Goal: Task Accomplishment & Management: Manage account settings

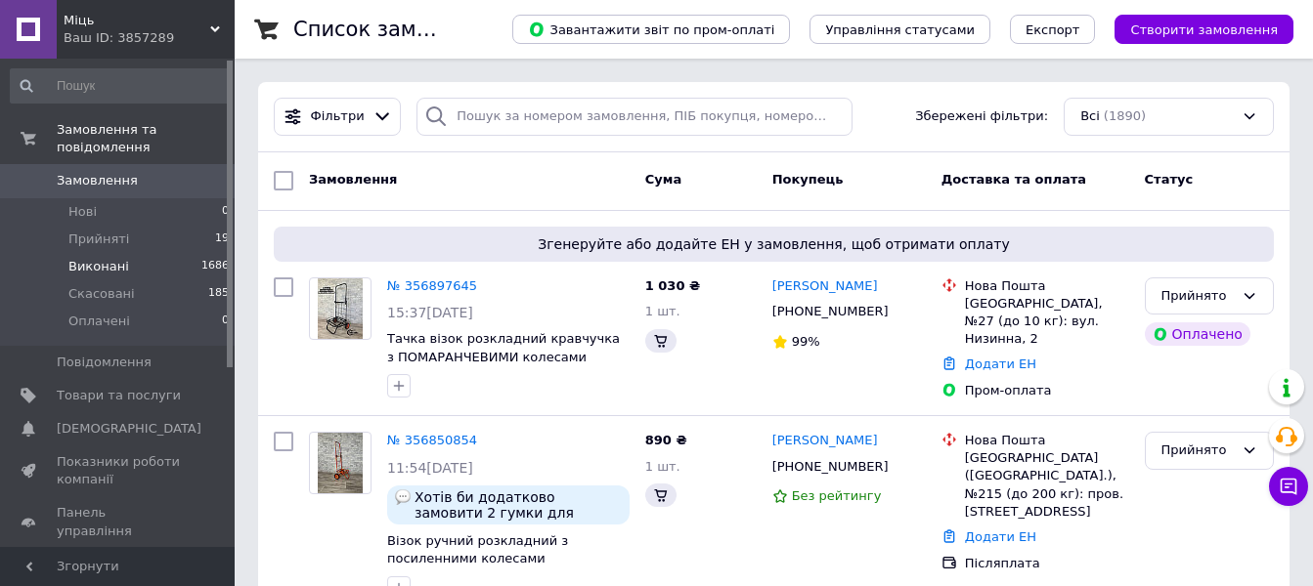
click at [95, 258] on span "Виконані" at bounding box center [98, 267] width 61 height 18
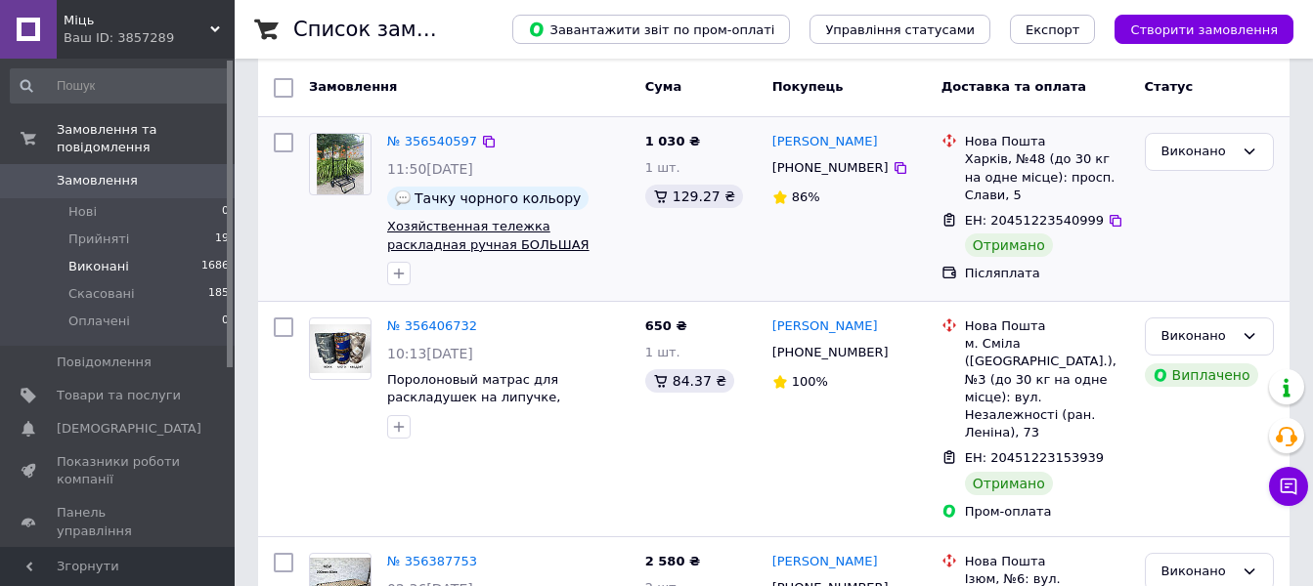
scroll to position [195, 0]
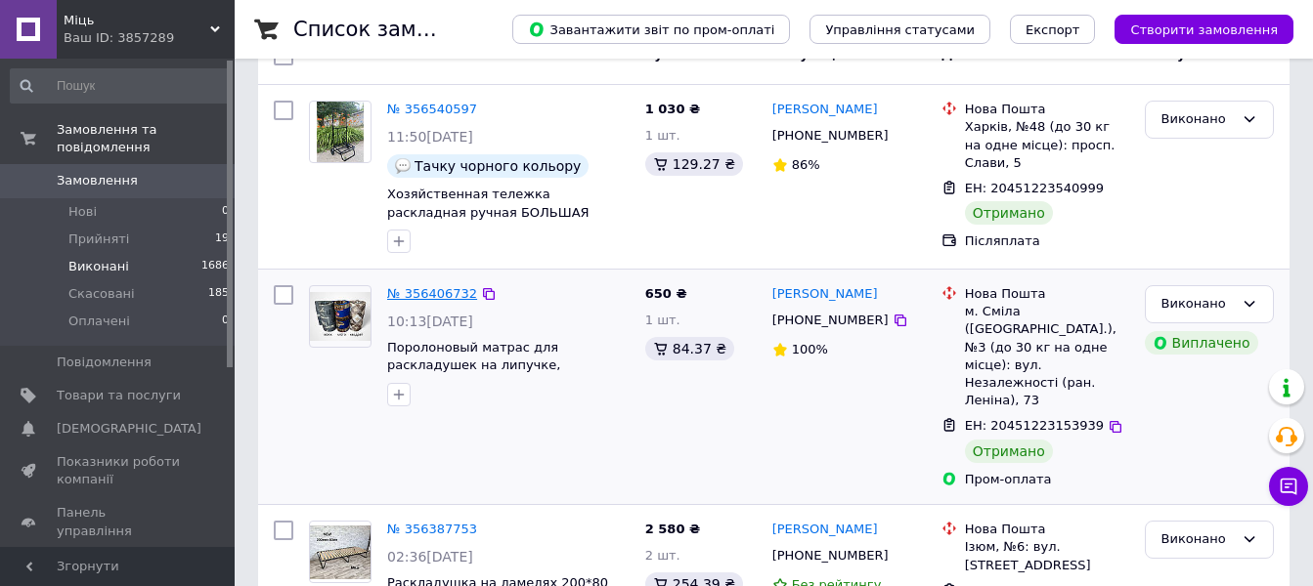
click at [430, 291] on link "№ 356406732" at bounding box center [432, 293] width 90 height 15
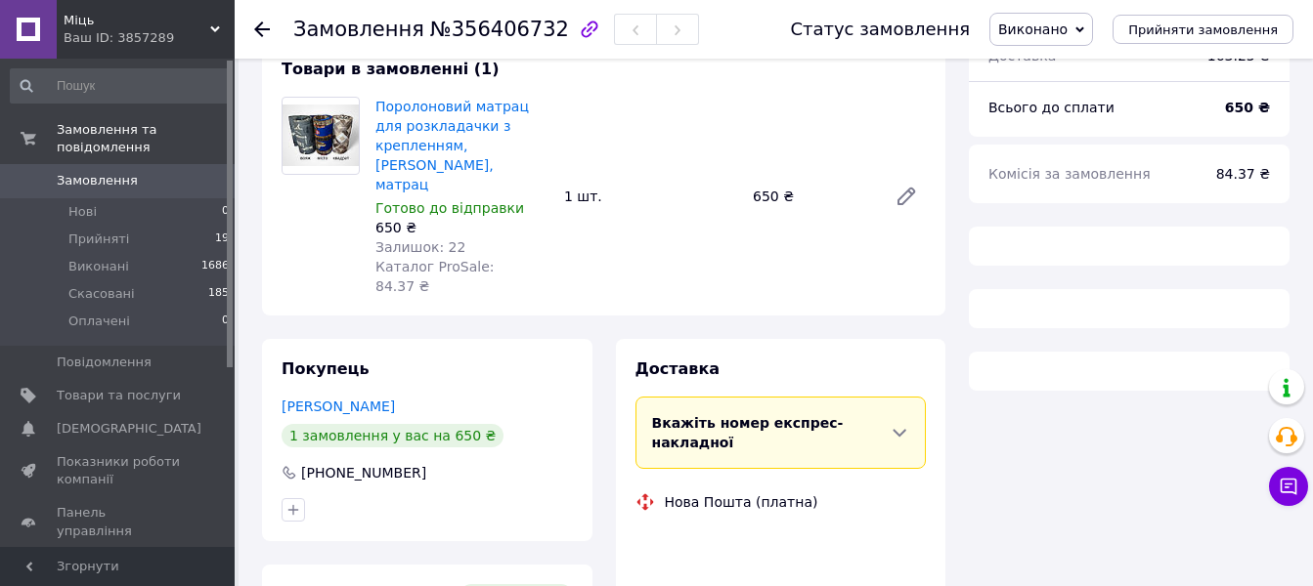
scroll to position [195, 0]
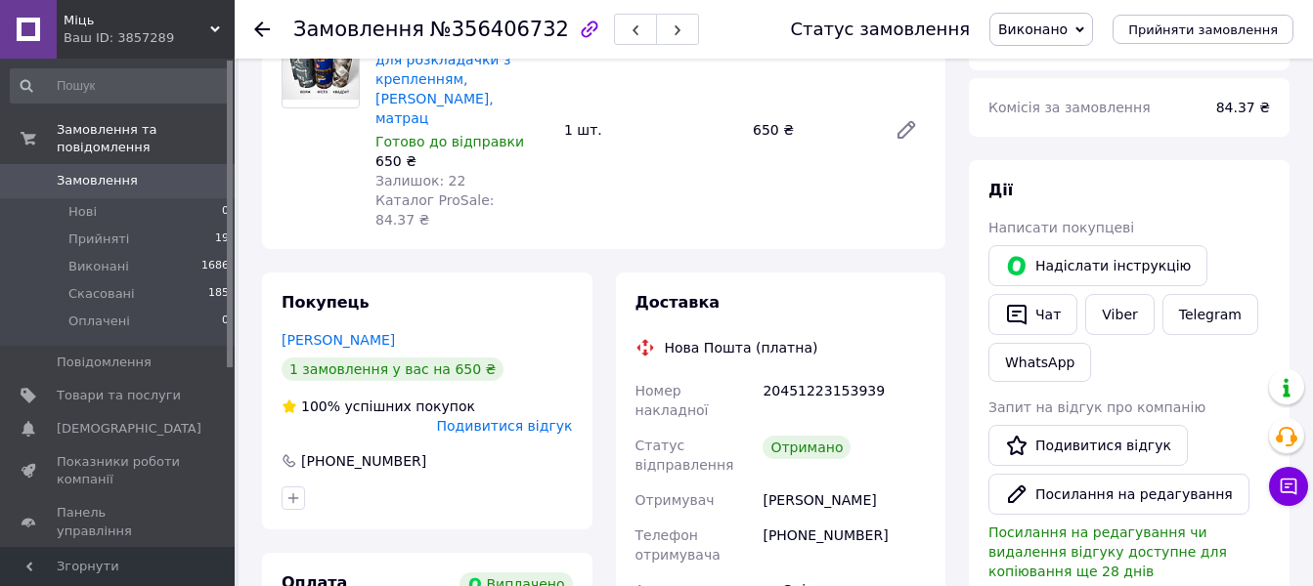
click at [262, 30] on use at bounding box center [262, 30] width 16 height 16
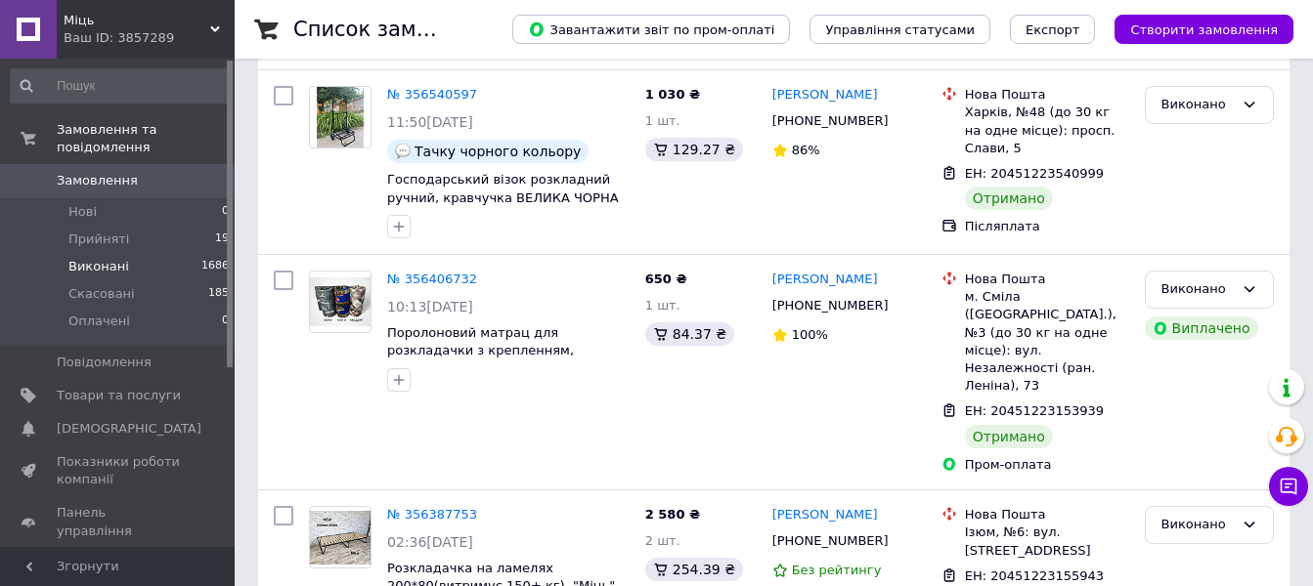
scroll to position [391, 0]
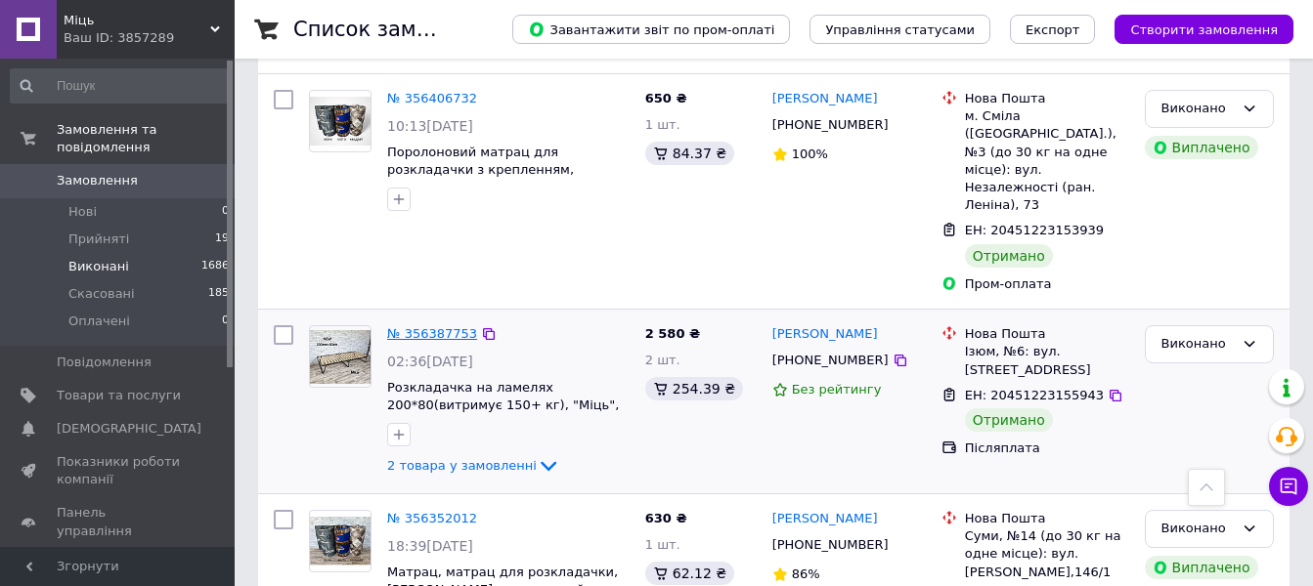
click at [441, 326] on link "№ 356387753" at bounding box center [432, 333] width 90 height 15
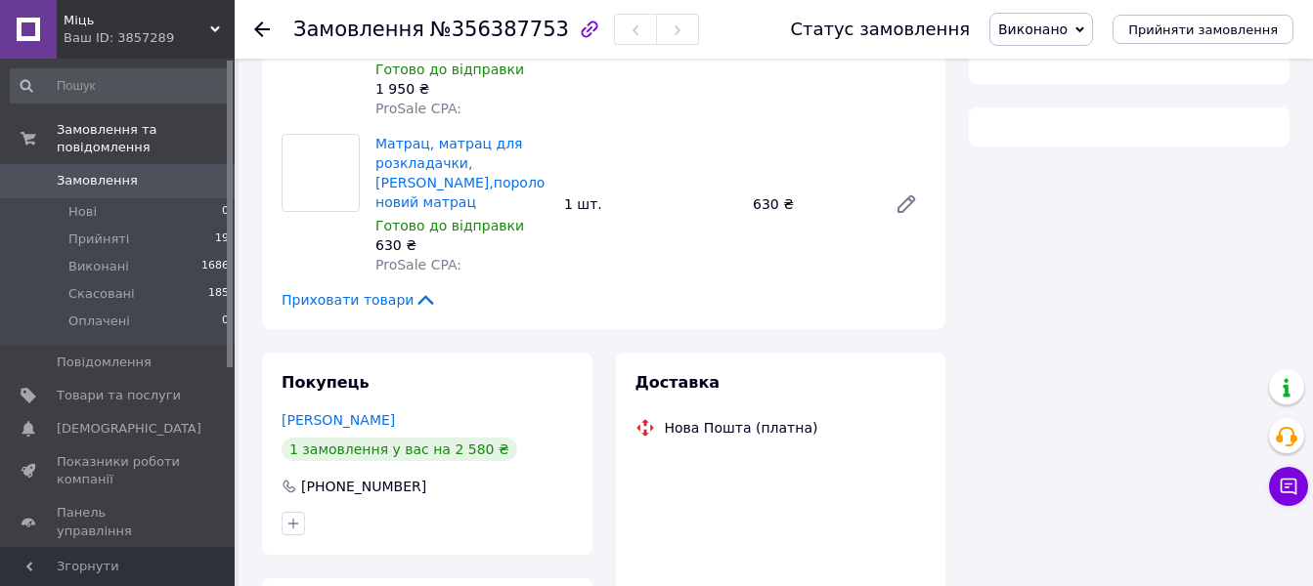
scroll to position [391, 0]
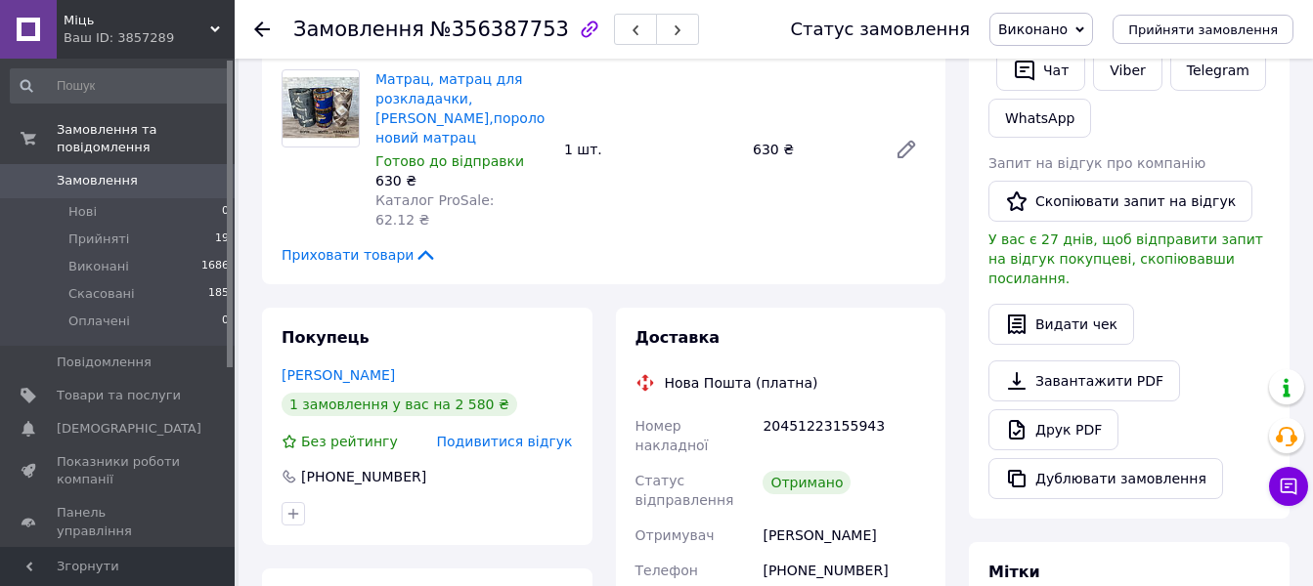
click at [254, 25] on icon at bounding box center [262, 30] width 16 height 16
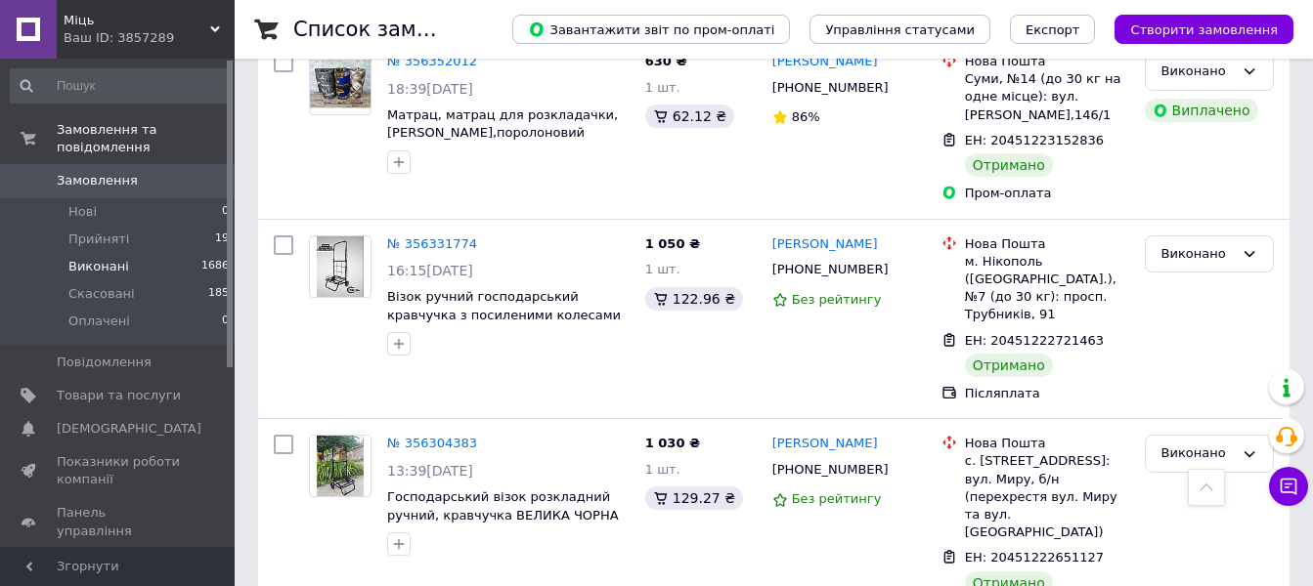
scroll to position [880, 0]
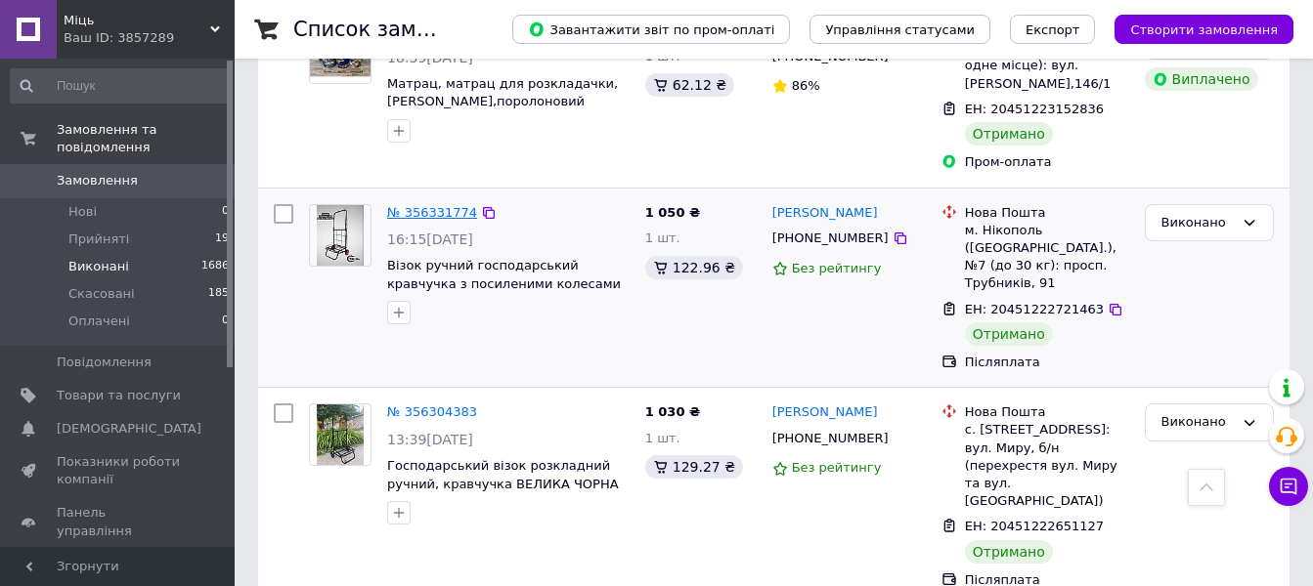
click at [432, 205] on link "№ 356331774" at bounding box center [432, 212] width 90 height 15
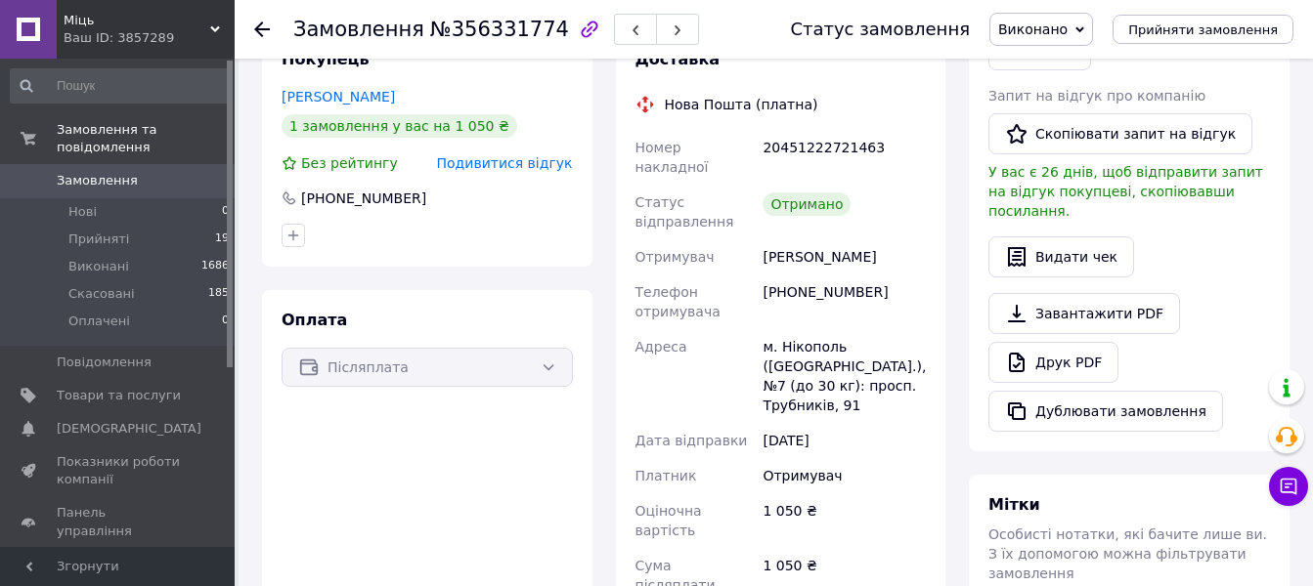
scroll to position [391, 0]
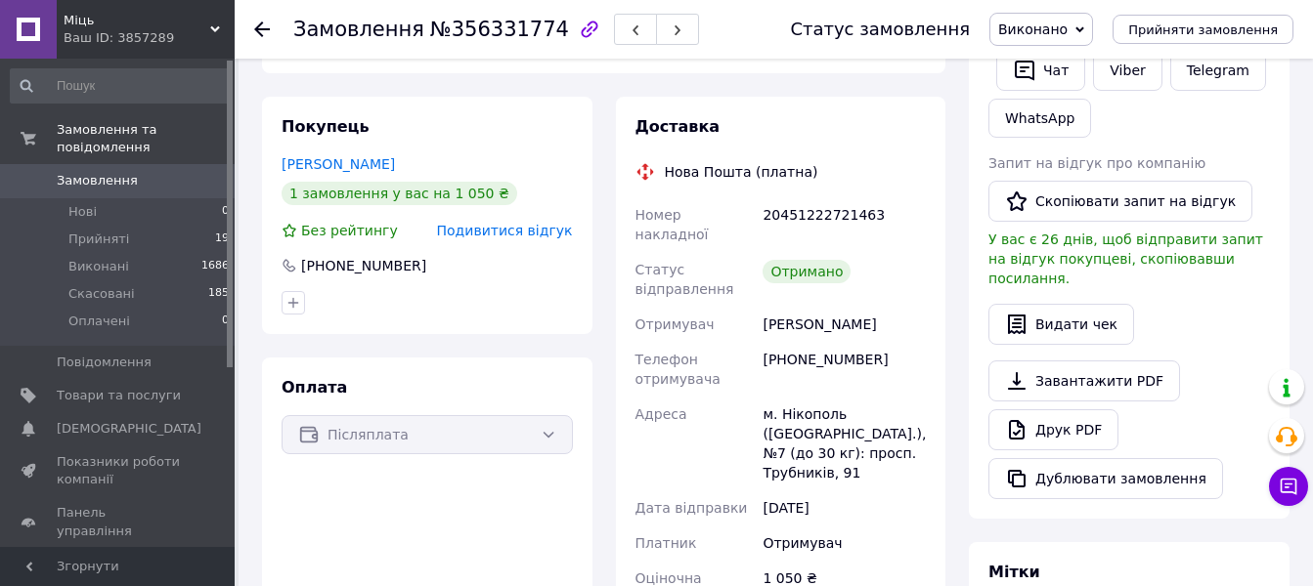
click at [260, 26] on icon at bounding box center [262, 30] width 16 height 16
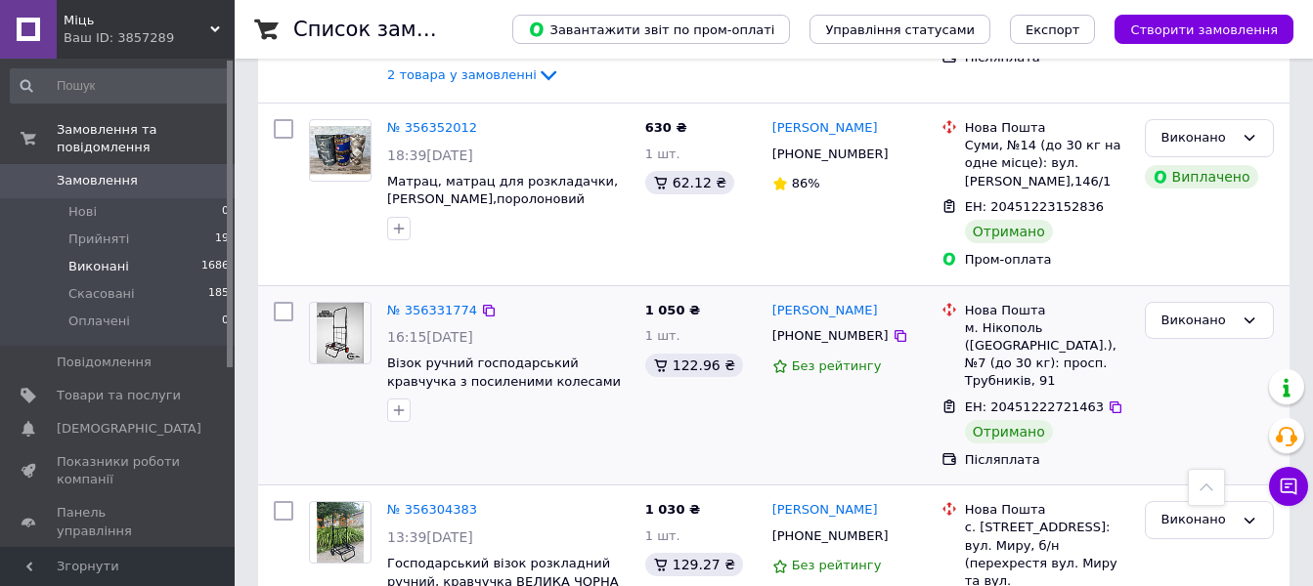
scroll to position [880, 0]
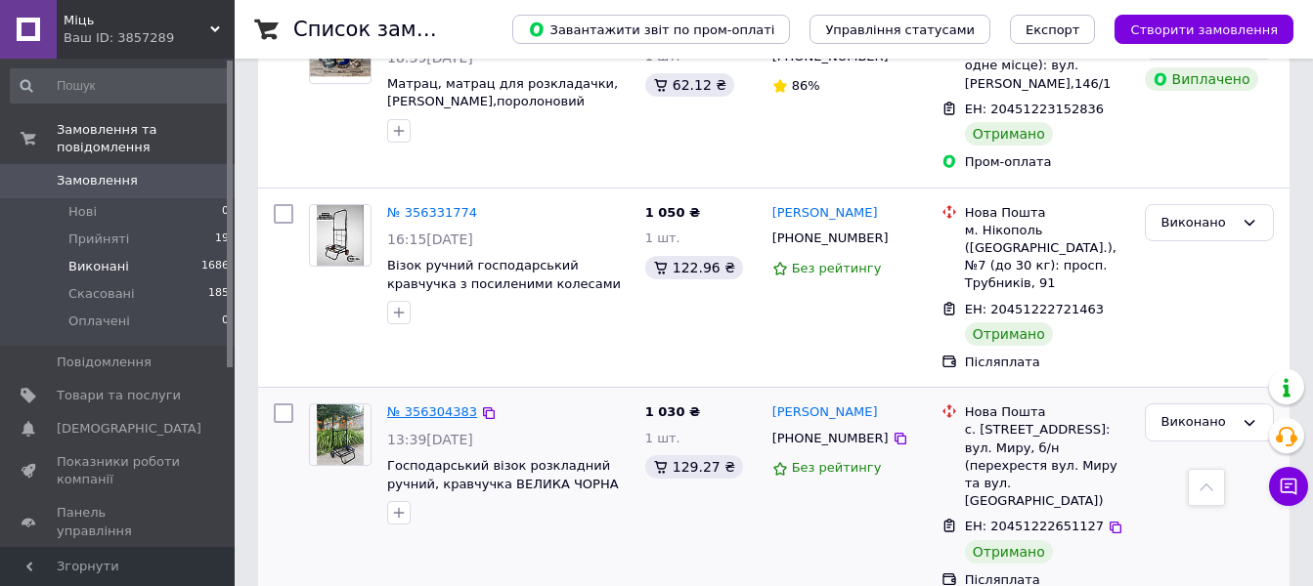
click at [432, 405] on link "№ 356304383" at bounding box center [432, 412] width 90 height 15
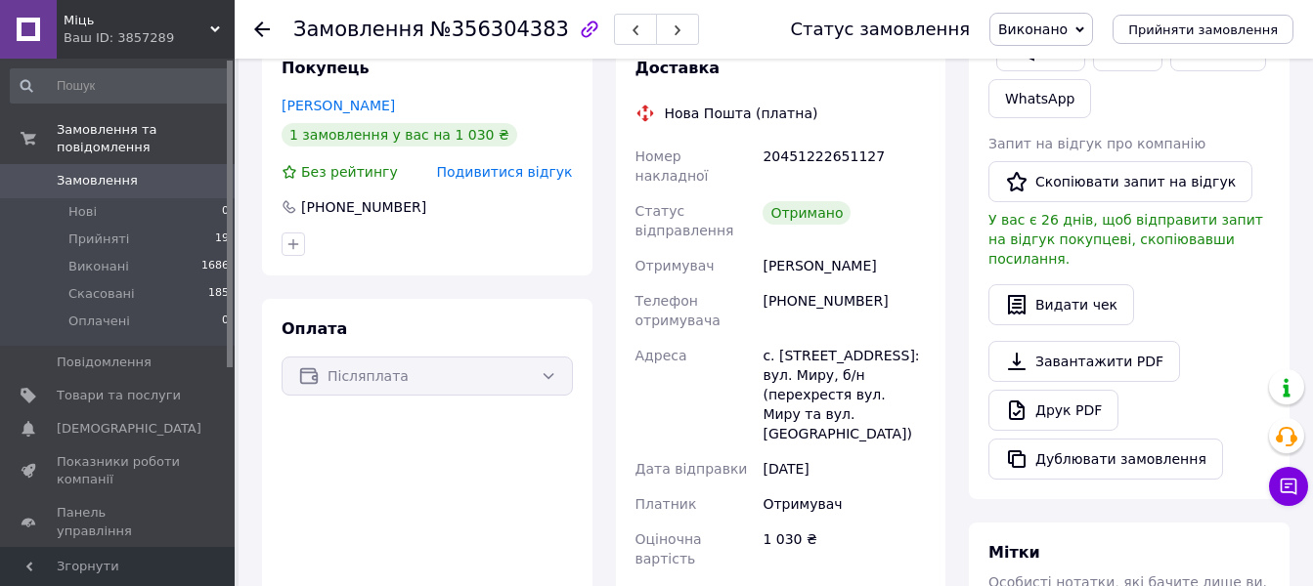
scroll to position [391, 0]
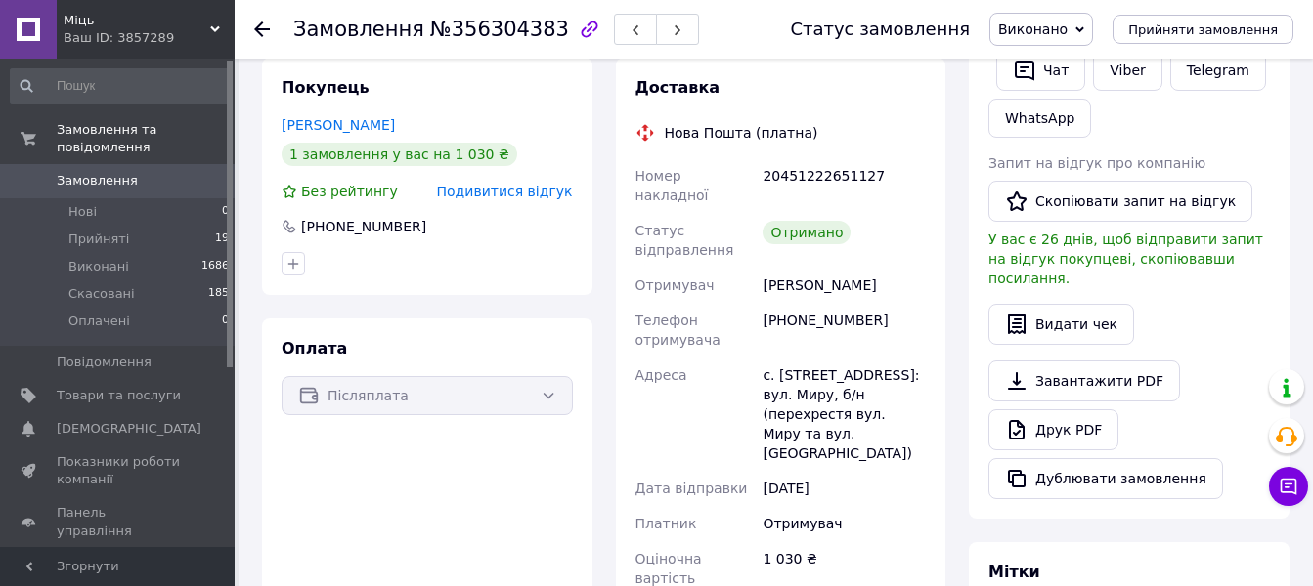
click at [264, 29] on use at bounding box center [262, 30] width 16 height 16
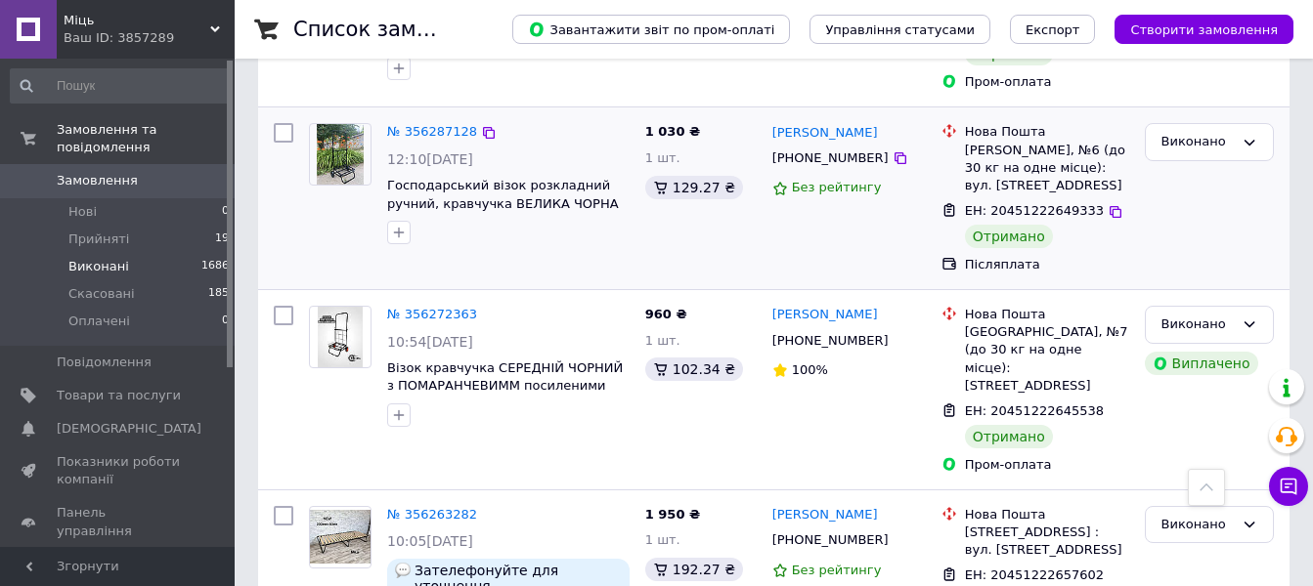
scroll to position [1564, 0]
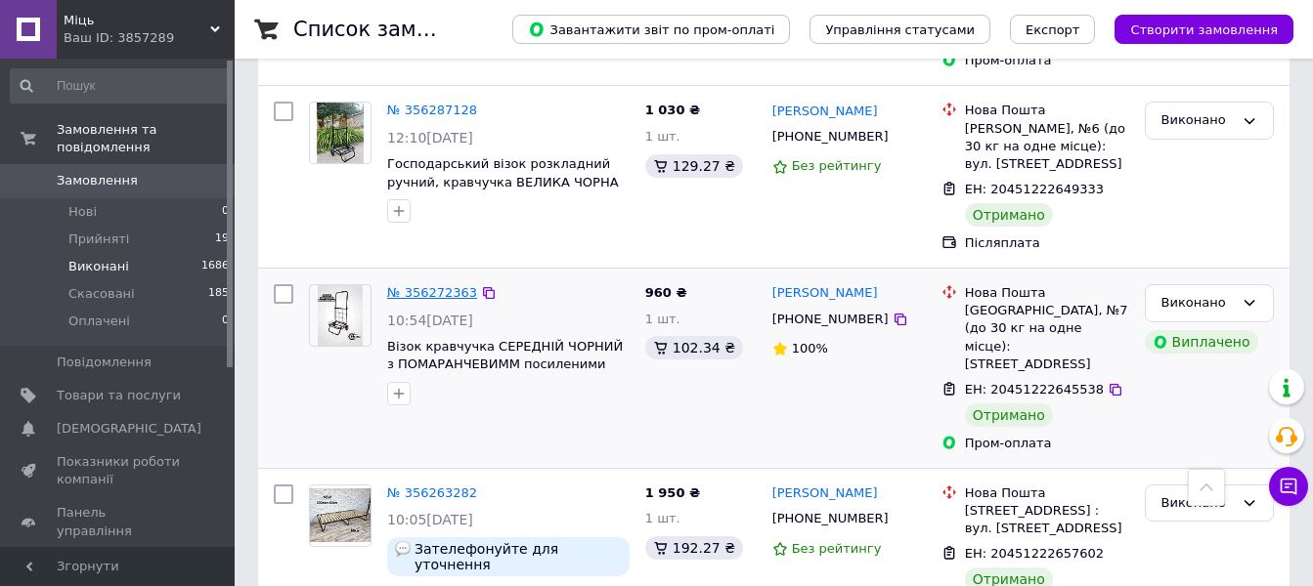
click at [442, 285] on link "№ 356272363" at bounding box center [432, 292] width 90 height 15
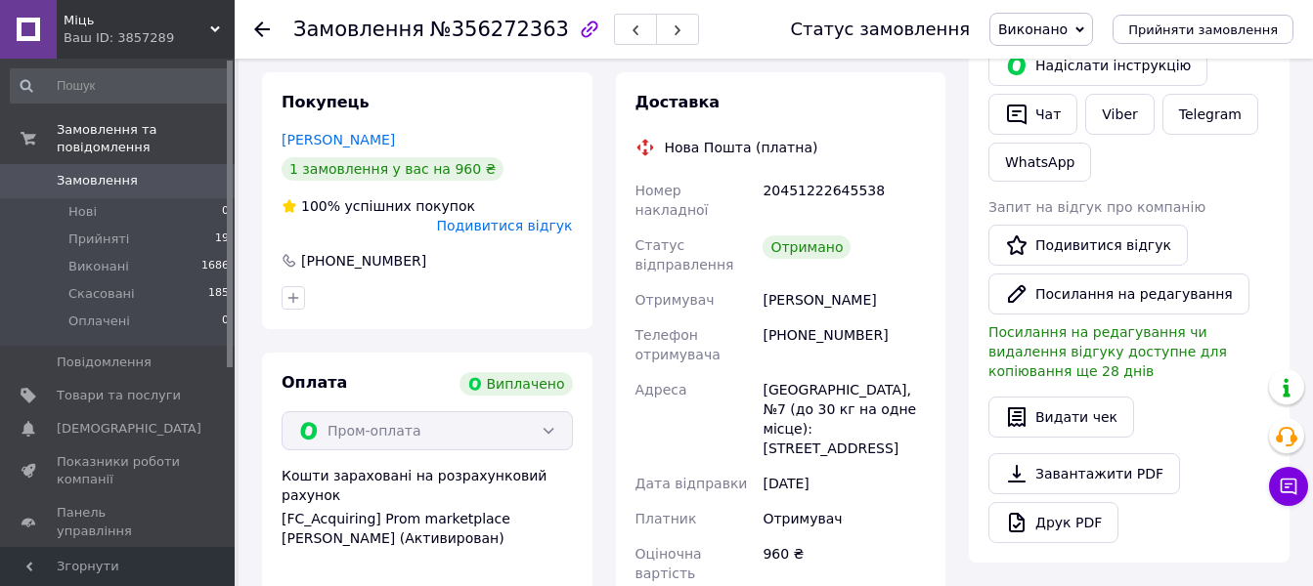
scroll to position [380, 0]
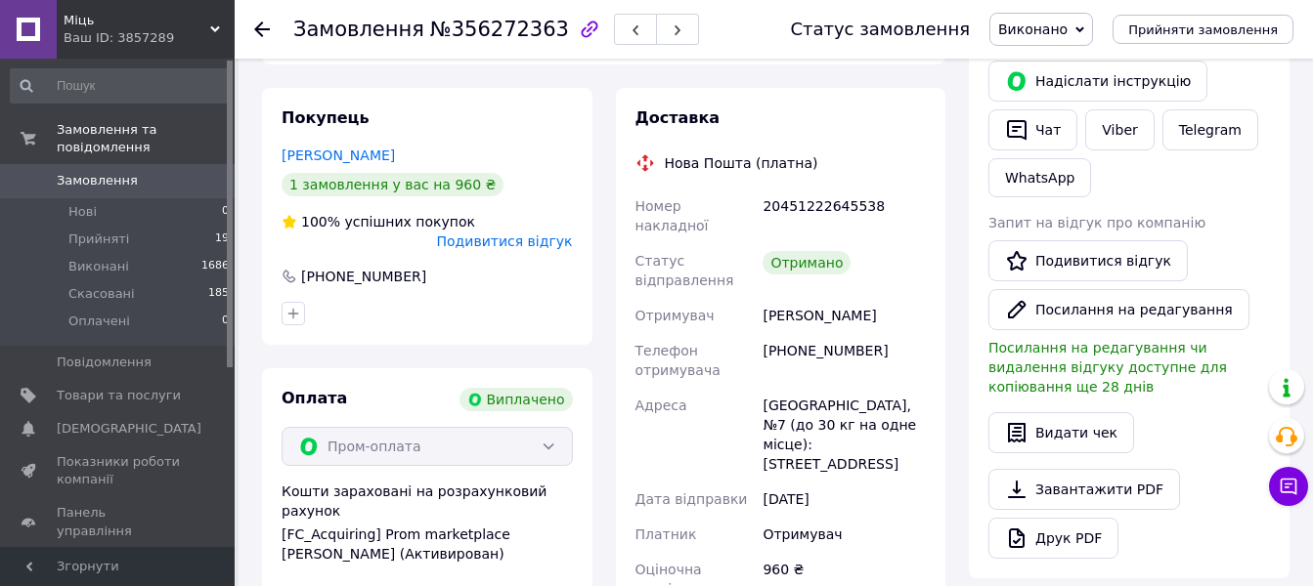
click at [261, 33] on icon at bounding box center [262, 30] width 16 height 16
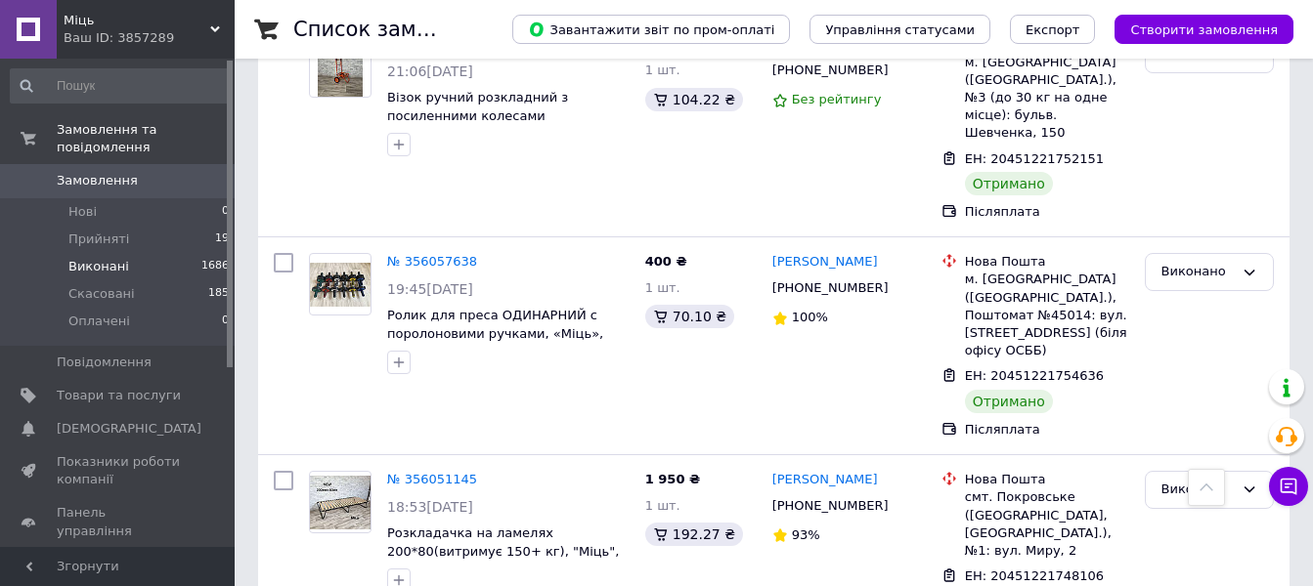
scroll to position [3483, 0]
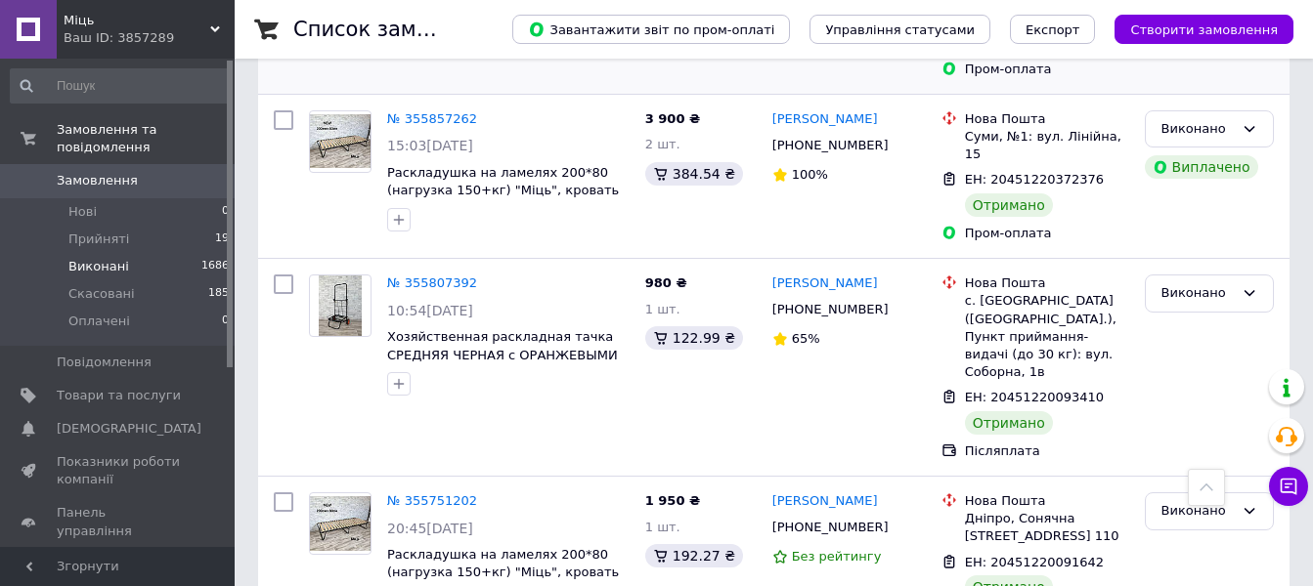
scroll to position [391, 0]
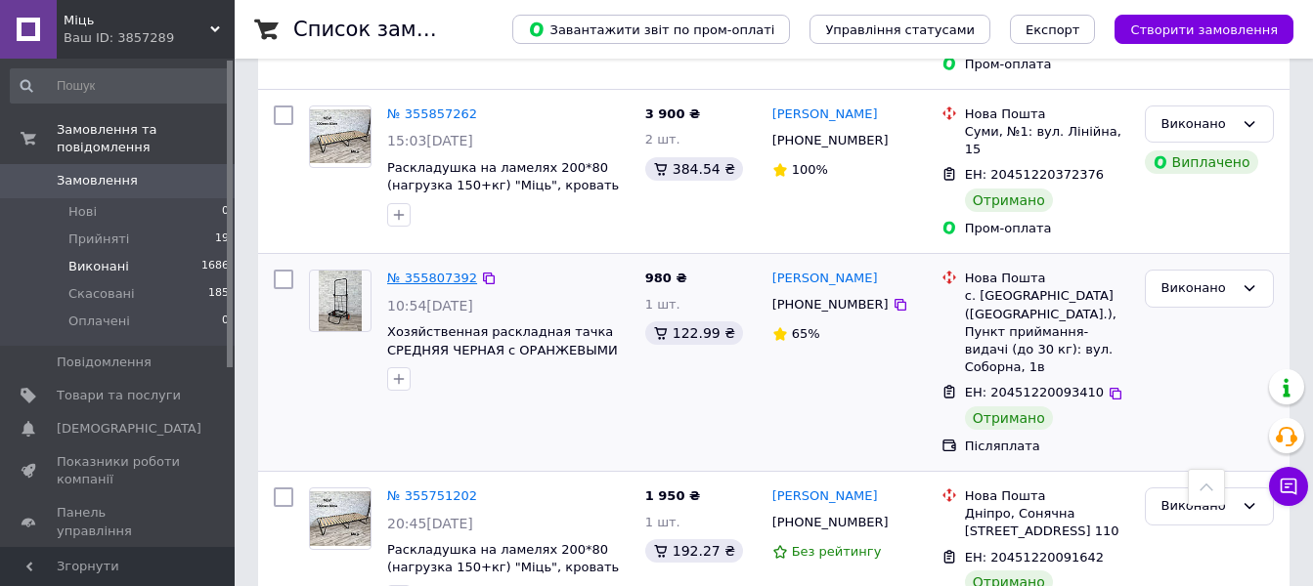
click at [427, 271] on link "№ 355807392" at bounding box center [432, 278] width 90 height 15
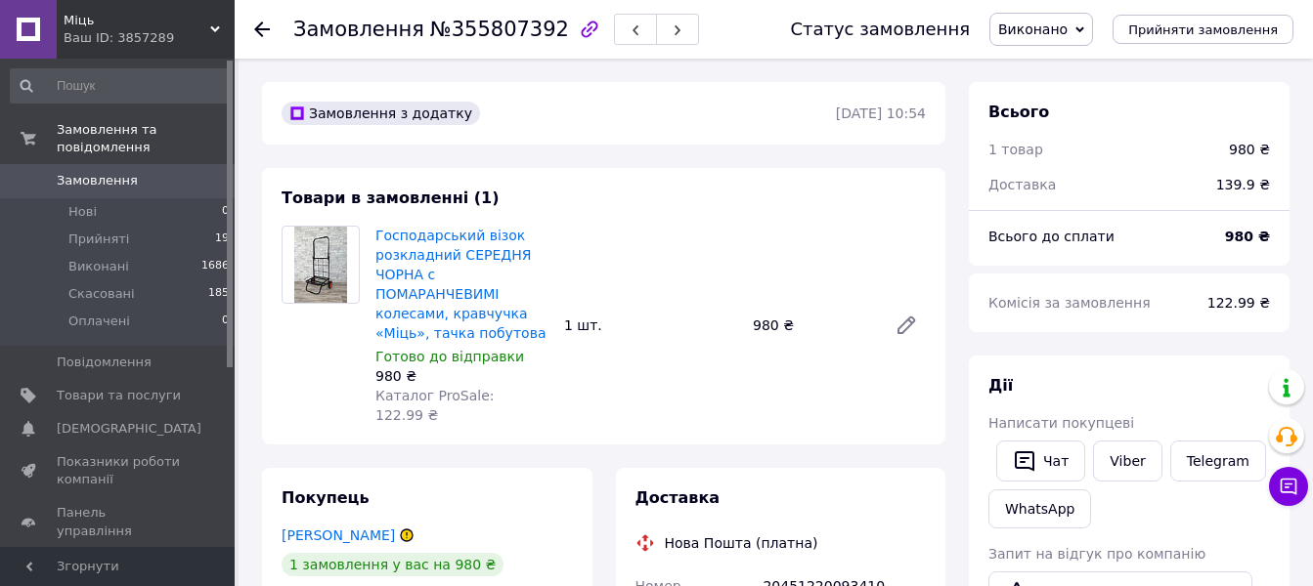
click at [263, 28] on use at bounding box center [262, 30] width 16 height 16
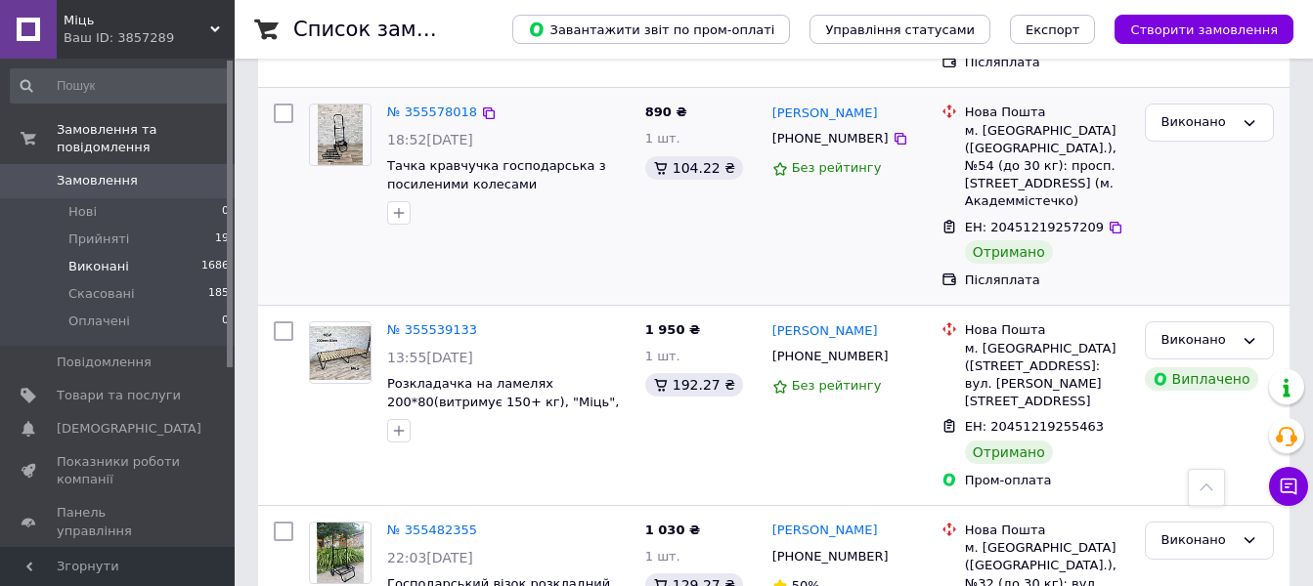
scroll to position [1662, 0]
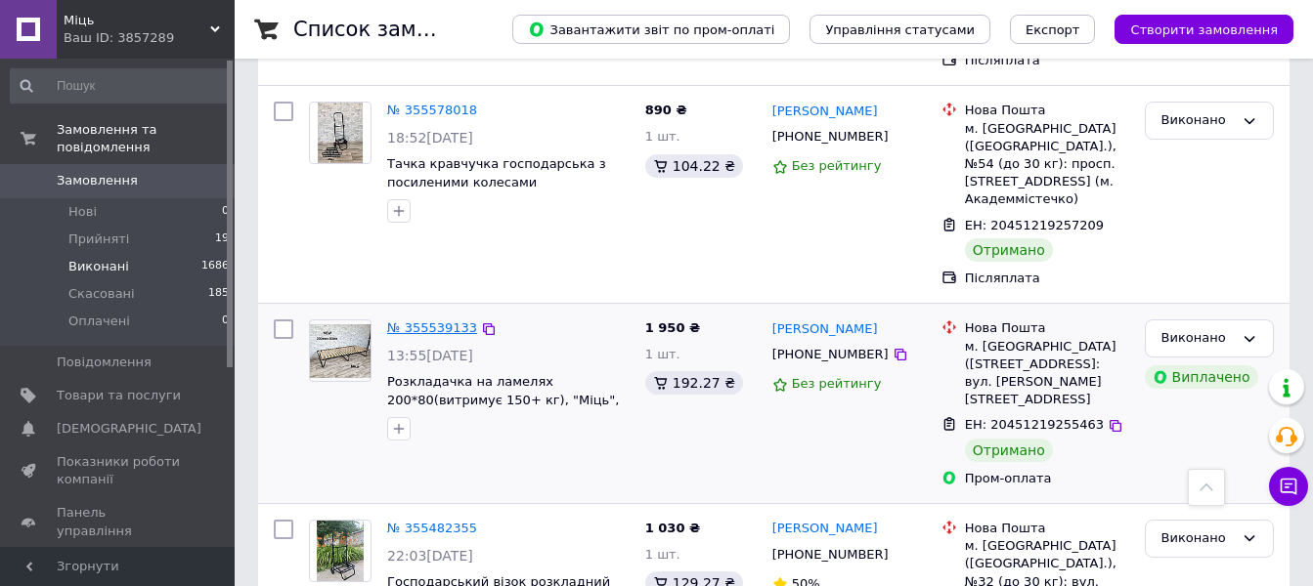
click at [436, 321] on link "№ 355539133" at bounding box center [432, 328] width 90 height 15
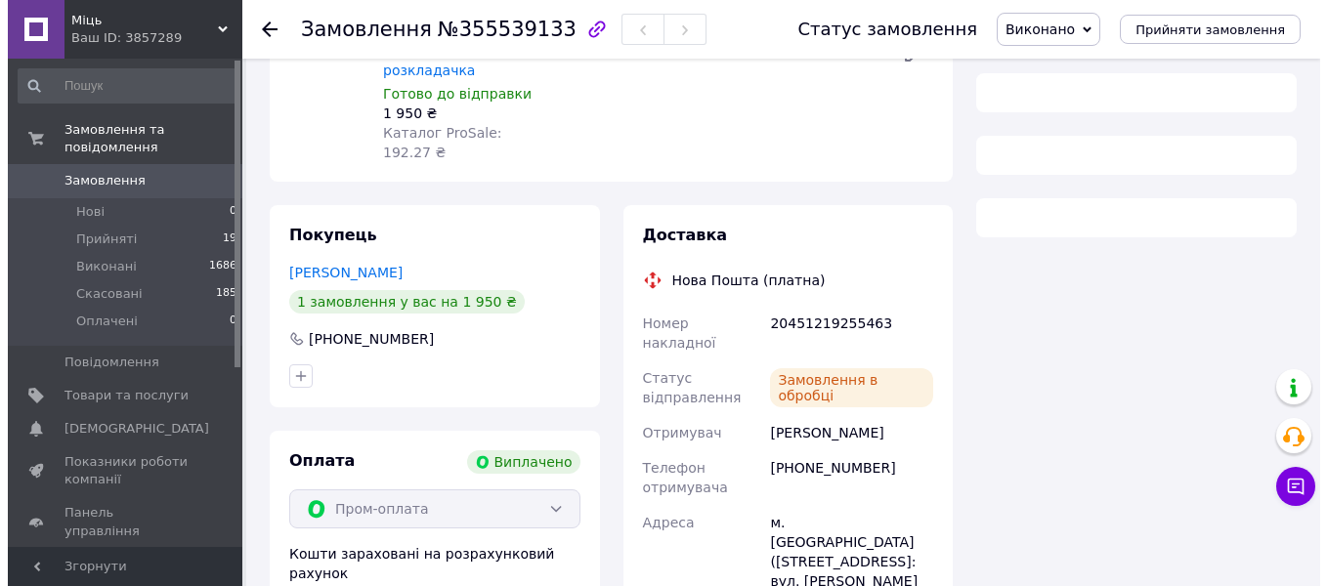
scroll to position [293, 0]
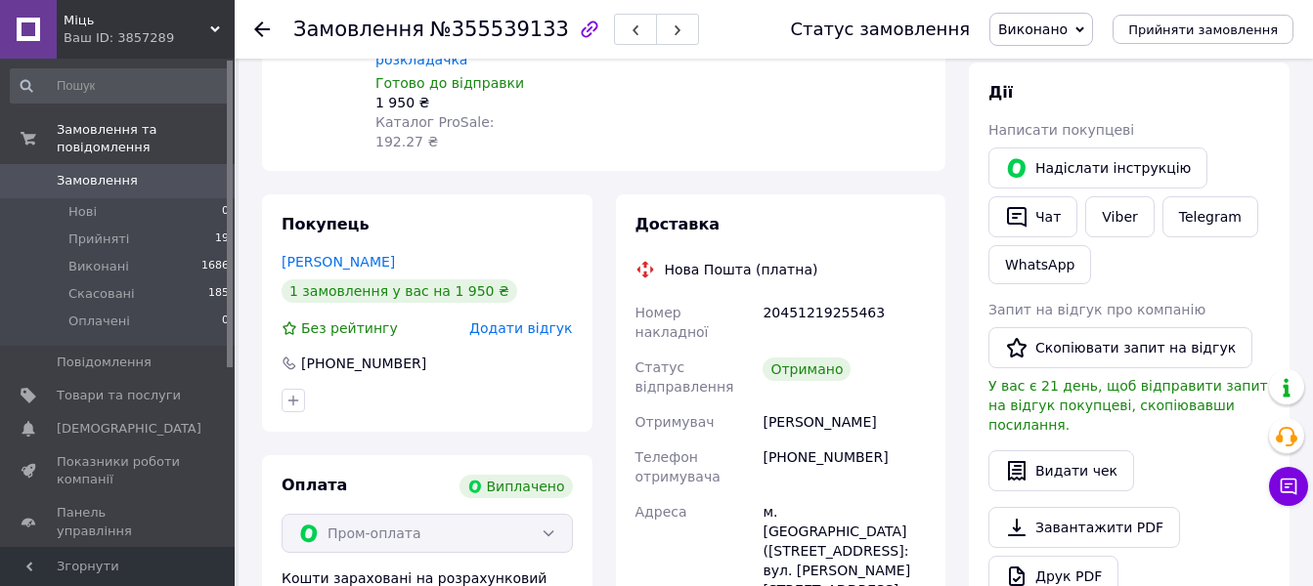
click at [519, 321] on span "Додати відгук" at bounding box center [520, 329] width 103 height 16
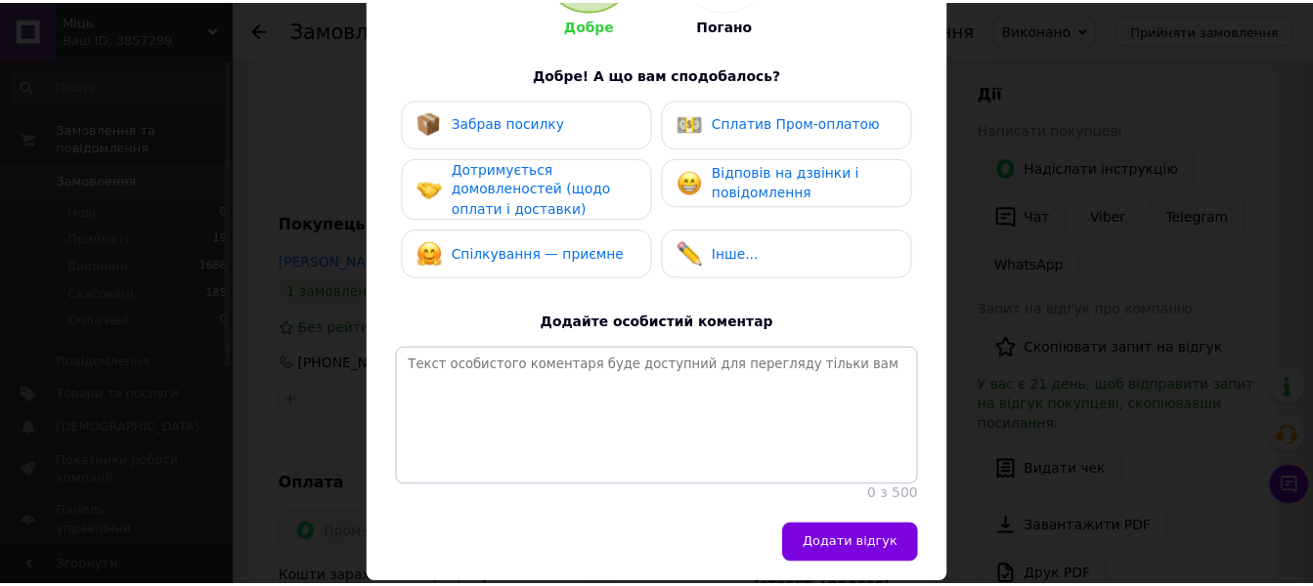
scroll to position [374, 0]
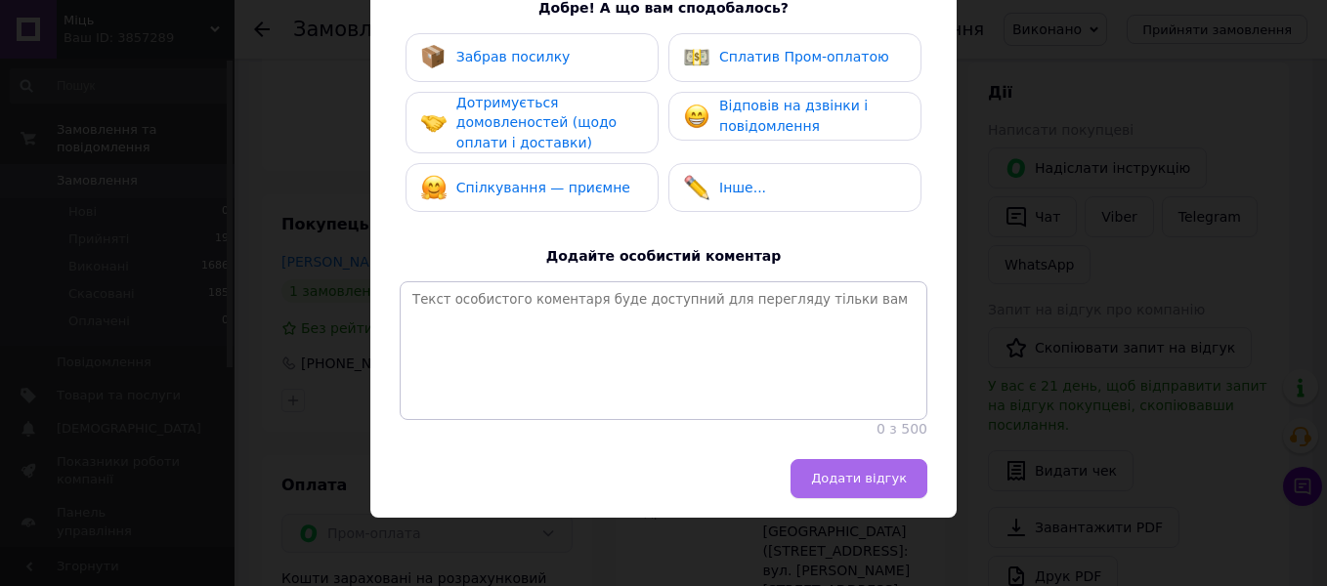
click at [887, 486] on span "Додати відгук" at bounding box center [859, 478] width 96 height 15
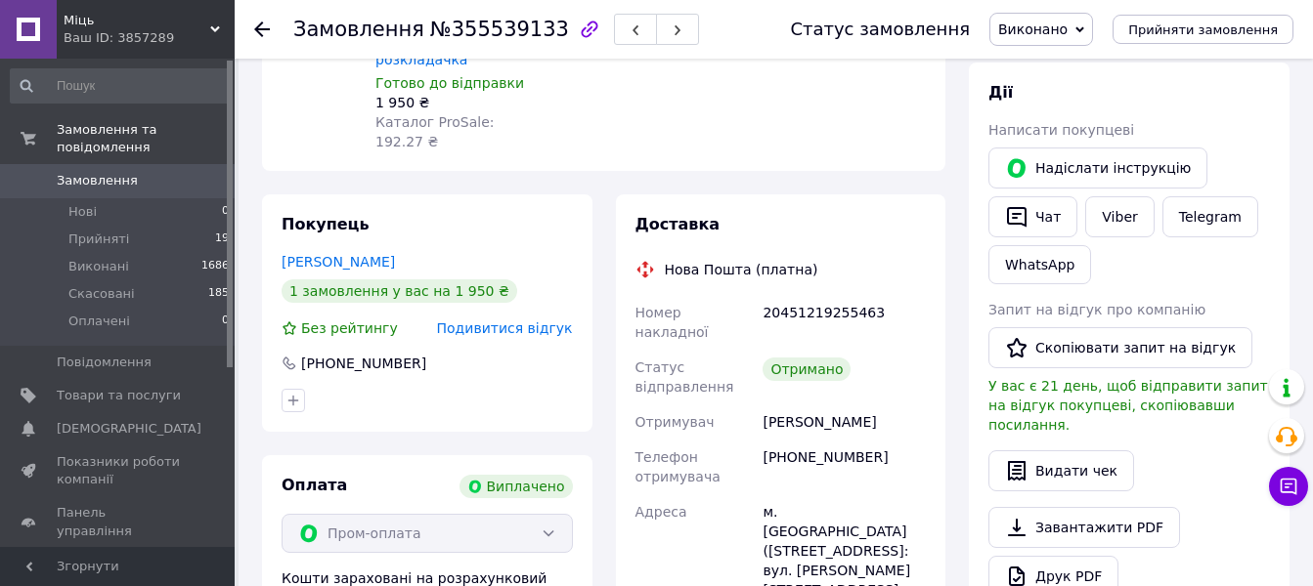
click at [256, 27] on use at bounding box center [262, 30] width 16 height 16
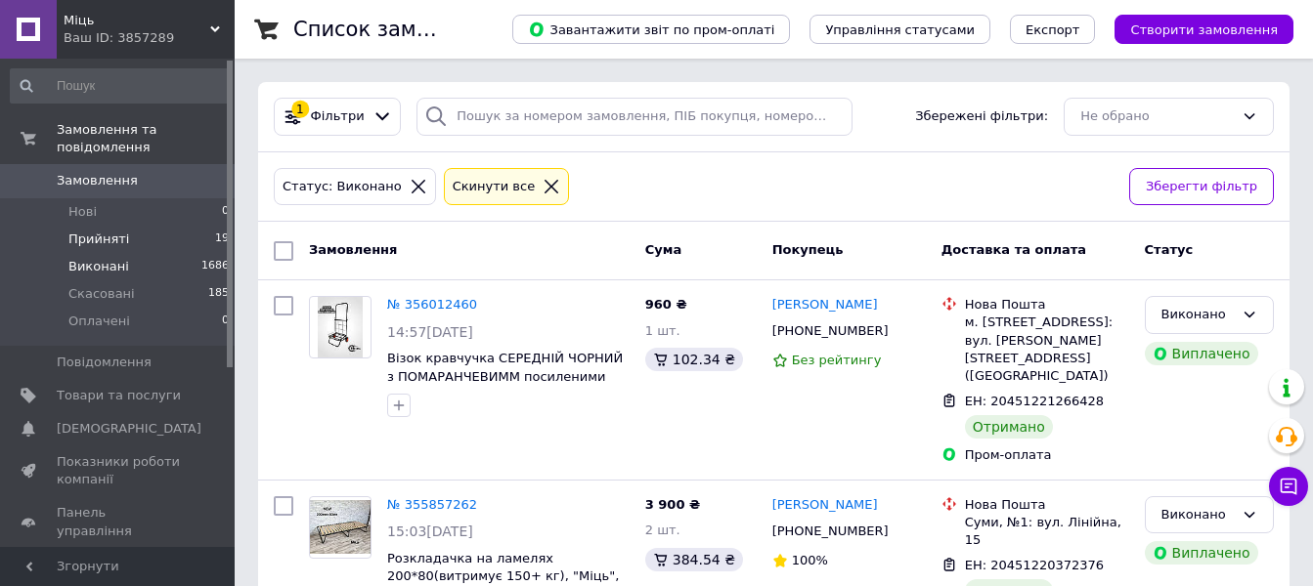
click at [92, 231] on span "Прийняті" at bounding box center [98, 240] width 61 height 18
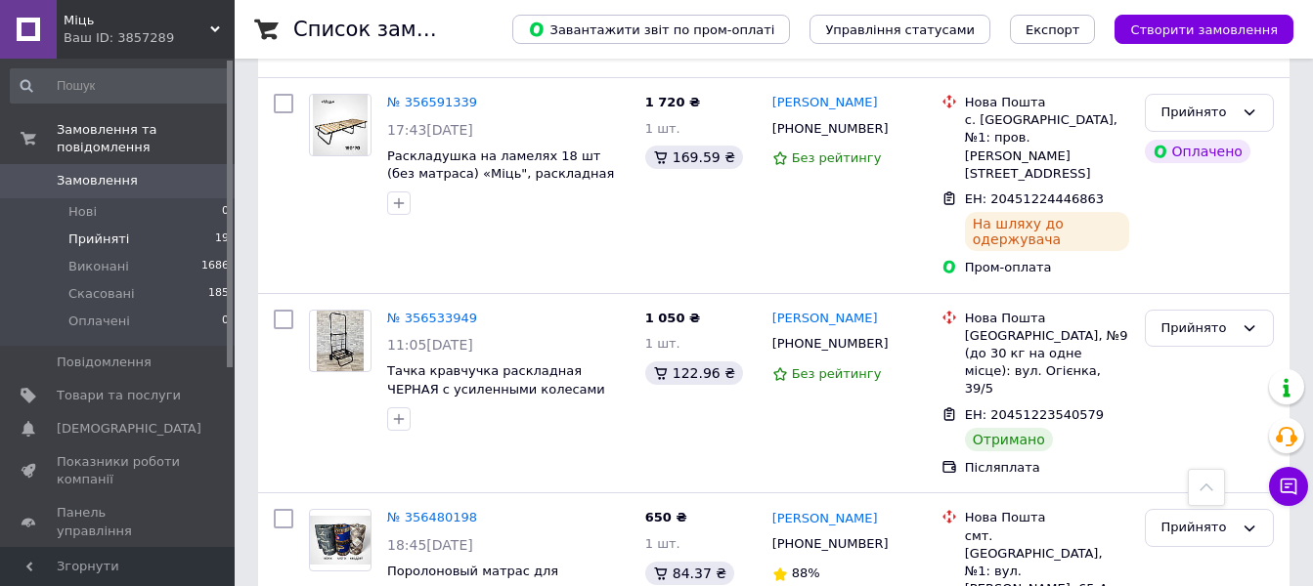
scroll to position [2443, 0]
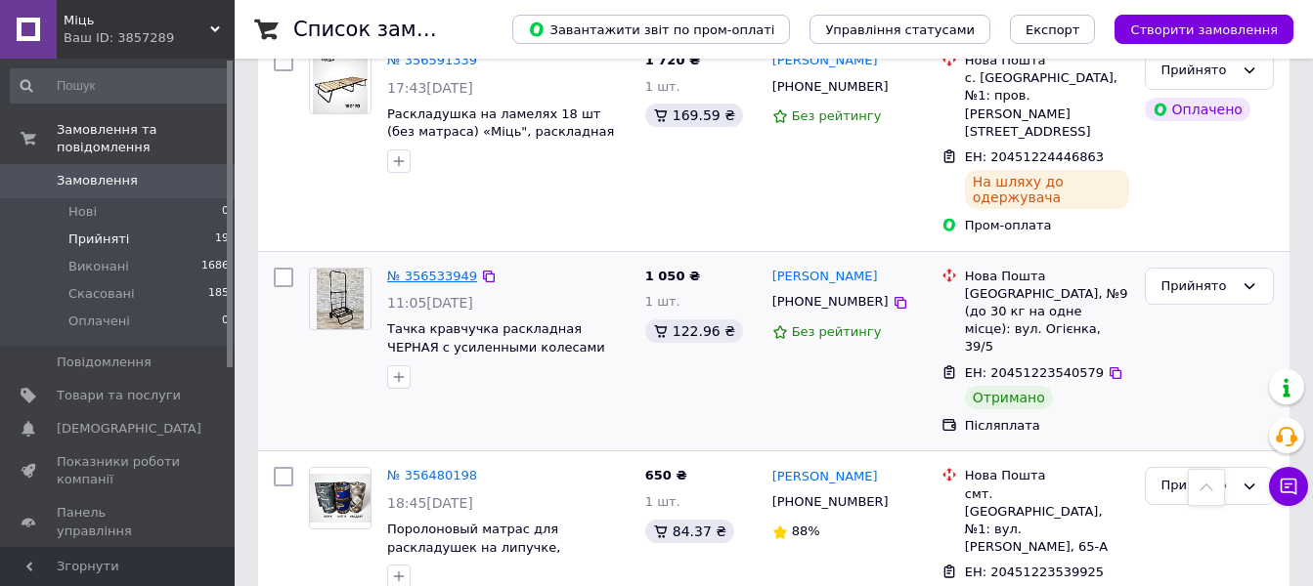
click at [440, 269] on link "№ 356533949" at bounding box center [432, 276] width 90 height 15
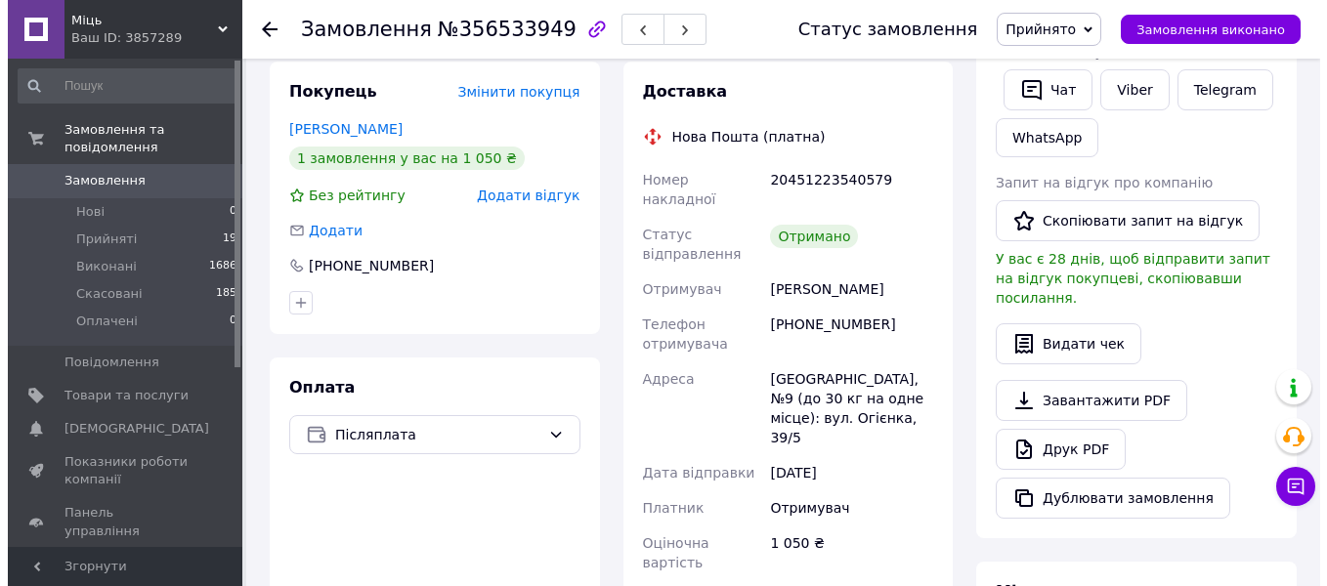
scroll to position [341, 0]
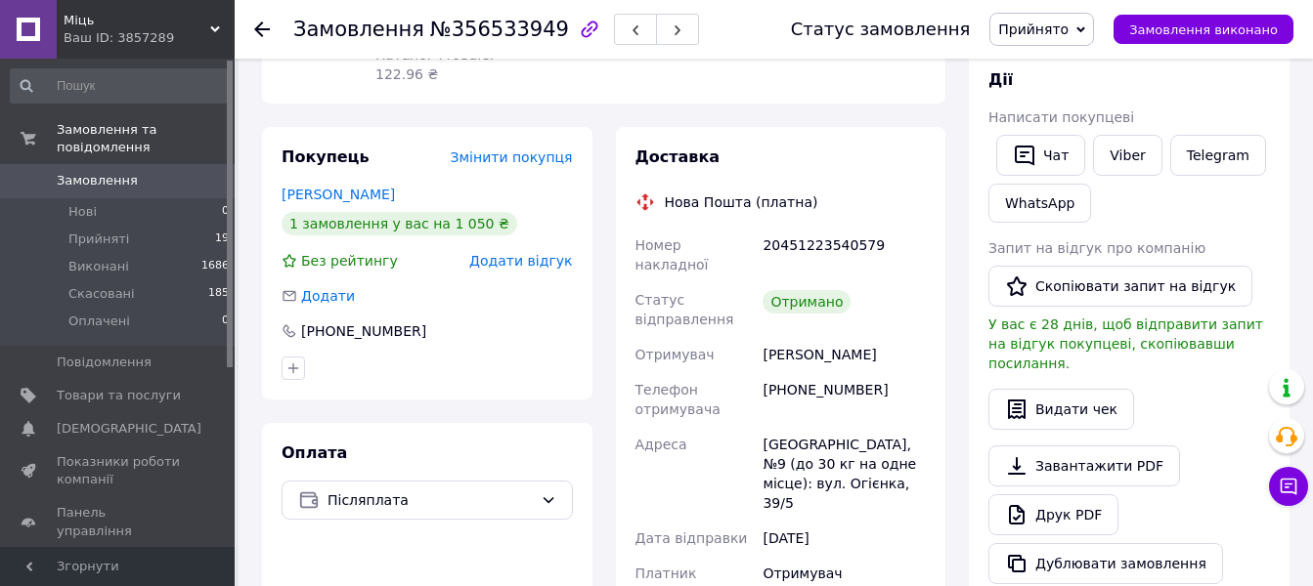
click at [523, 253] on span "Додати відгук" at bounding box center [520, 261] width 103 height 16
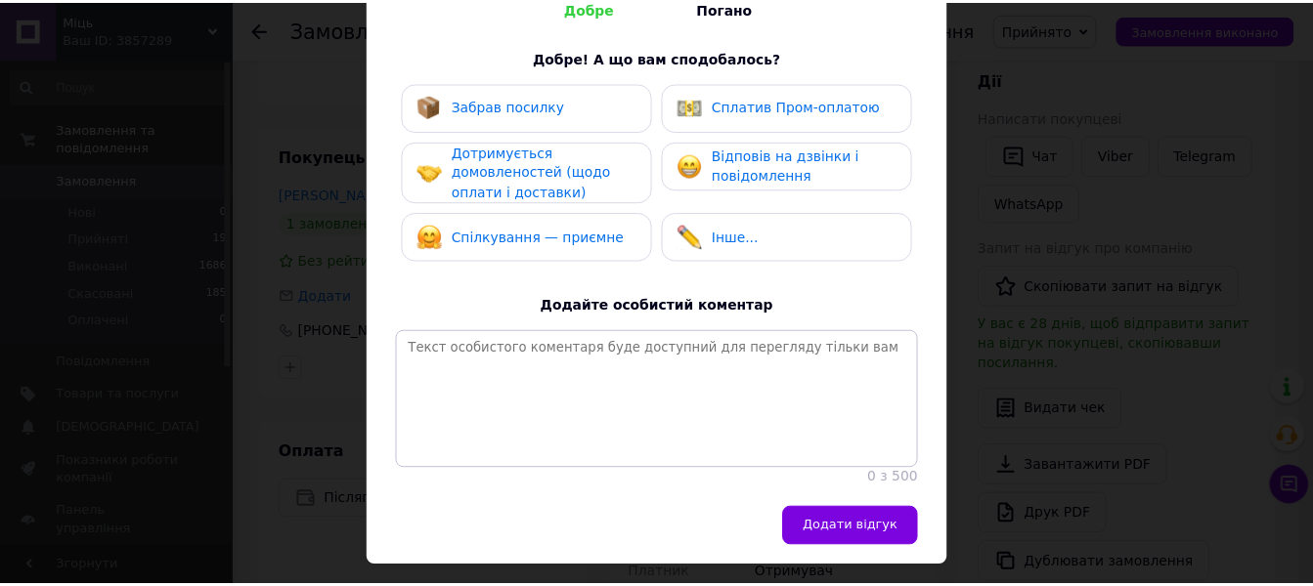
scroll to position [374, 0]
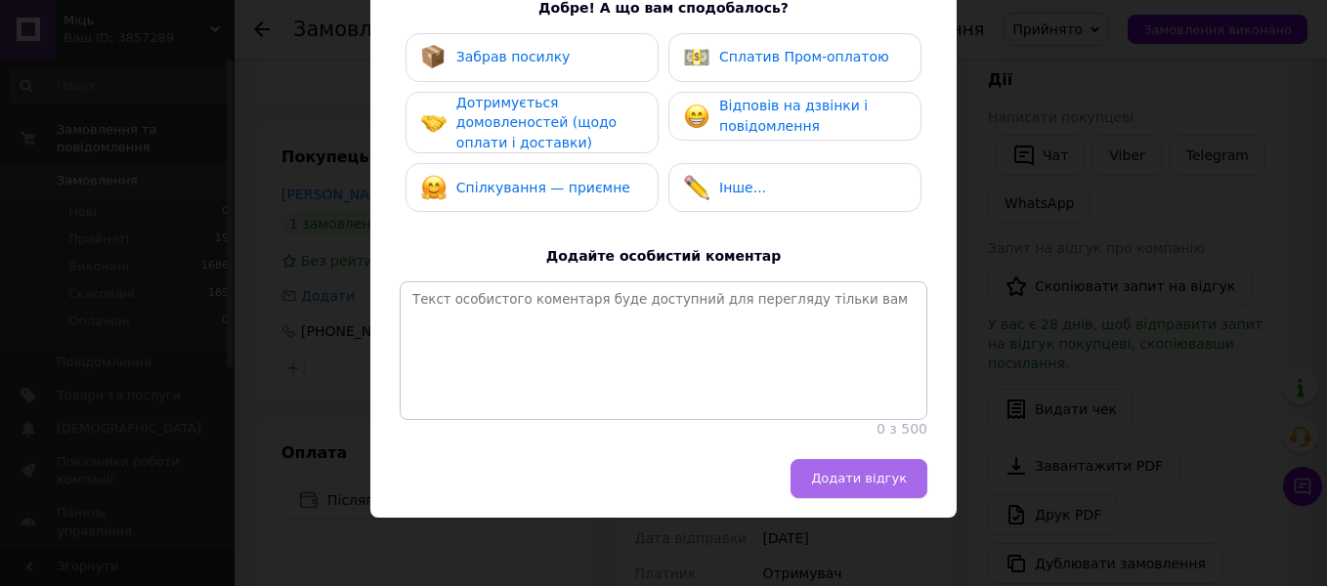
click at [882, 479] on span "Додати відгук" at bounding box center [859, 478] width 96 height 15
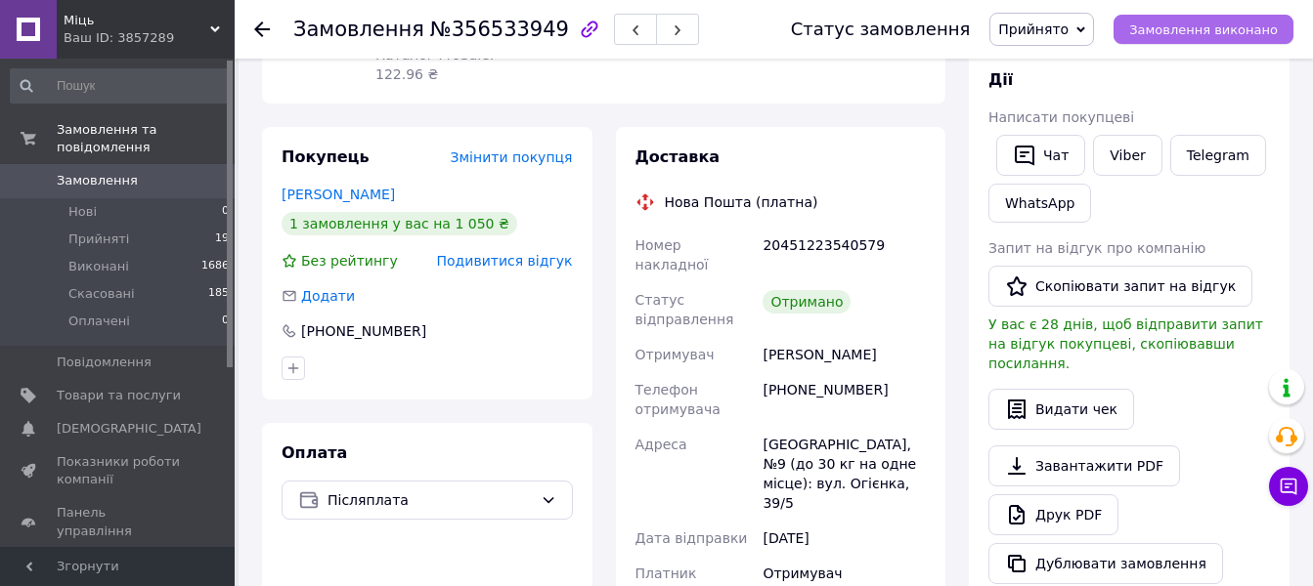
click at [1230, 32] on span "Замовлення виконано" at bounding box center [1203, 29] width 149 height 15
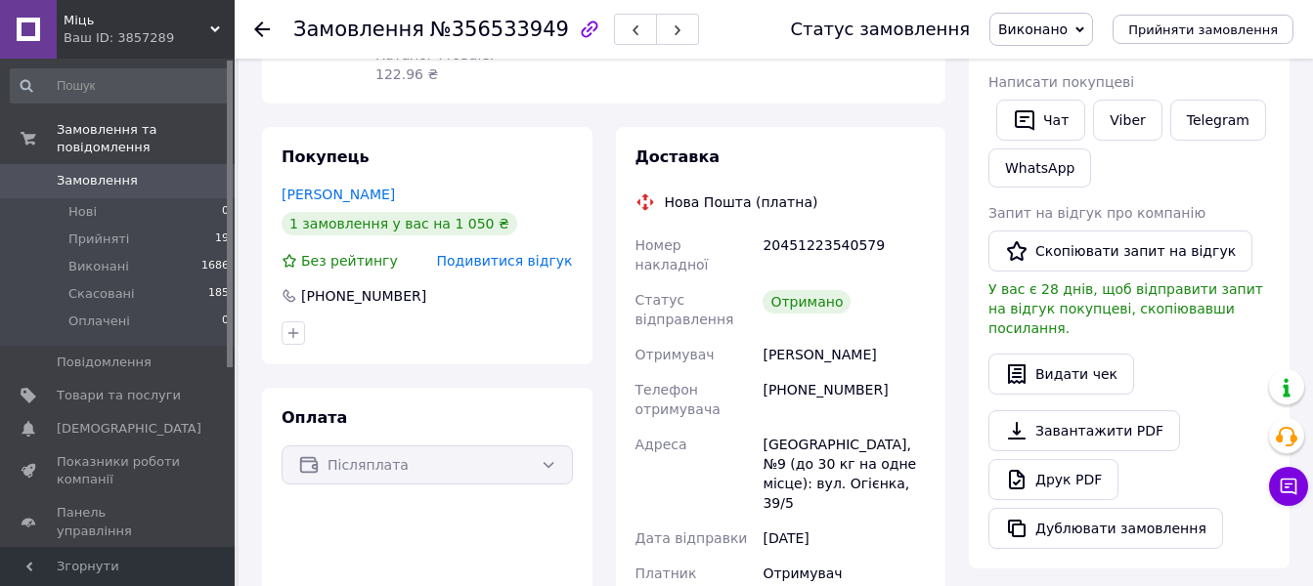
click at [259, 26] on use at bounding box center [262, 30] width 16 height 16
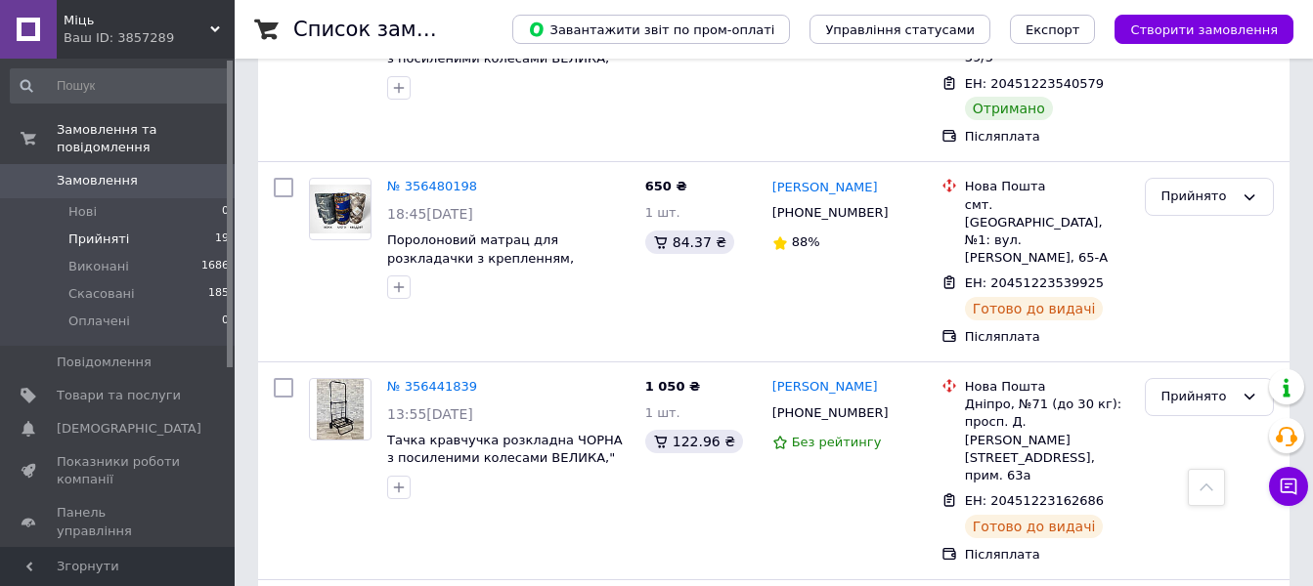
scroll to position [2834, 0]
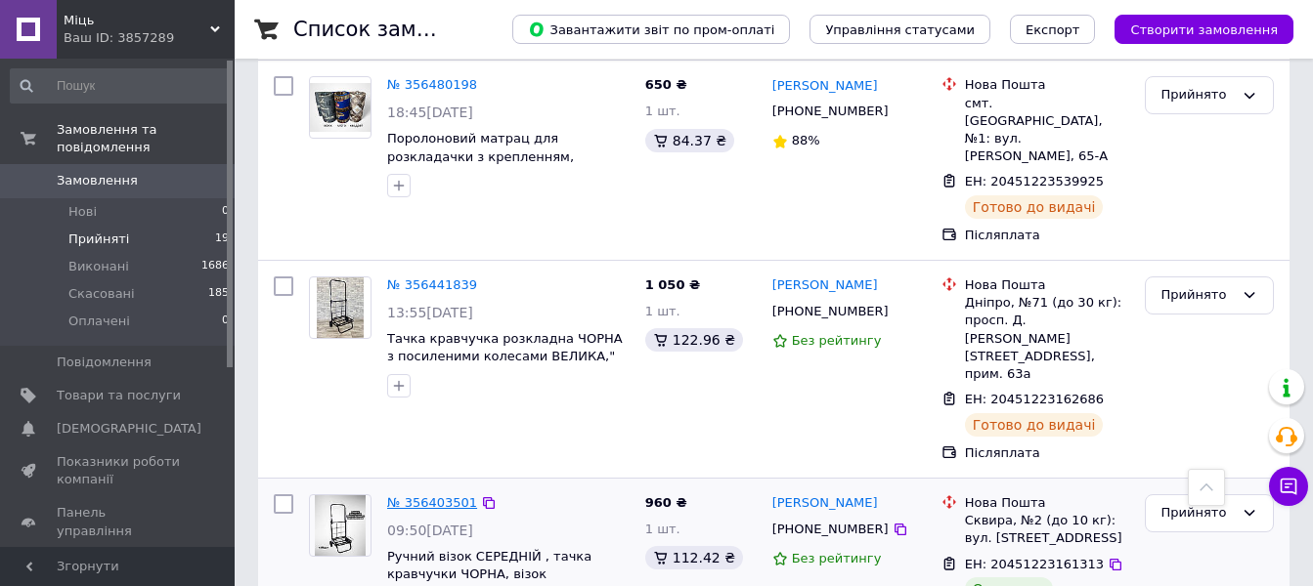
click at [430, 496] on link "№ 356403501" at bounding box center [432, 503] width 90 height 15
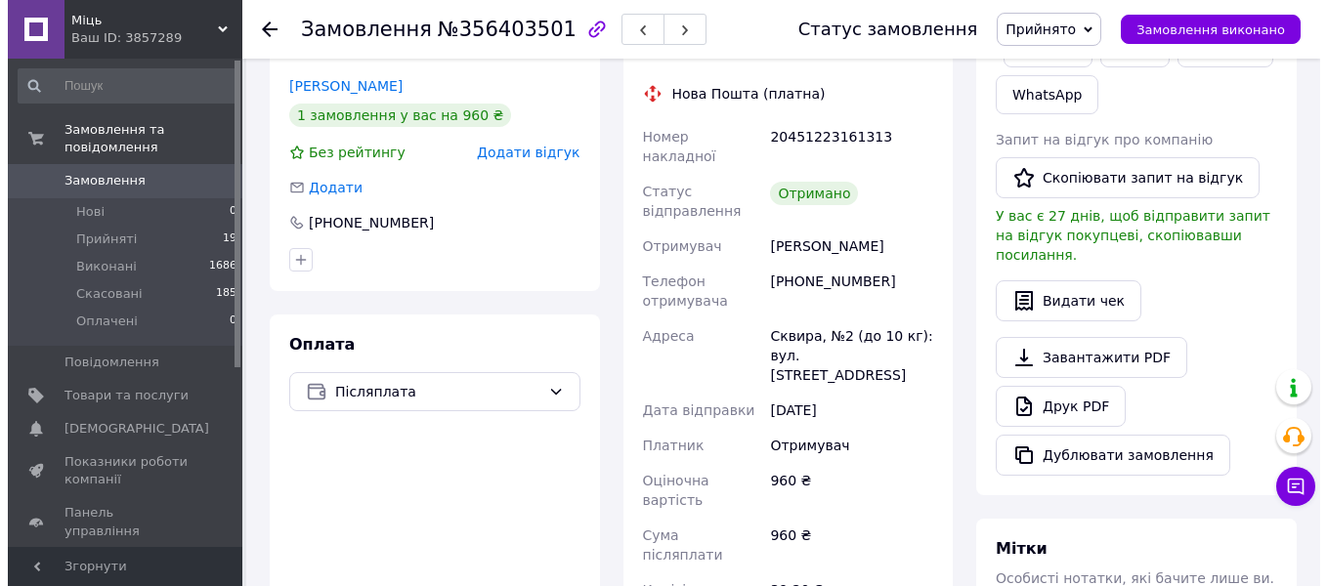
scroll to position [419, 0]
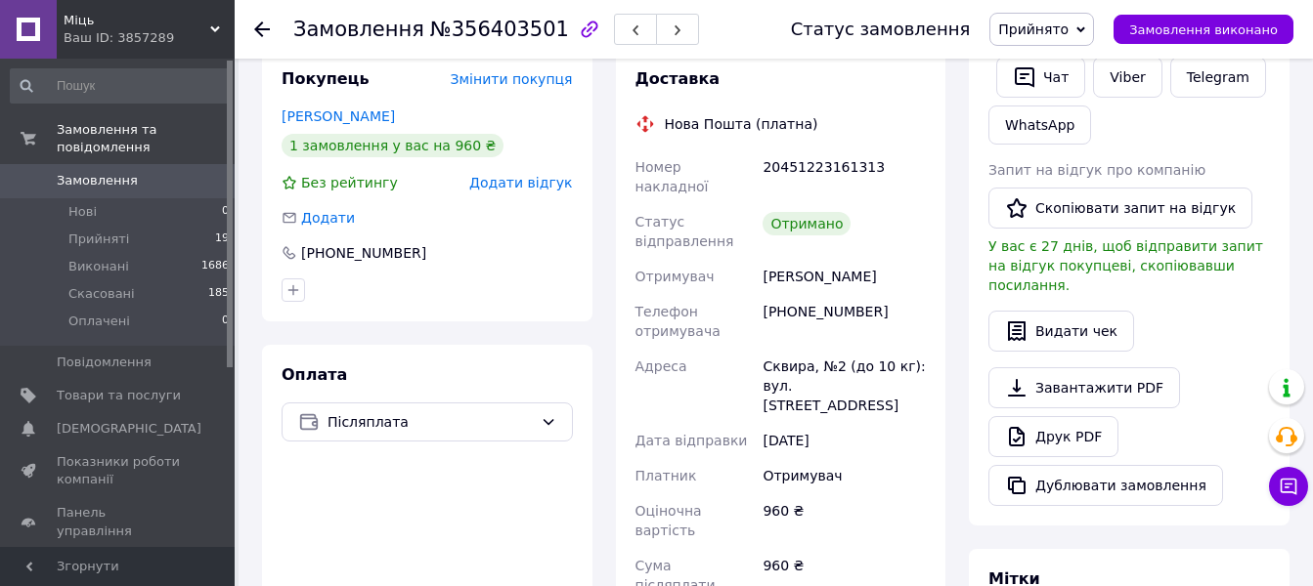
click at [535, 175] on span "Додати відгук" at bounding box center [520, 183] width 103 height 16
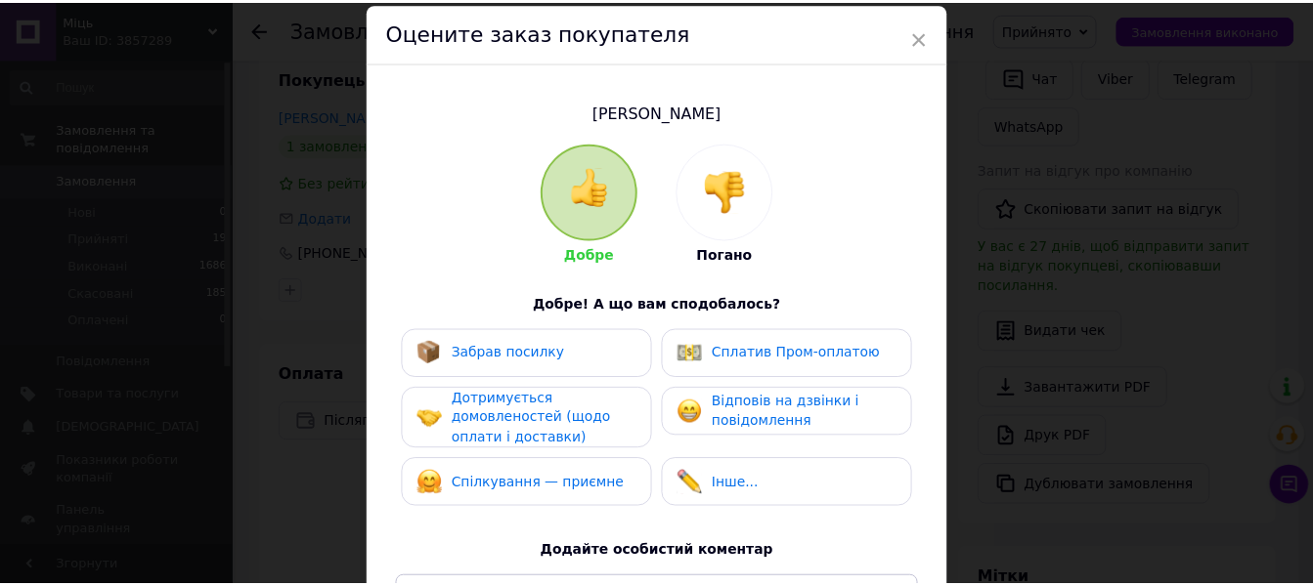
scroll to position [374, 0]
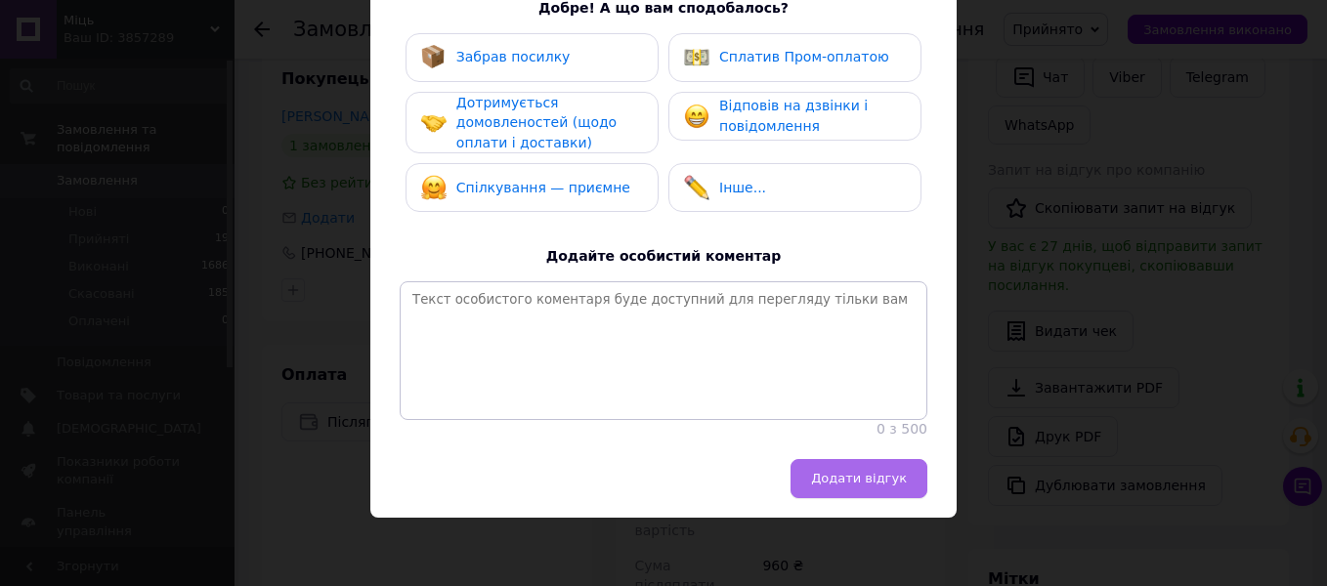
click at [875, 480] on span "Додати відгук" at bounding box center [859, 478] width 96 height 15
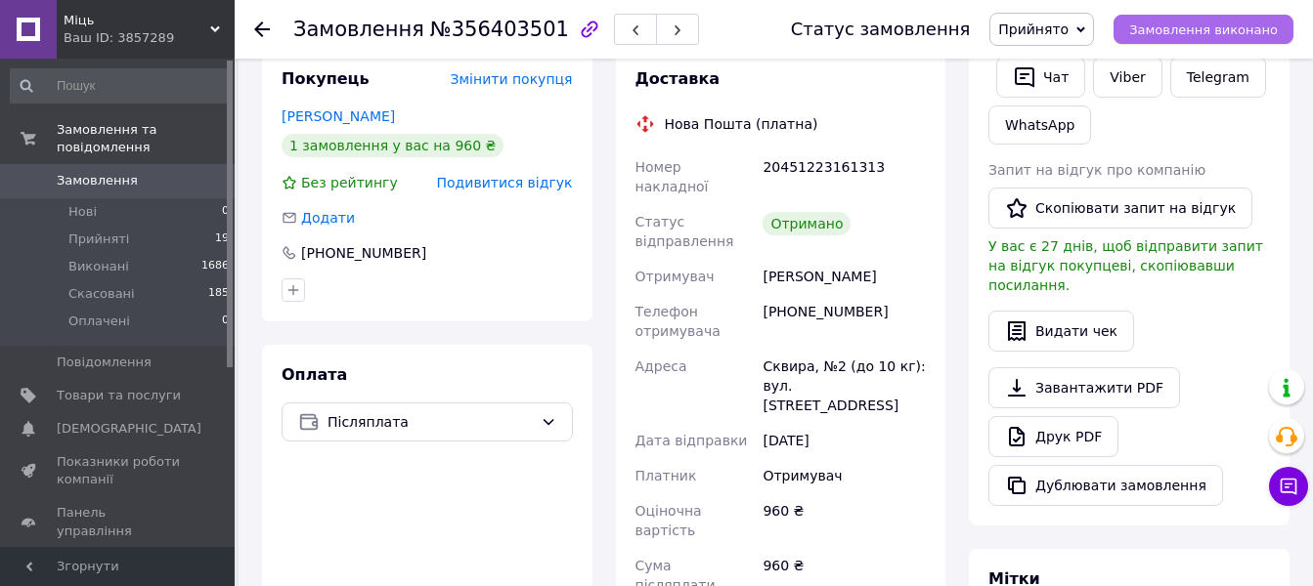
click at [1222, 33] on span "Замовлення виконано" at bounding box center [1203, 29] width 149 height 15
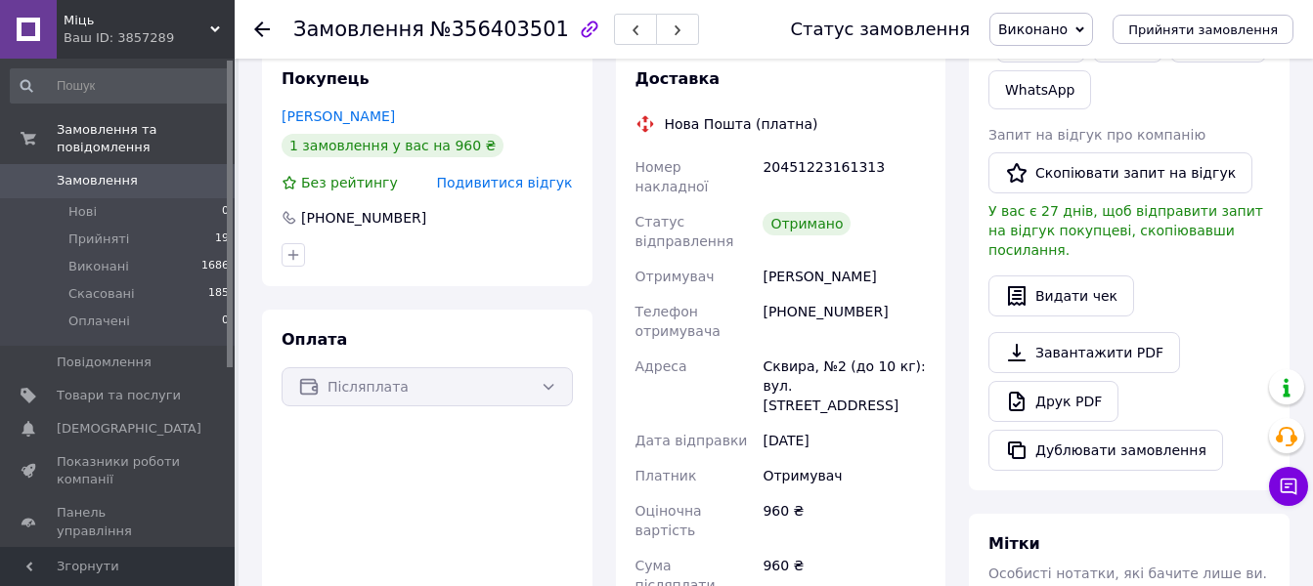
click at [257, 29] on use at bounding box center [262, 30] width 16 height 16
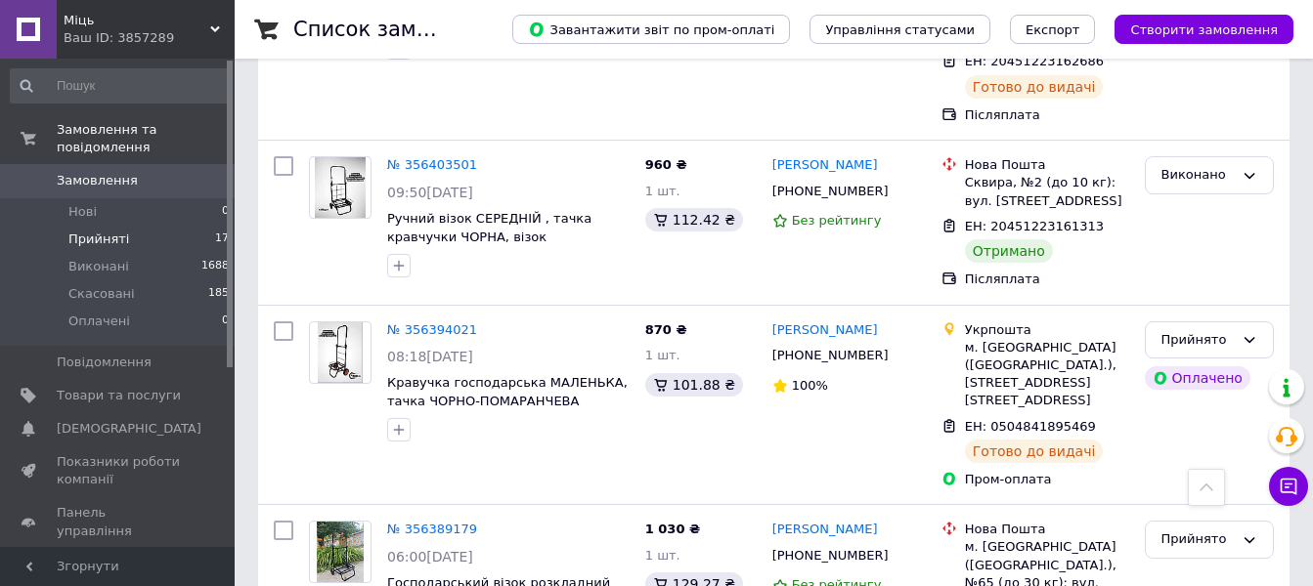
scroll to position [3081, 0]
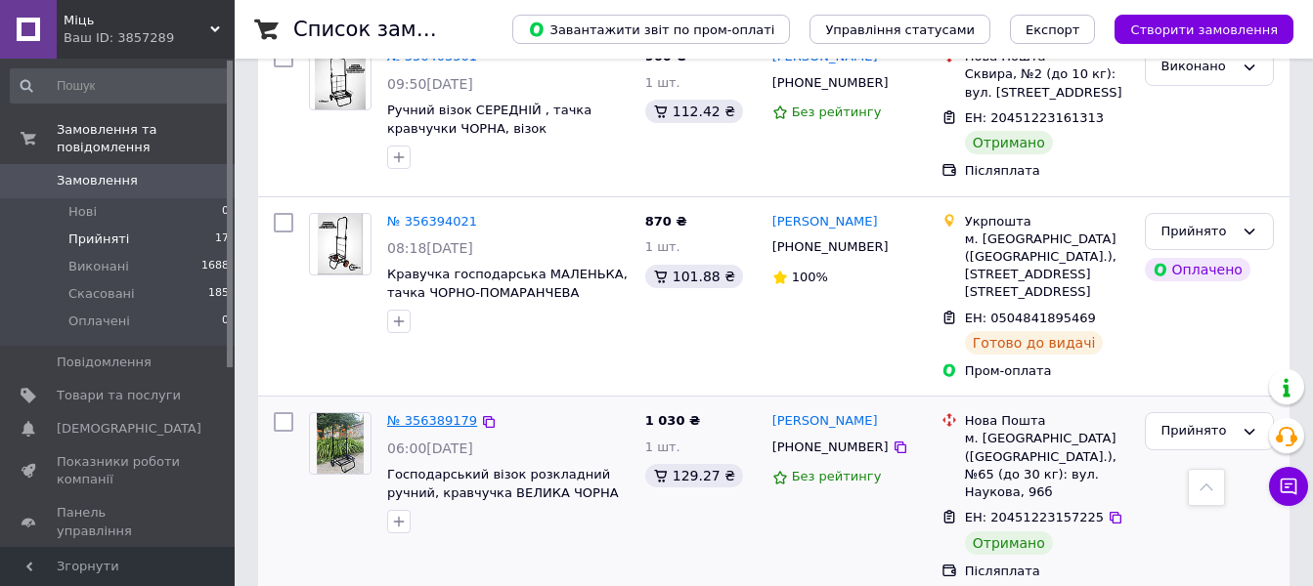
click at [426, 413] on link "№ 356389179" at bounding box center [432, 420] width 90 height 15
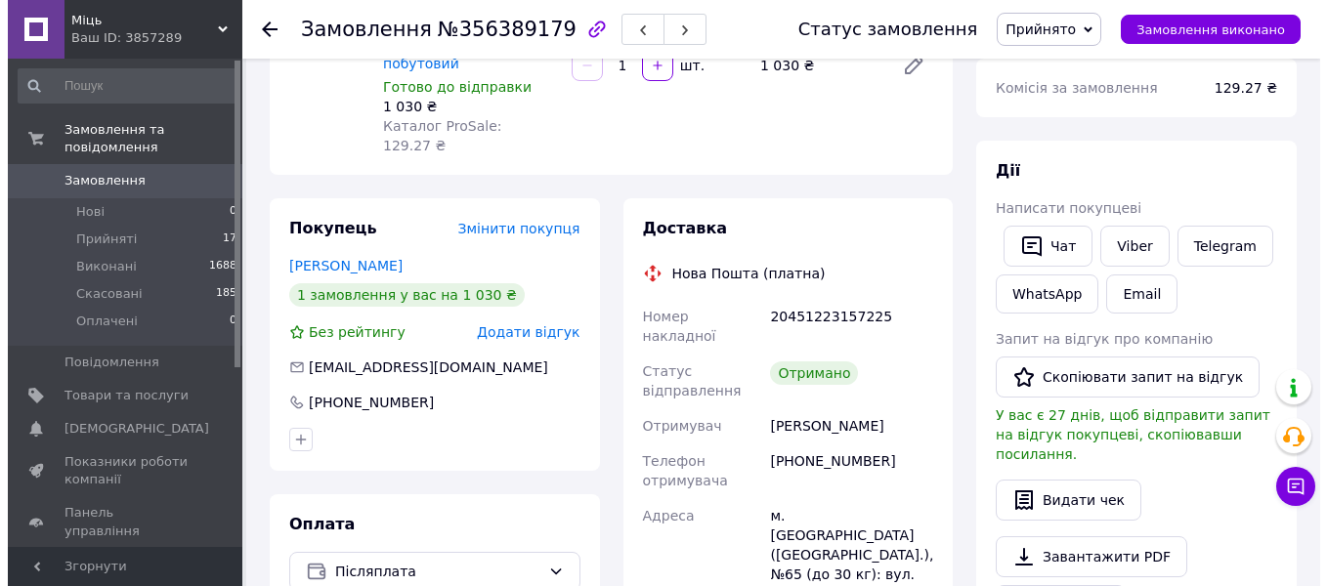
scroll to position [224, 0]
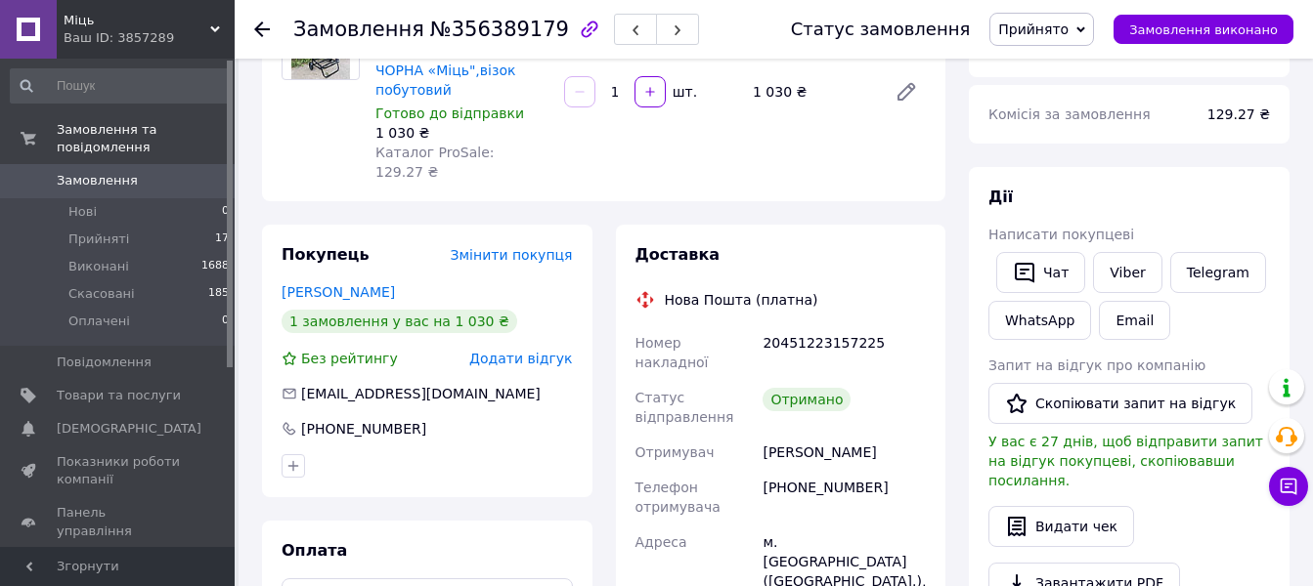
click at [534, 351] on span "Додати відгук" at bounding box center [520, 359] width 103 height 16
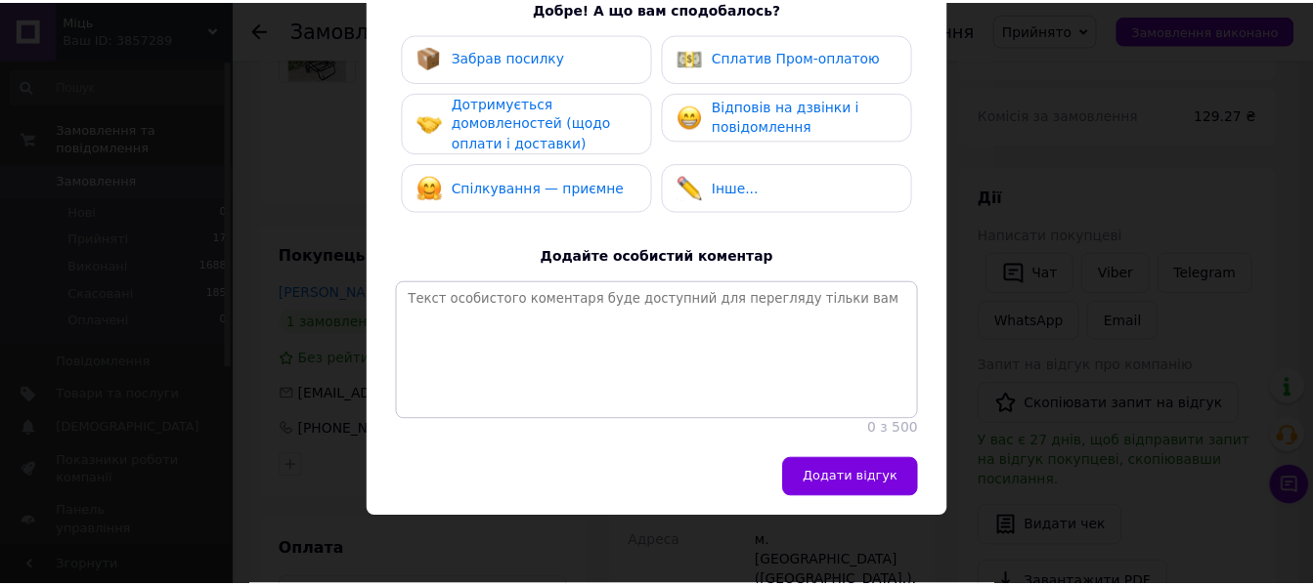
scroll to position [374, 0]
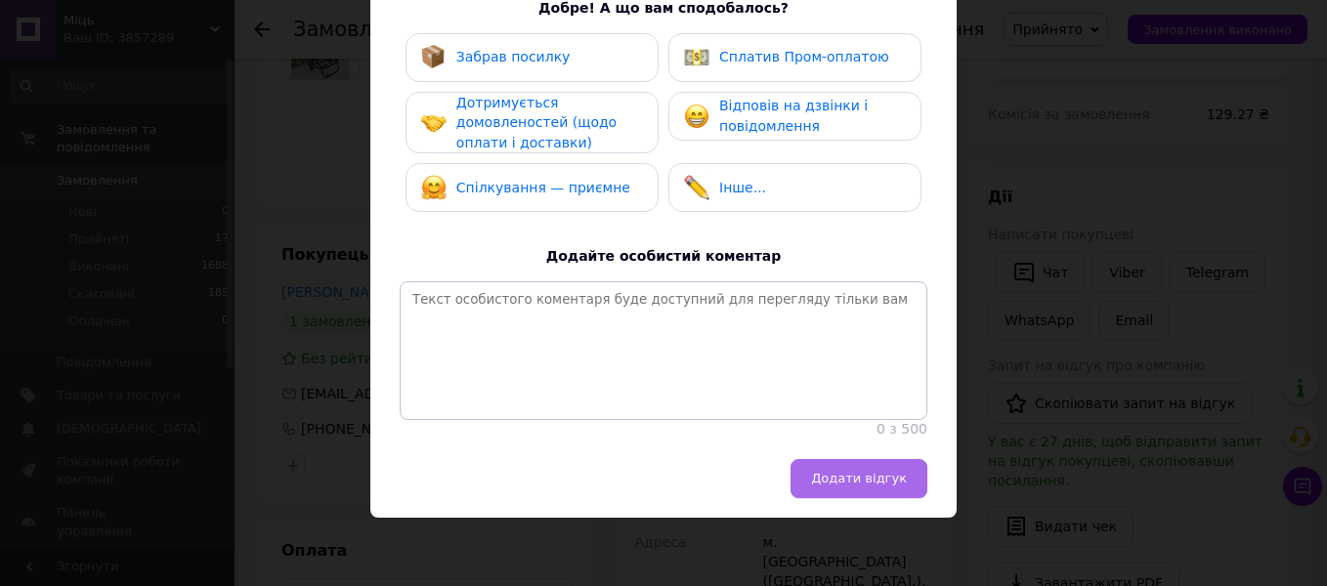
click at [881, 475] on span "Додати відгук" at bounding box center [859, 478] width 96 height 15
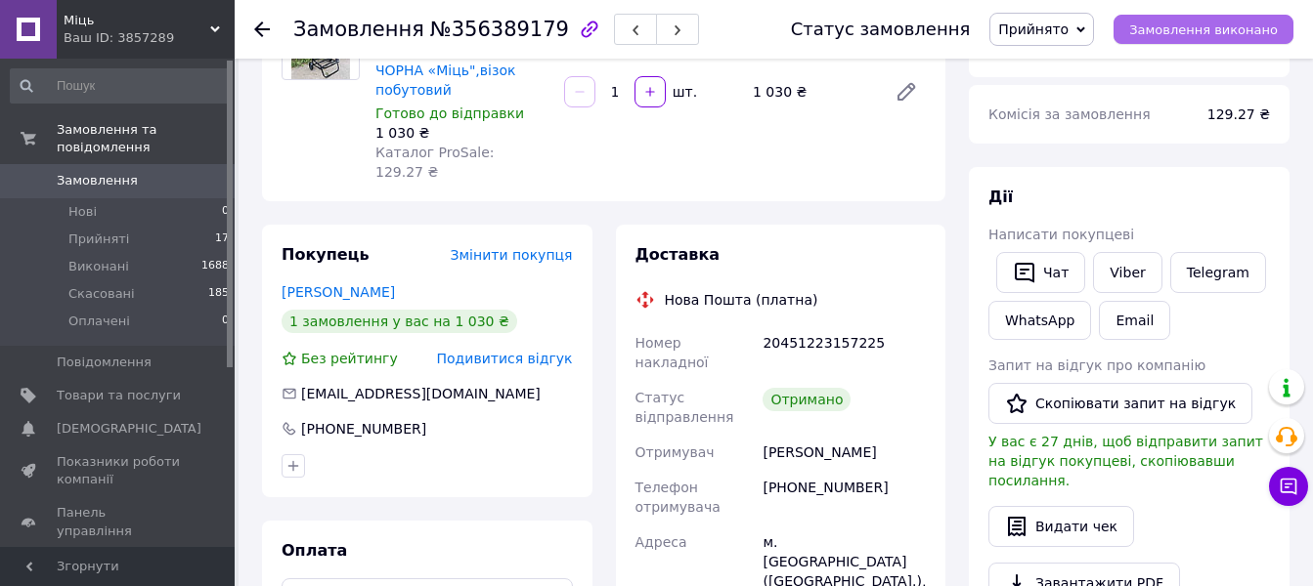
click at [1197, 28] on span "Замовлення виконано" at bounding box center [1203, 29] width 149 height 15
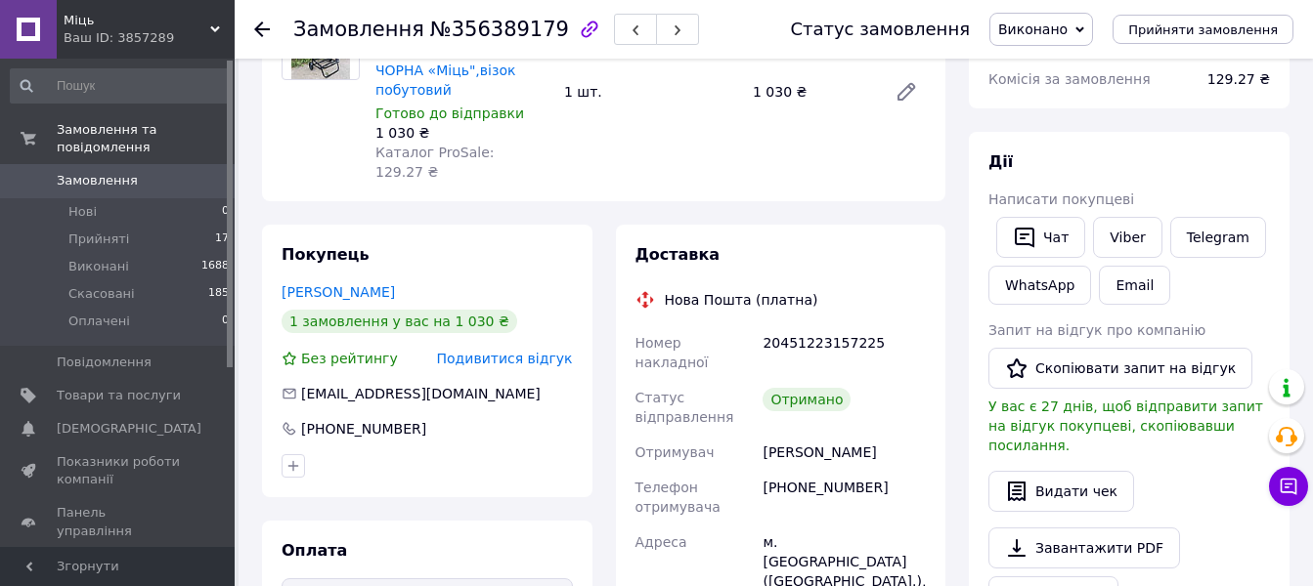
click at [257, 28] on use at bounding box center [262, 30] width 16 height 16
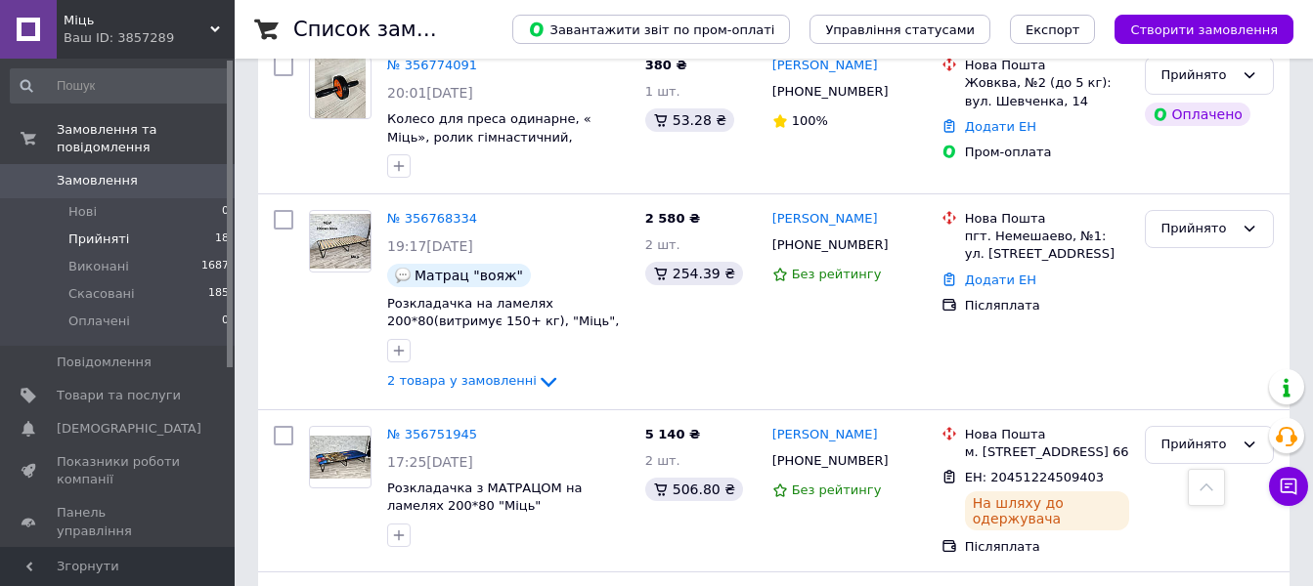
scroll to position [962, 0]
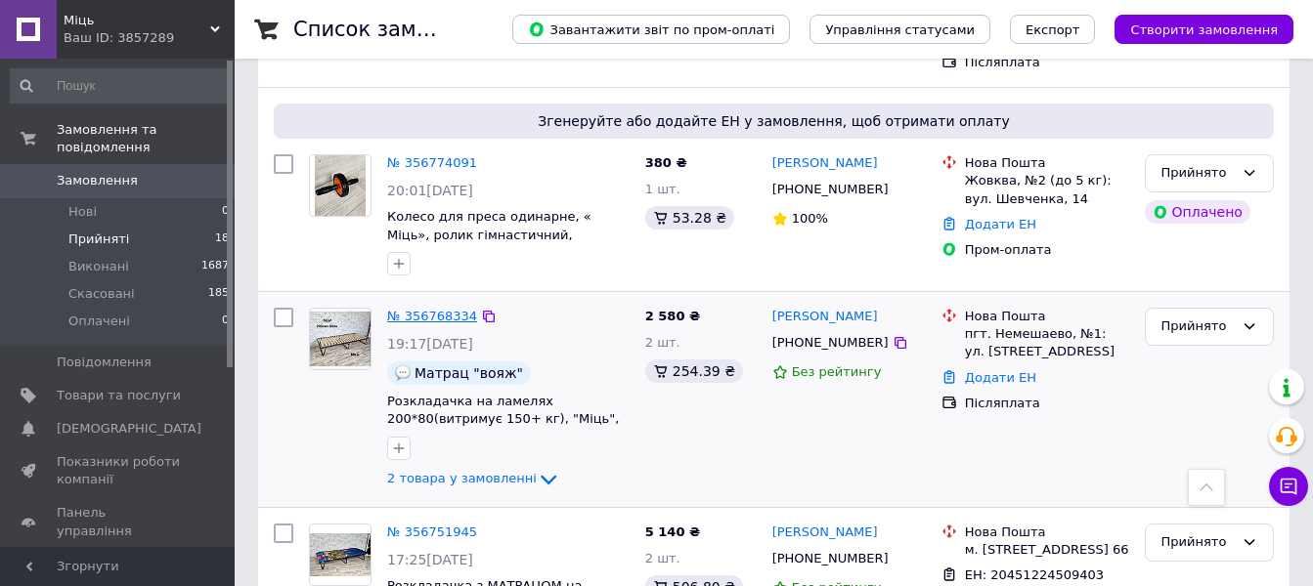
click at [437, 309] on link "№ 356768334" at bounding box center [432, 316] width 90 height 15
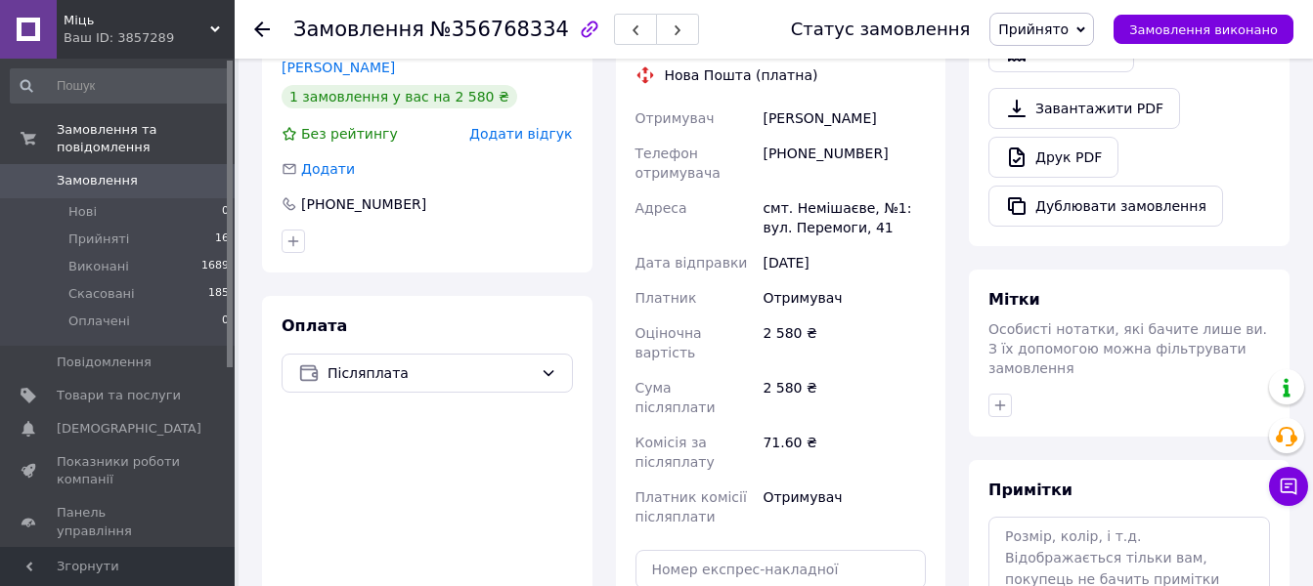
scroll to position [733, 0]
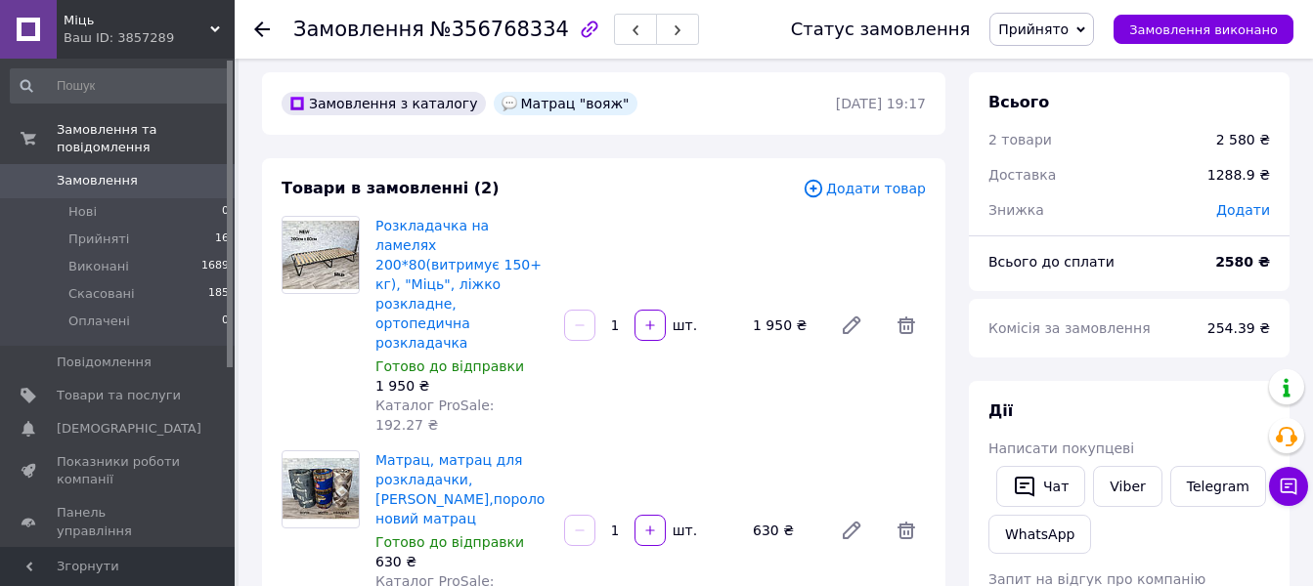
scroll to position [0, 0]
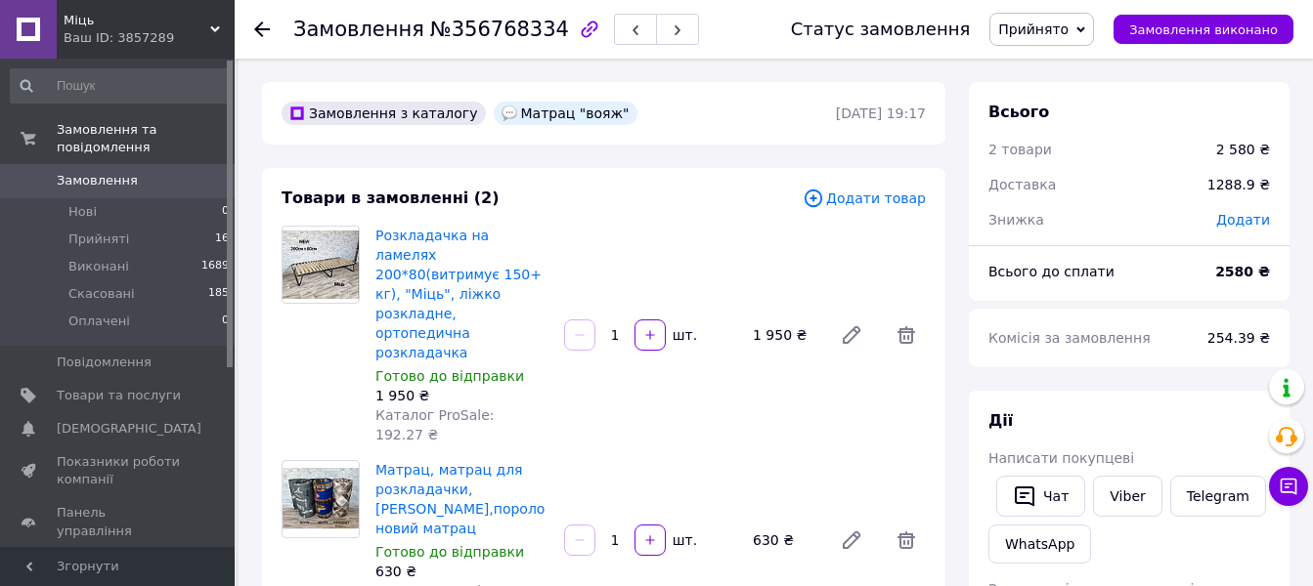
click at [255, 28] on use at bounding box center [262, 30] width 16 height 16
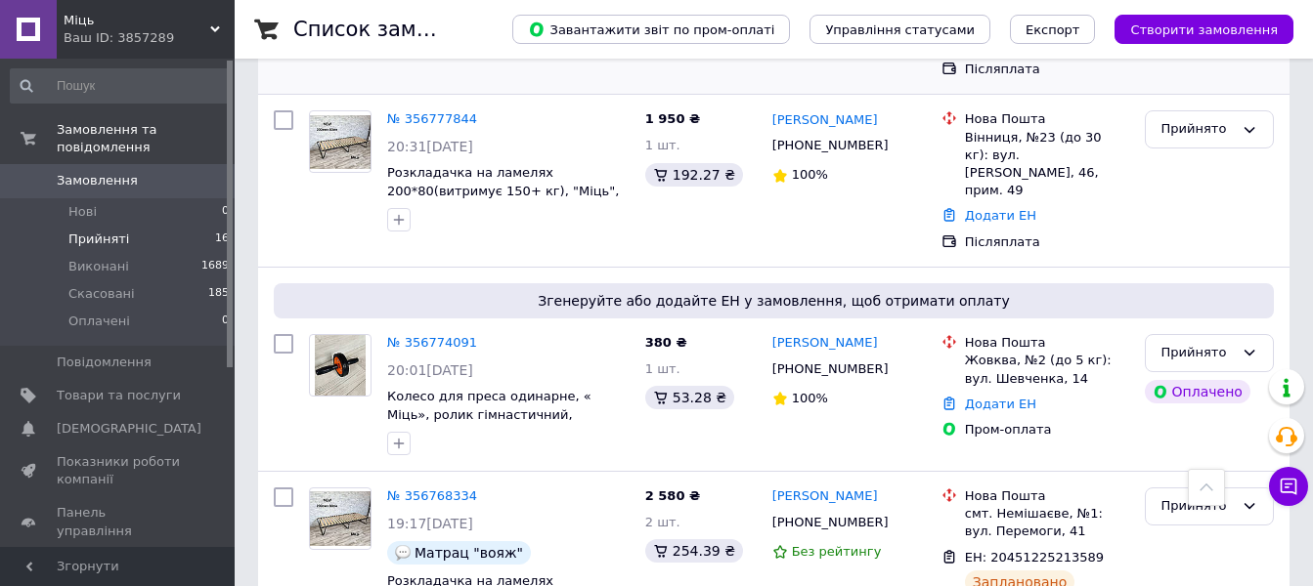
scroll to position [684, 0]
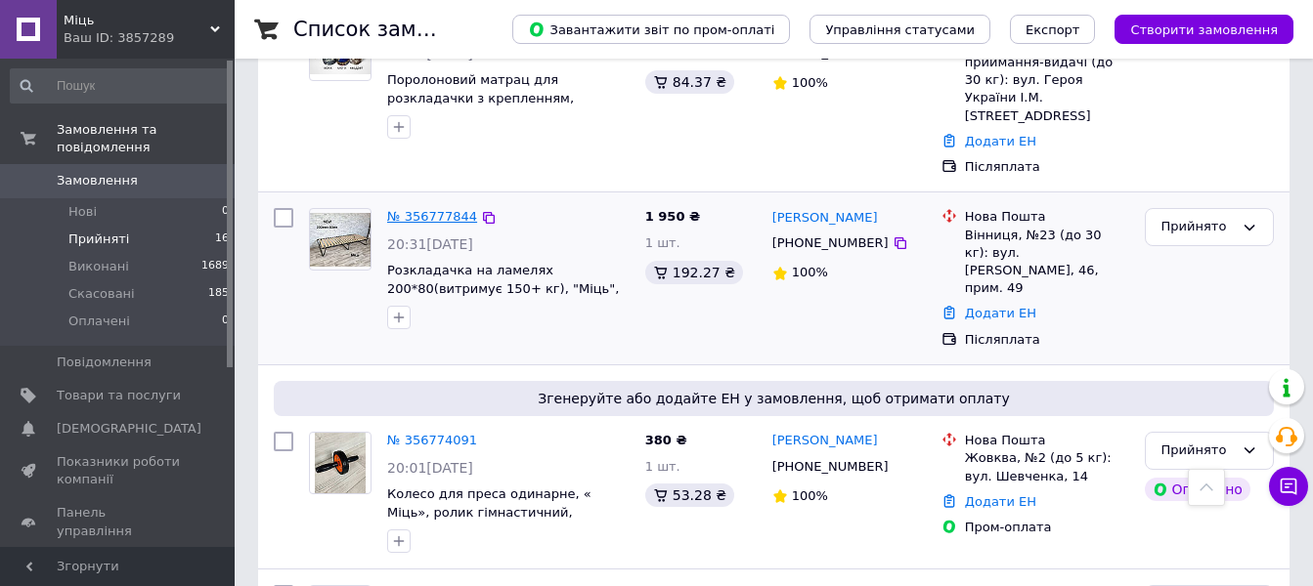
click at [443, 209] on link "№ 356777844" at bounding box center [432, 216] width 90 height 15
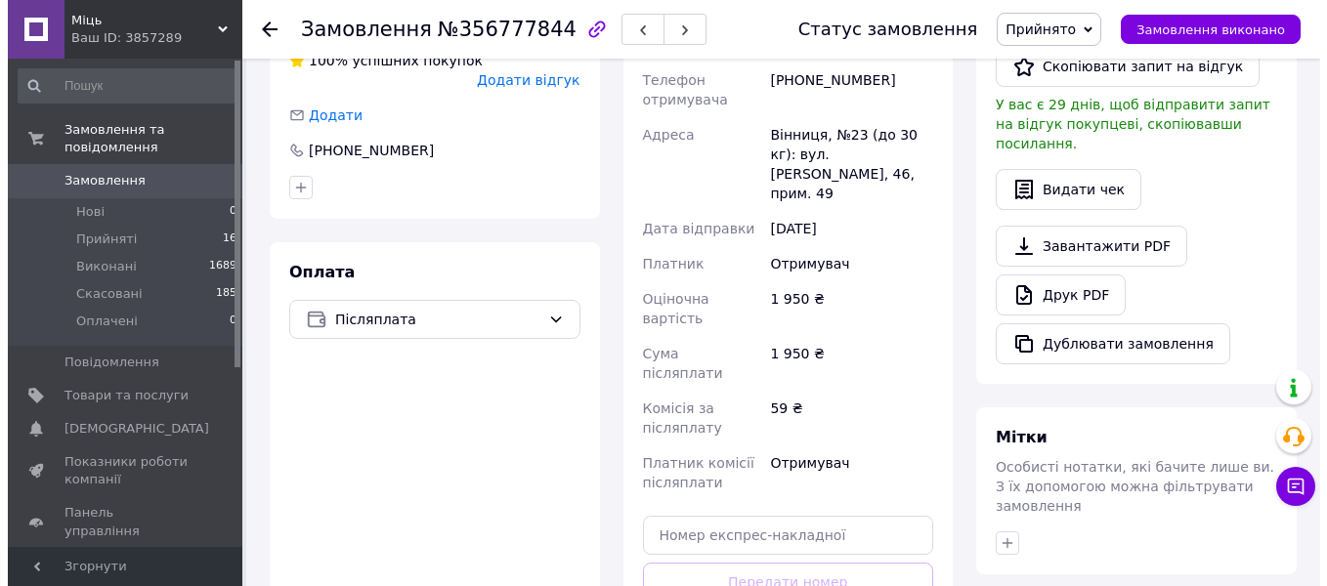
scroll to position [293, 0]
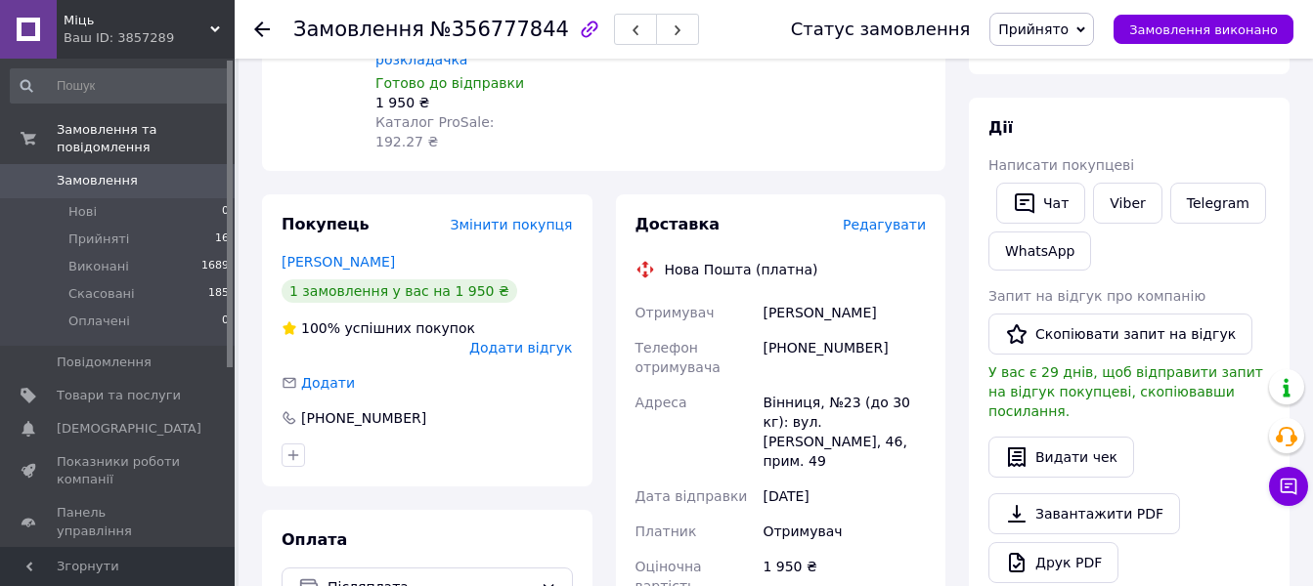
click at [907, 217] on span "Редагувати" at bounding box center [884, 225] width 83 height 16
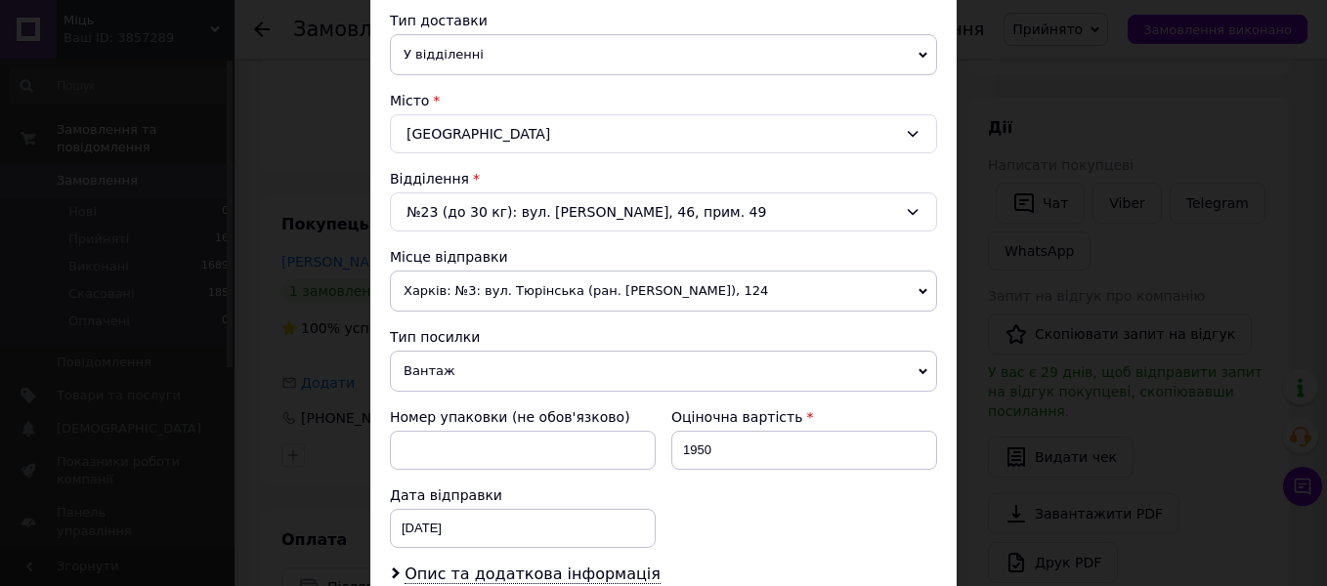
scroll to position [489, 0]
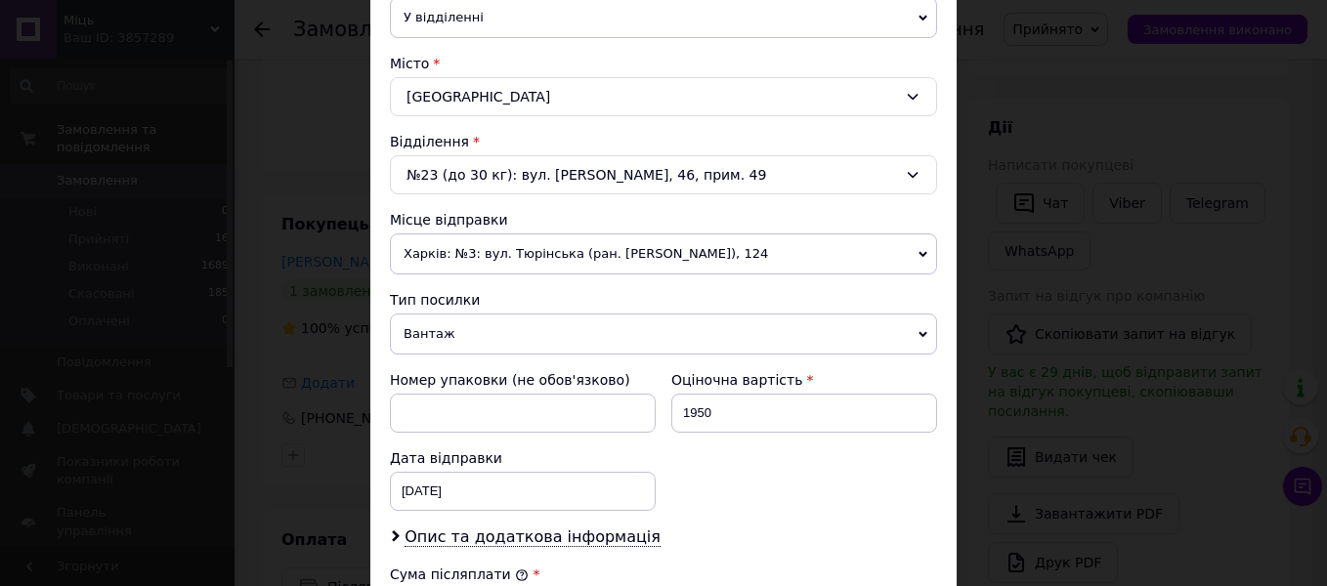
click at [911, 173] on icon at bounding box center [913, 175] width 16 height 16
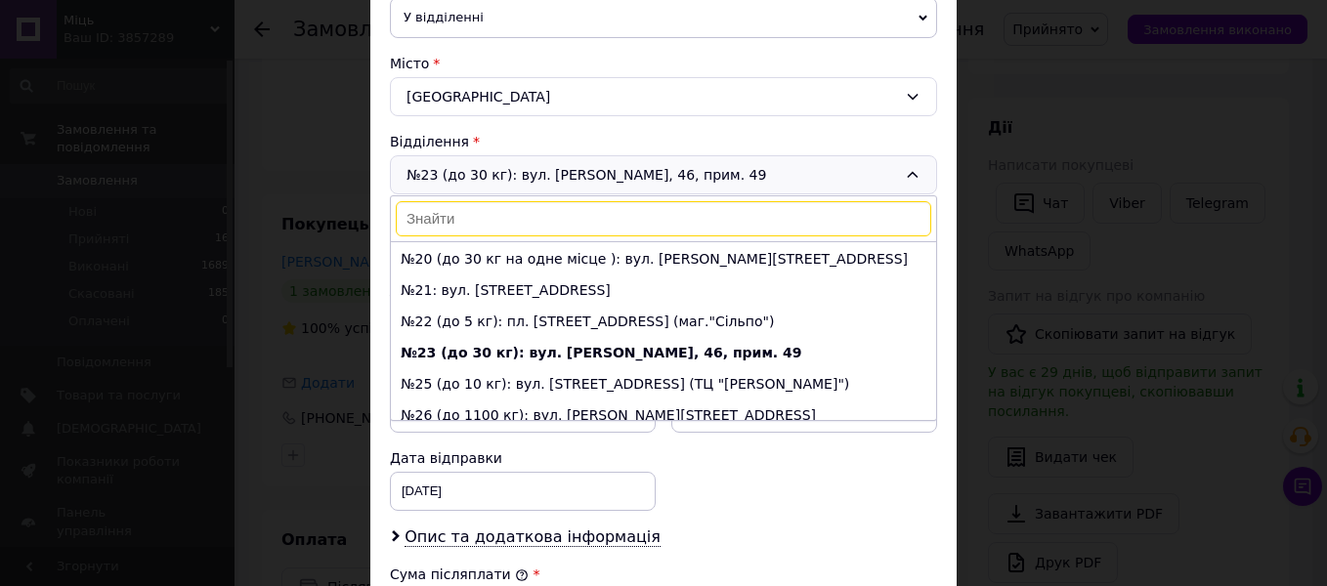
scroll to position [528, 0]
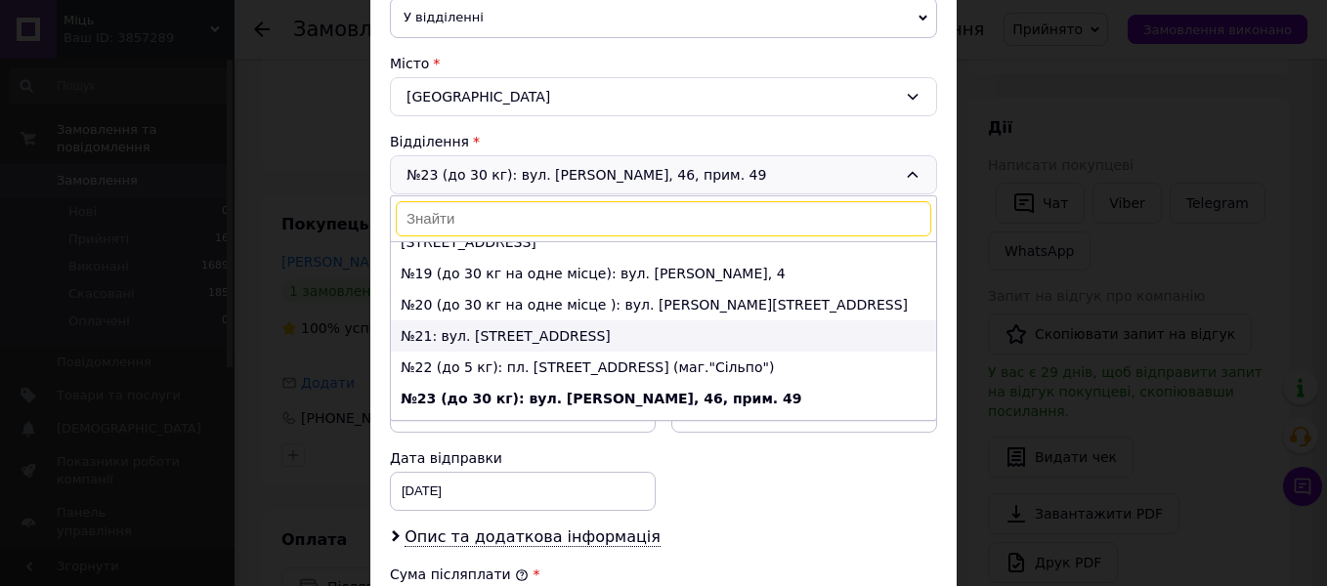
click at [549, 321] on li "№21: вул. [STREET_ADDRESS]" at bounding box center [663, 336] width 545 height 31
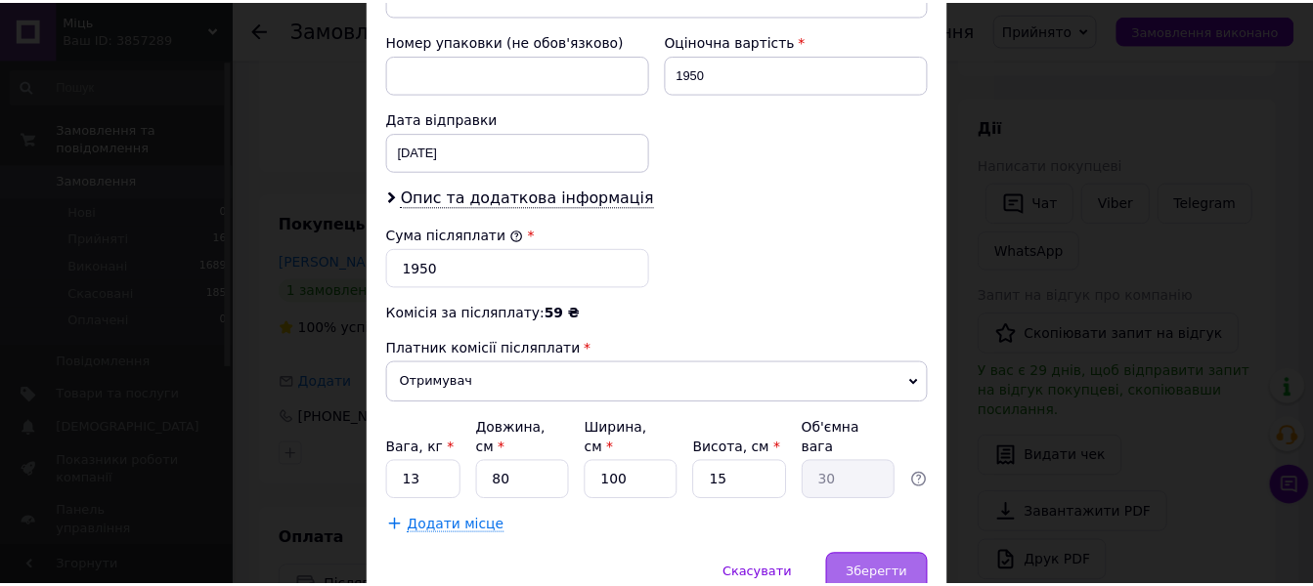
scroll to position [880, 0]
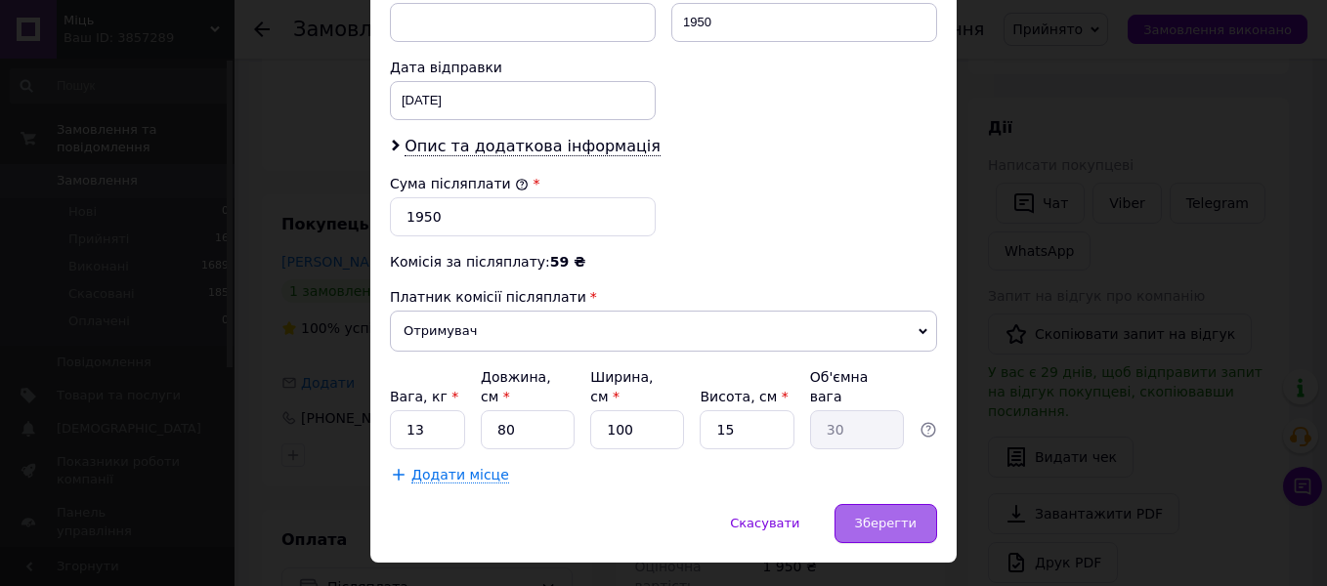
click at [884, 516] on span "Зберегти" at bounding box center [886, 523] width 62 height 15
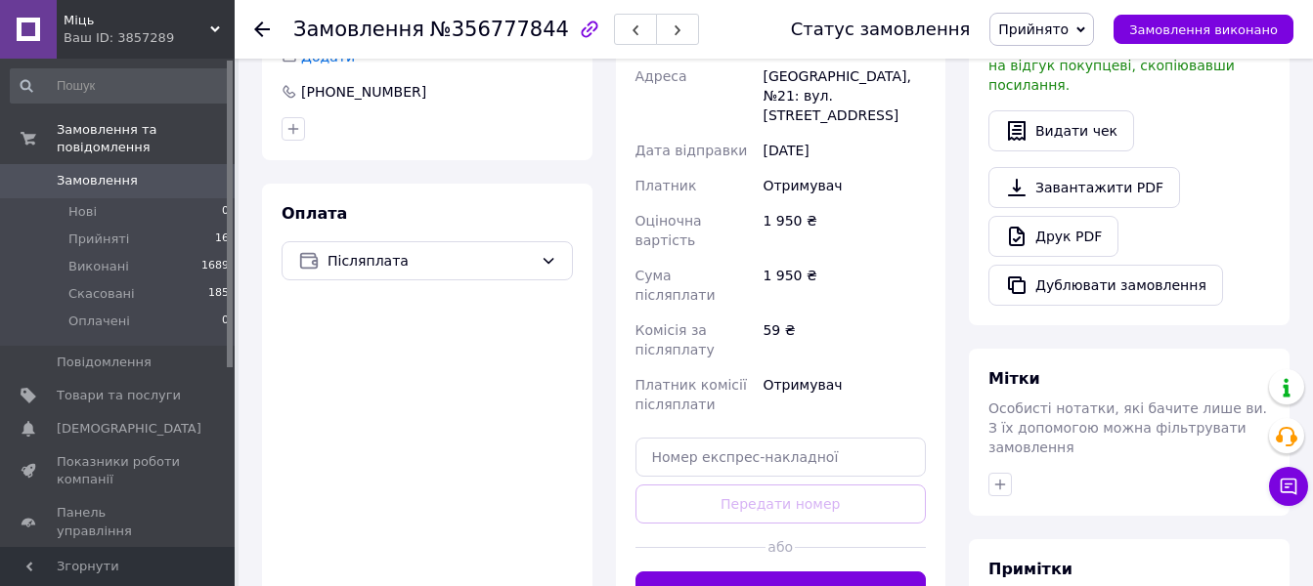
scroll to position [684, 0]
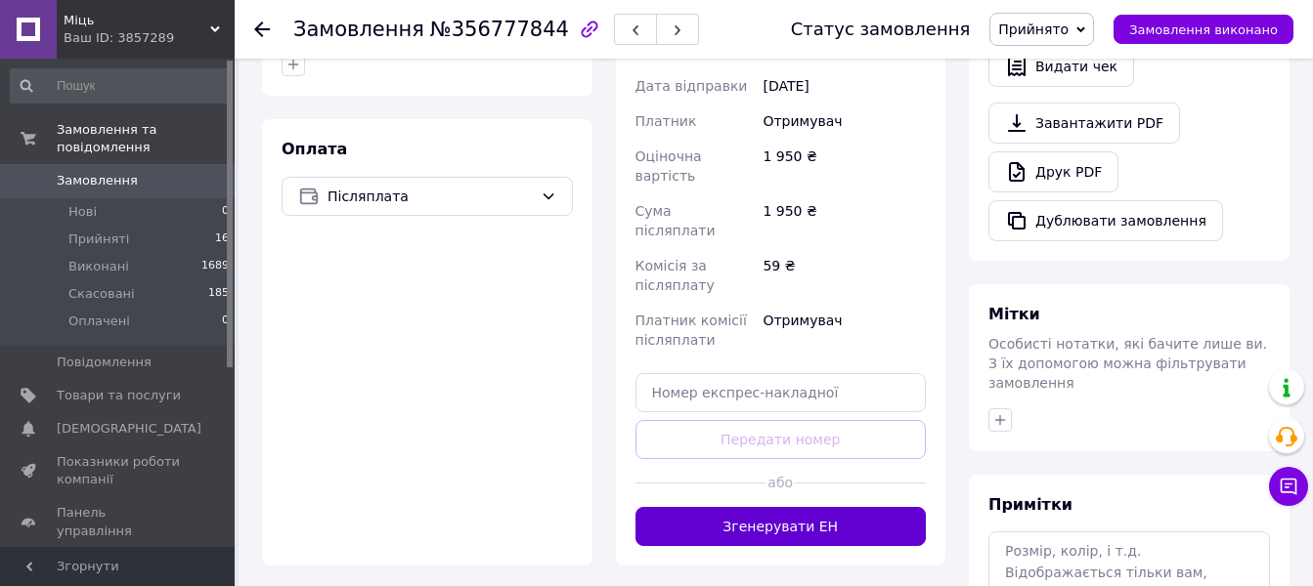
click at [785, 507] on button "Згенерувати ЕН" at bounding box center [780, 526] width 291 height 39
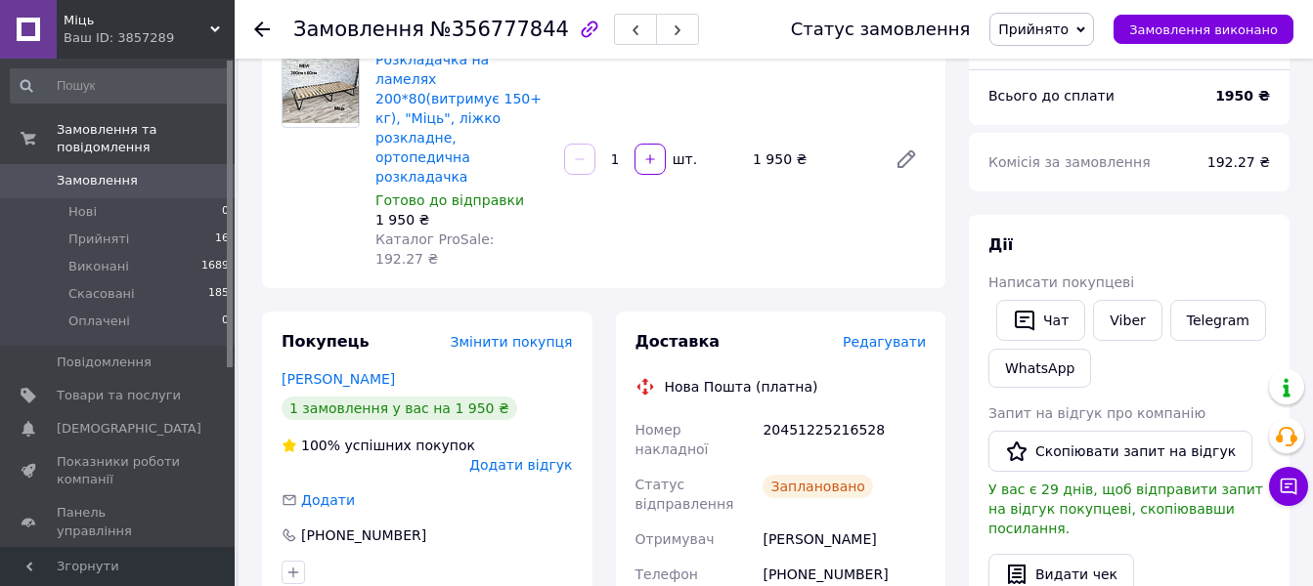
scroll to position [0, 0]
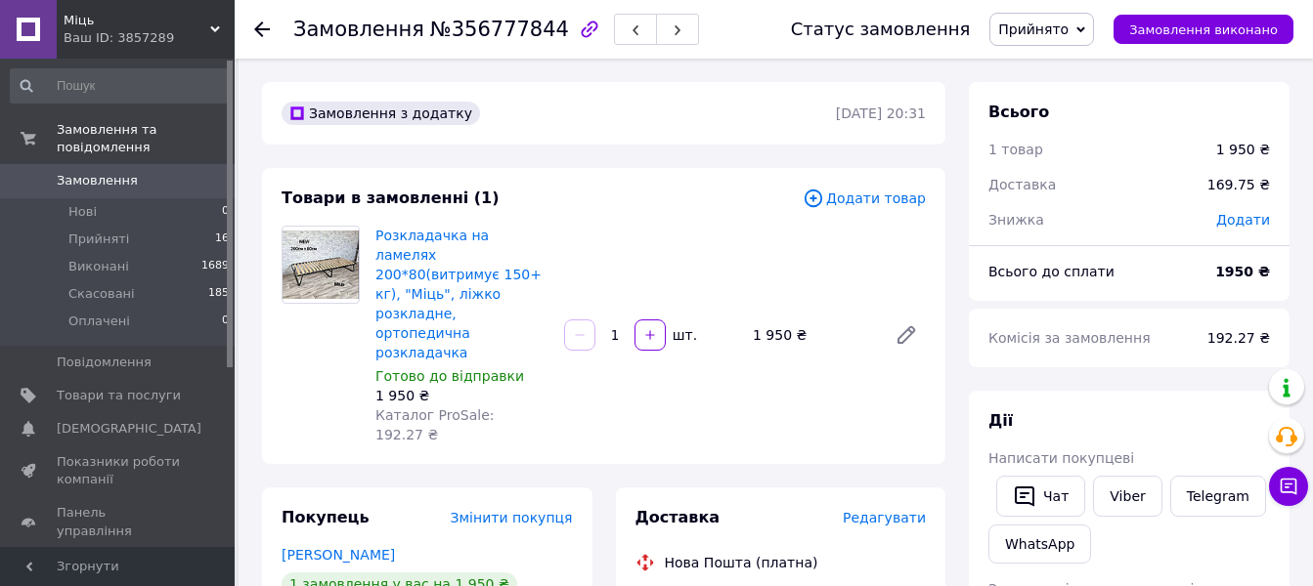
click at [259, 32] on use at bounding box center [262, 30] width 16 height 16
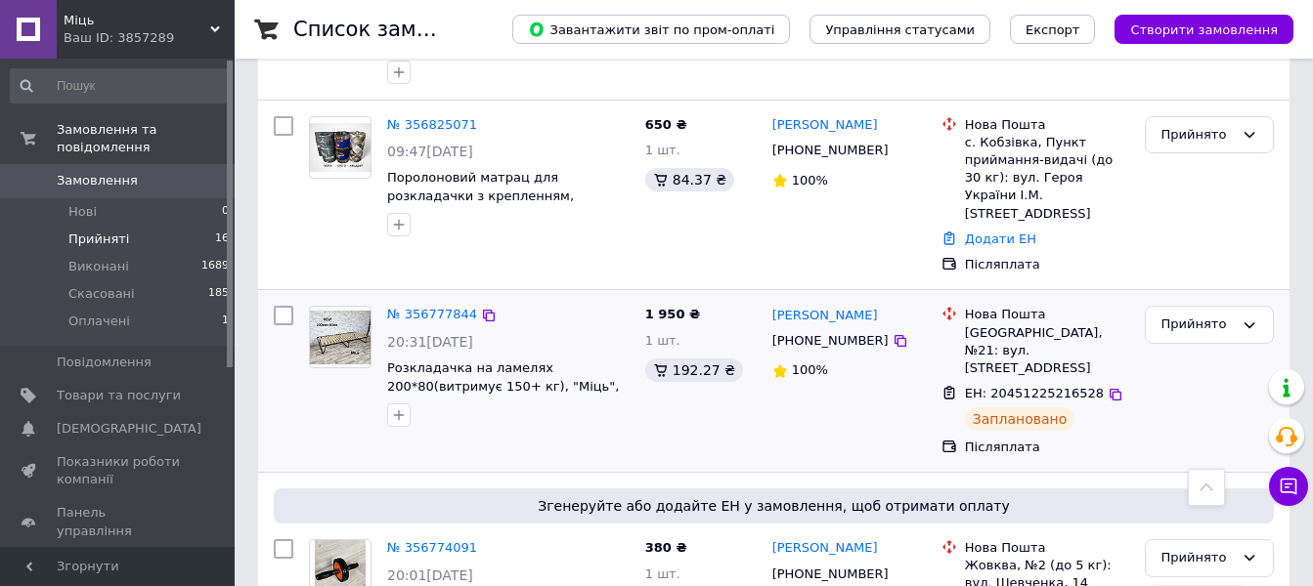
scroll to position [684, 0]
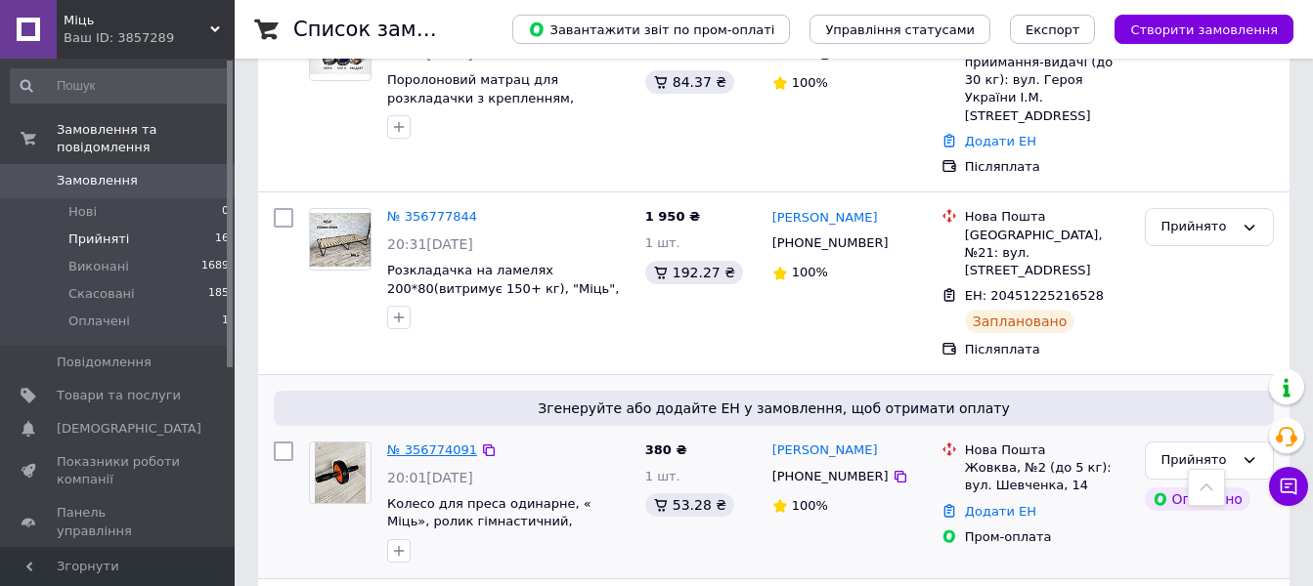
click at [446, 443] on link "№ 356774091" at bounding box center [432, 450] width 90 height 15
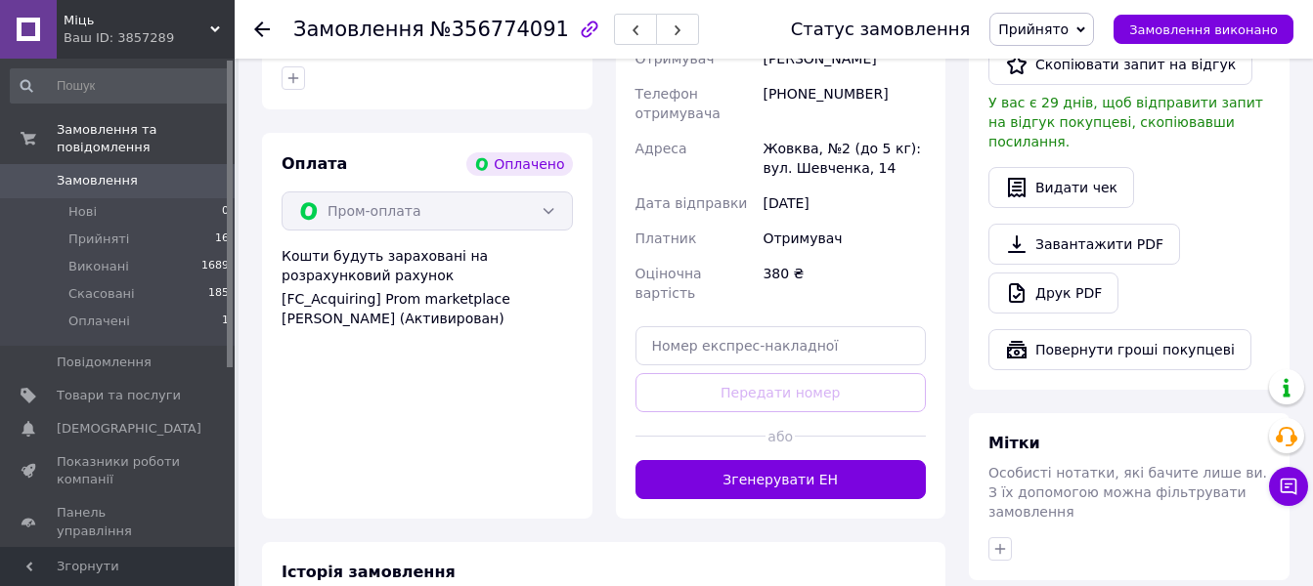
scroll to position [1173, 0]
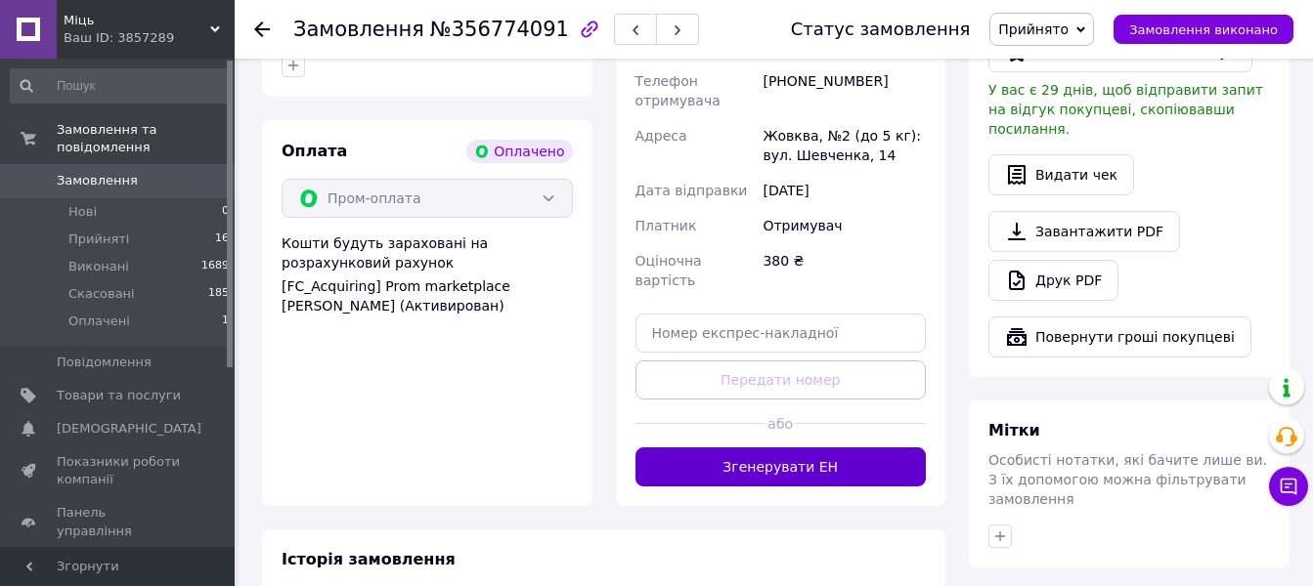
click at [812, 448] on button "Згенерувати ЕН" at bounding box center [780, 467] width 291 height 39
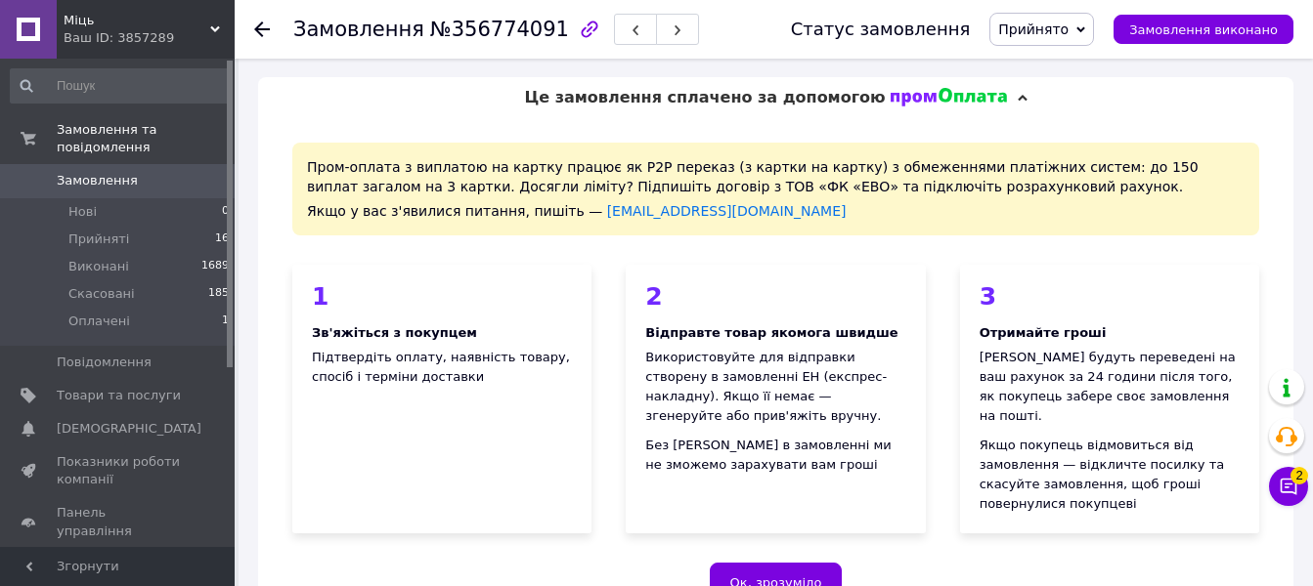
scroll to position [0, 0]
click at [261, 30] on use at bounding box center [262, 30] width 16 height 16
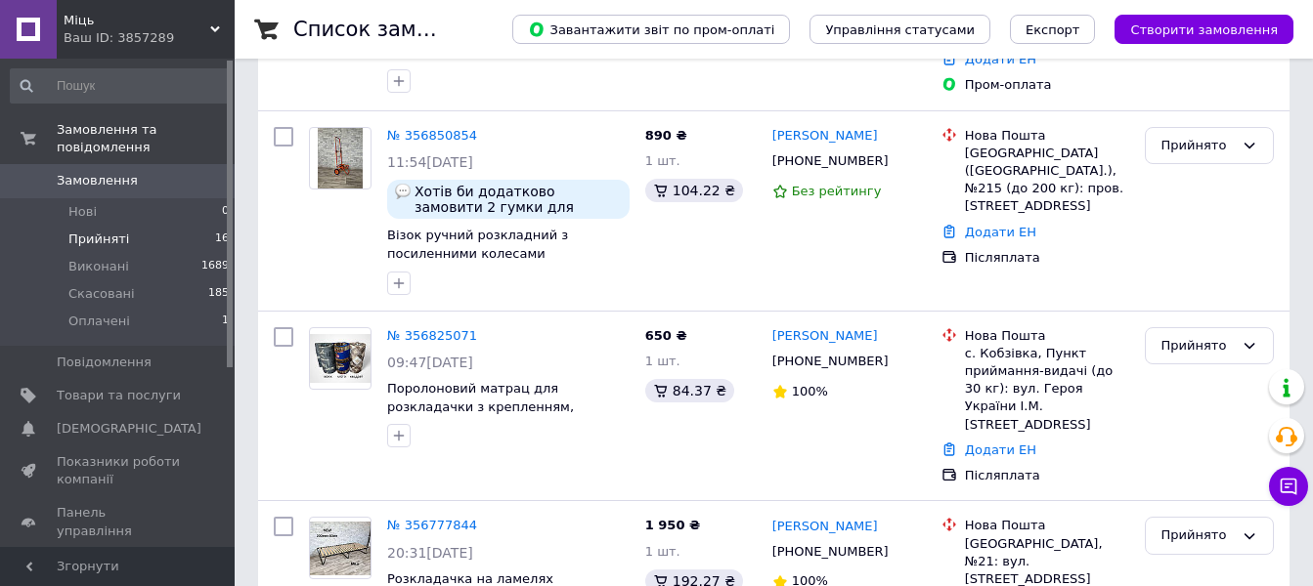
scroll to position [391, 0]
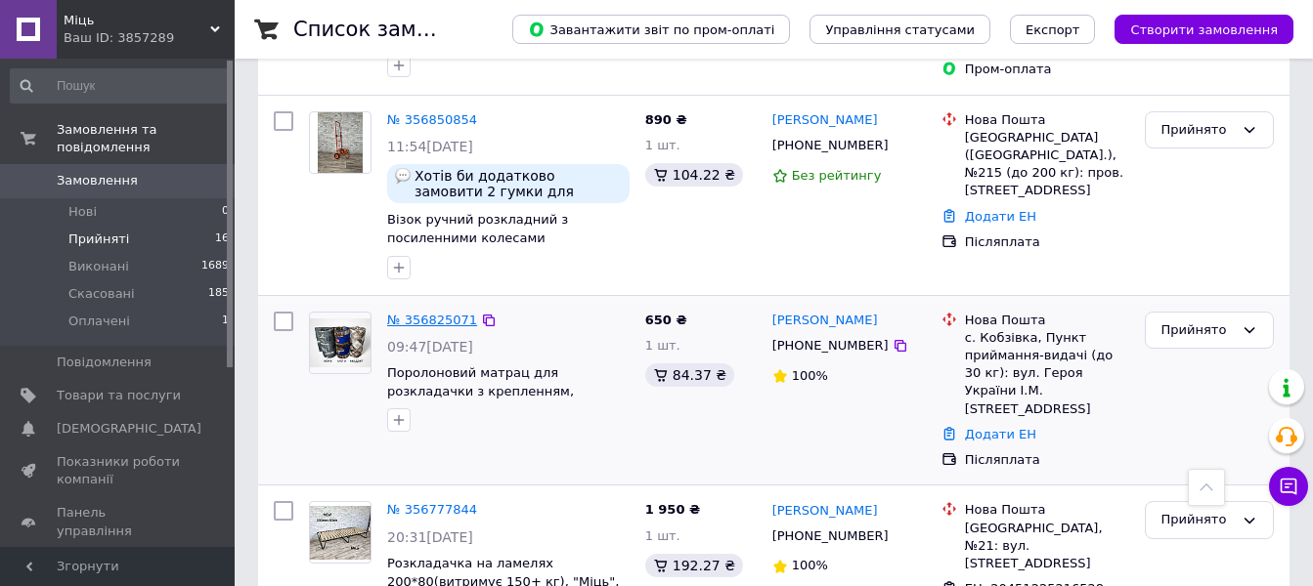
click at [440, 320] on link "№ 356825071" at bounding box center [432, 320] width 90 height 15
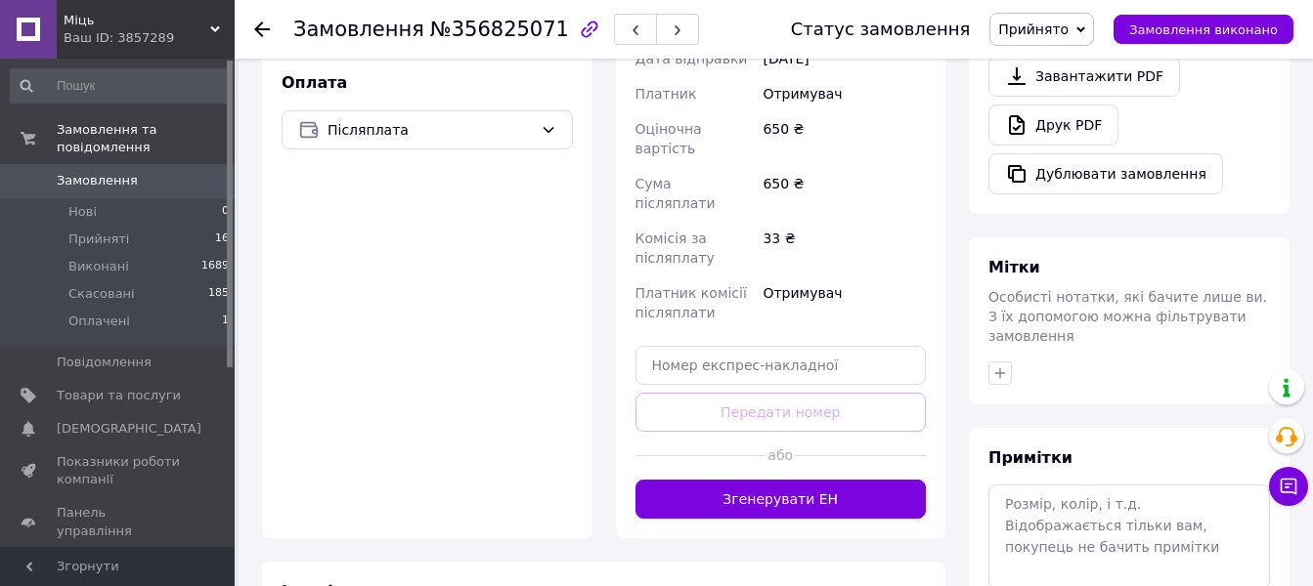
scroll to position [718, 0]
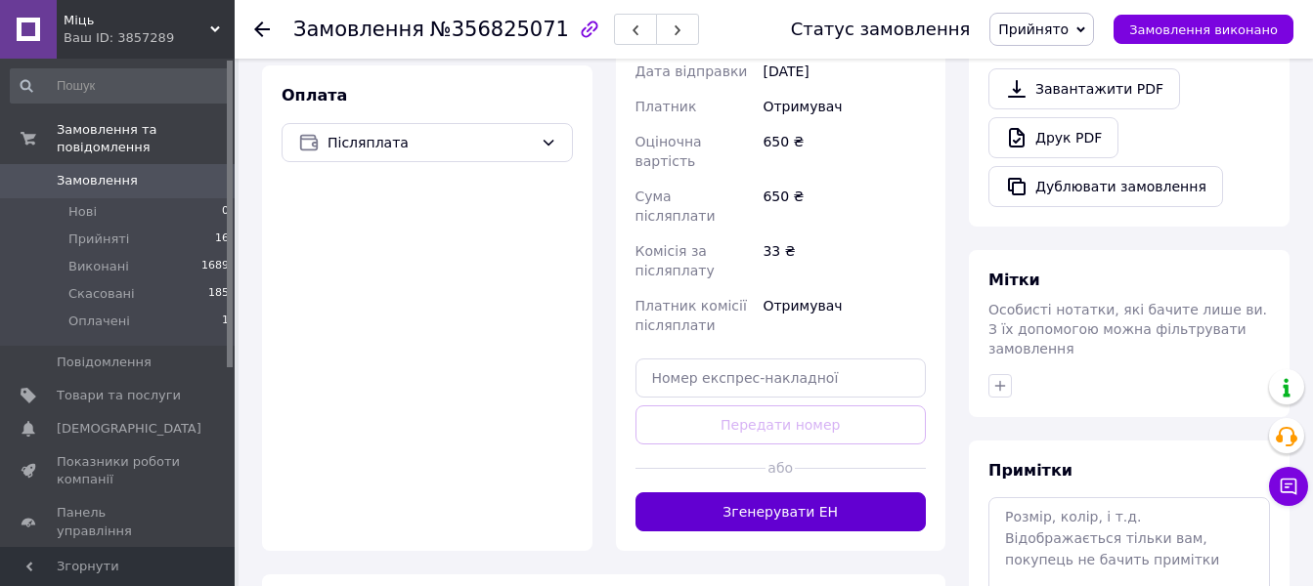
click at [756, 493] on button "Згенерувати ЕН" at bounding box center [780, 512] width 291 height 39
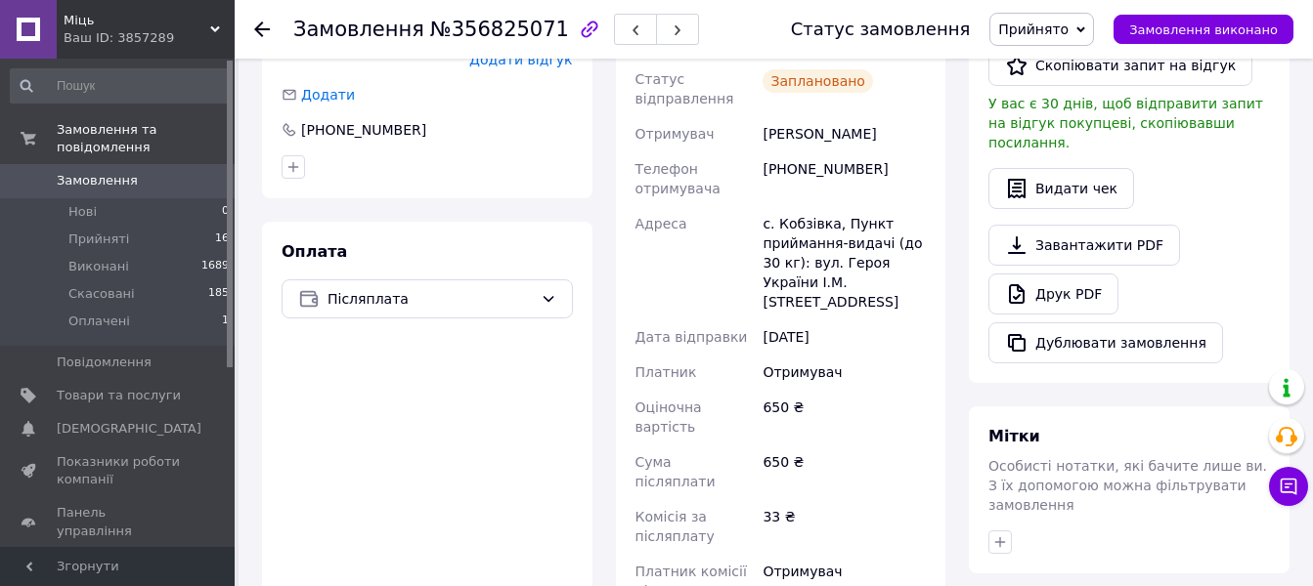
scroll to position [523, 0]
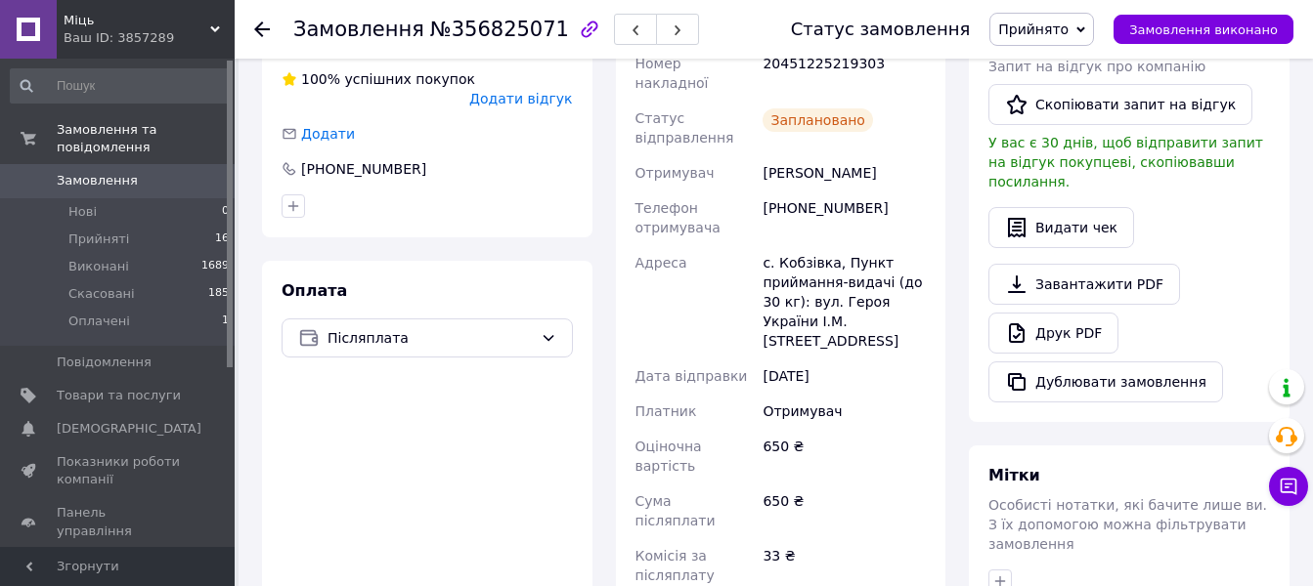
click at [263, 26] on icon at bounding box center [262, 30] width 16 height 16
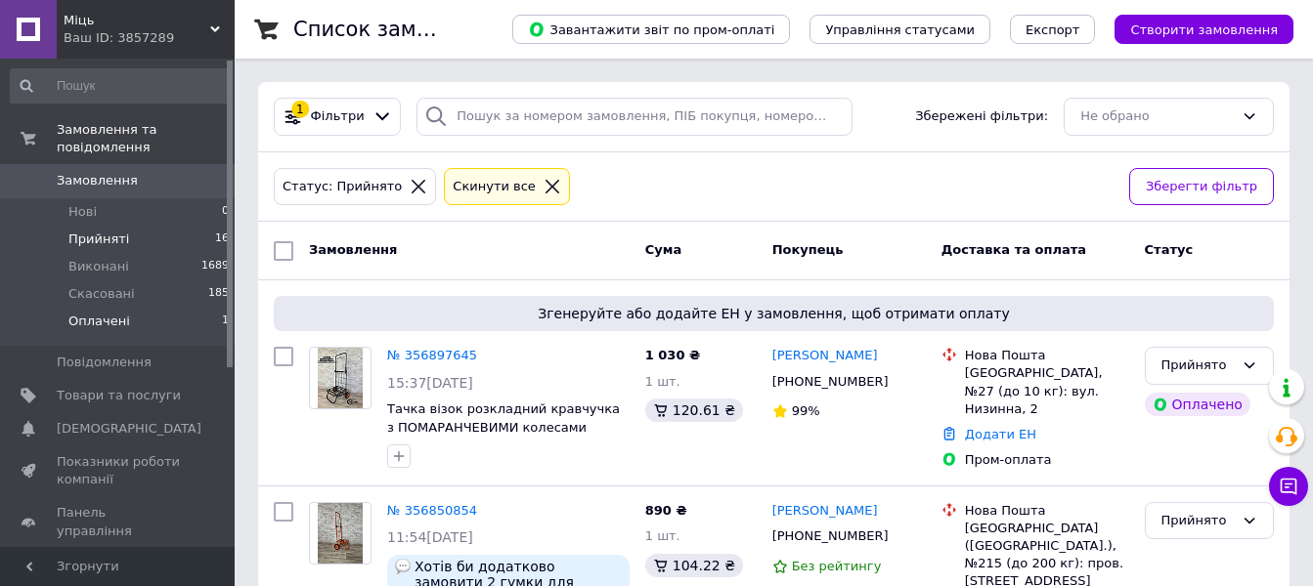
click at [107, 313] on span "Оплачені" at bounding box center [99, 322] width 62 height 18
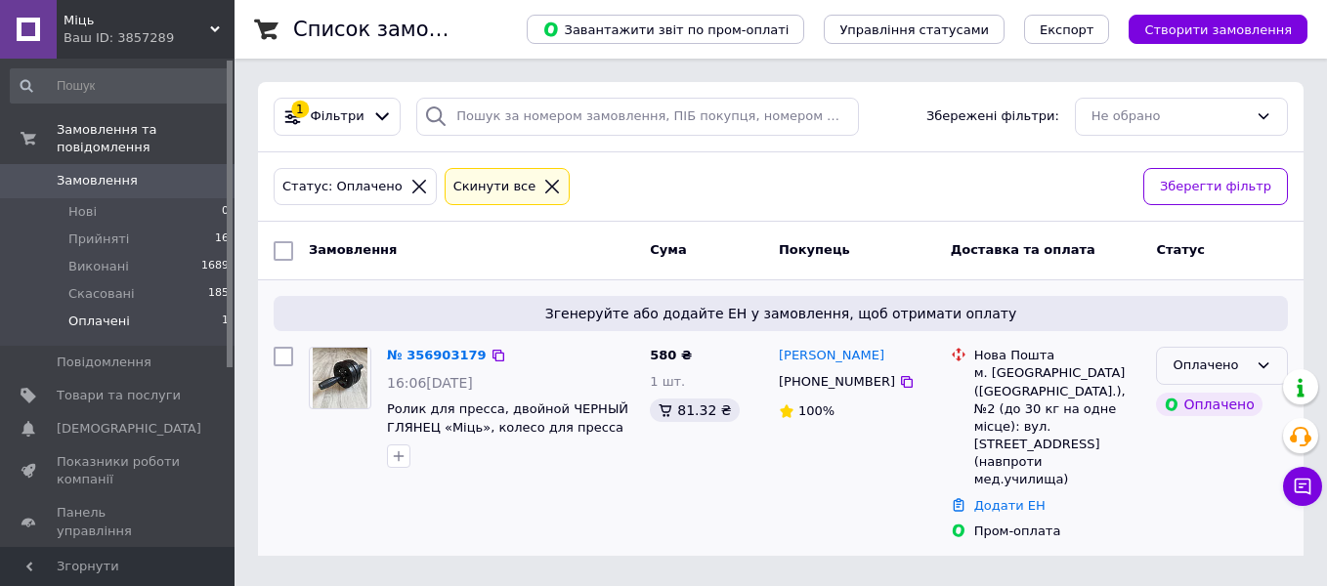
click at [1263, 362] on icon at bounding box center [1264, 366] width 16 height 16
click at [1218, 409] on li "Прийнято" at bounding box center [1222, 407] width 130 height 36
click at [123, 226] on li "Прийняті 16" at bounding box center [120, 239] width 240 height 27
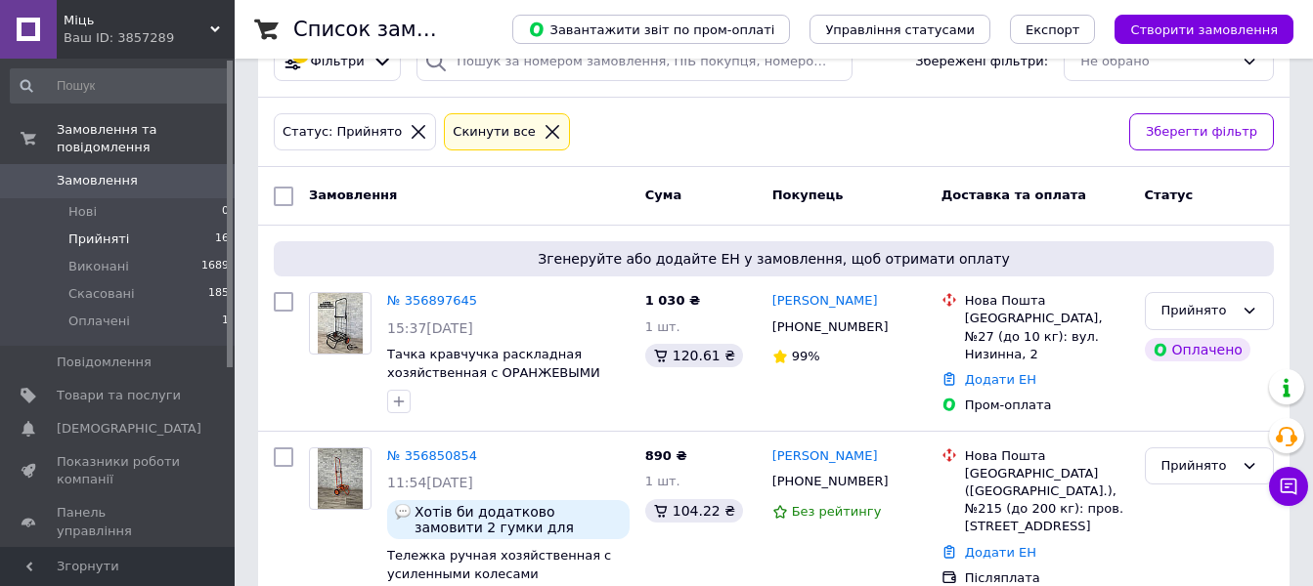
scroll to position [98, 0]
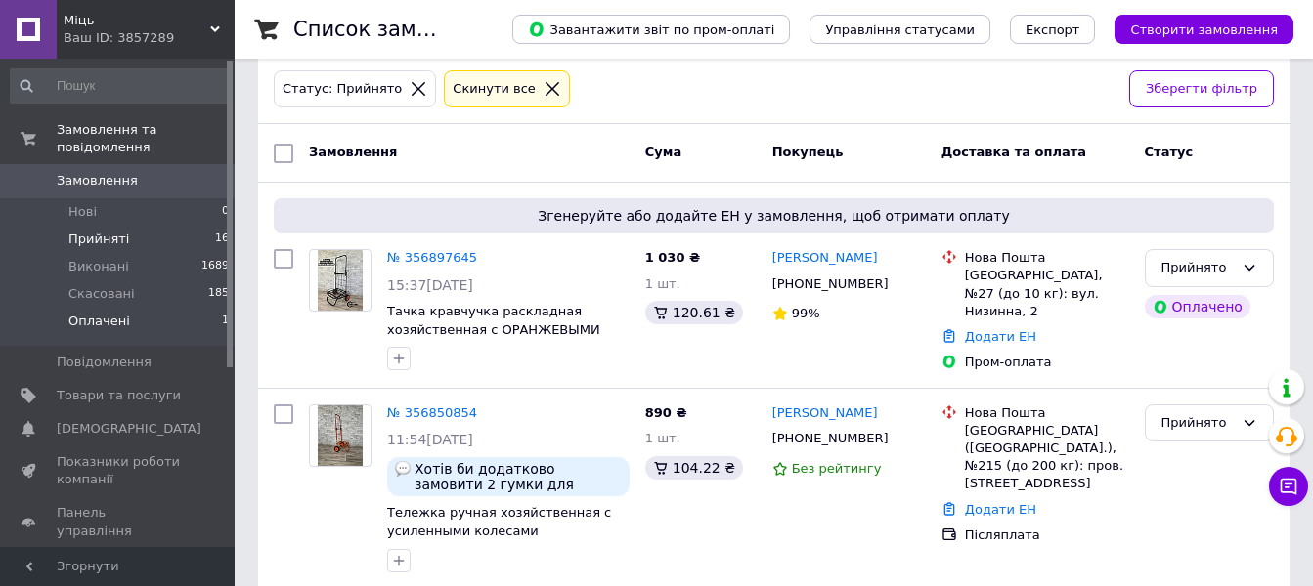
click at [92, 313] on span "Оплачені" at bounding box center [99, 322] width 62 height 18
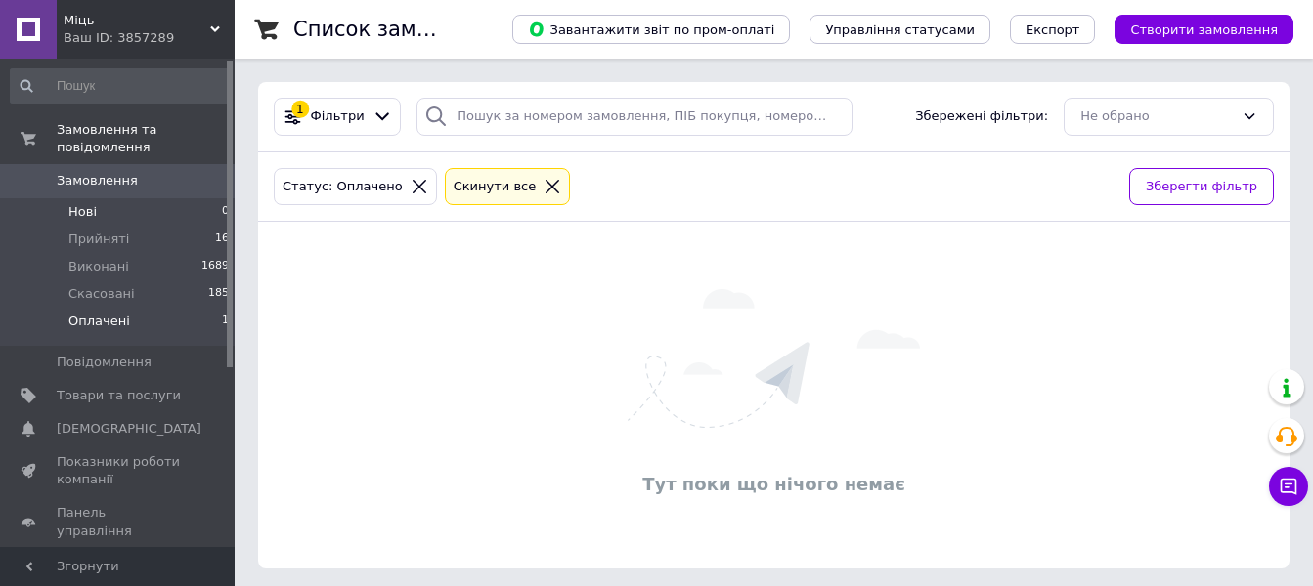
click at [103, 198] on li "Нові 0" at bounding box center [120, 211] width 240 height 27
click at [104, 231] on span "Прийняті" at bounding box center [98, 240] width 61 height 18
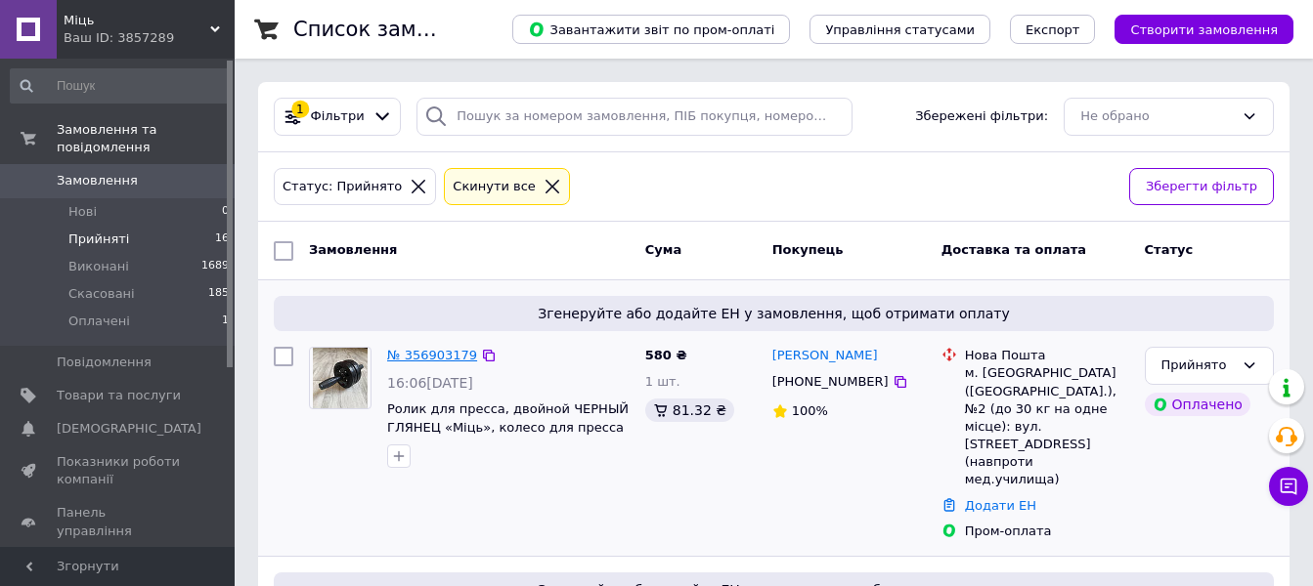
click at [428, 356] on link "№ 356903179" at bounding box center [432, 355] width 90 height 15
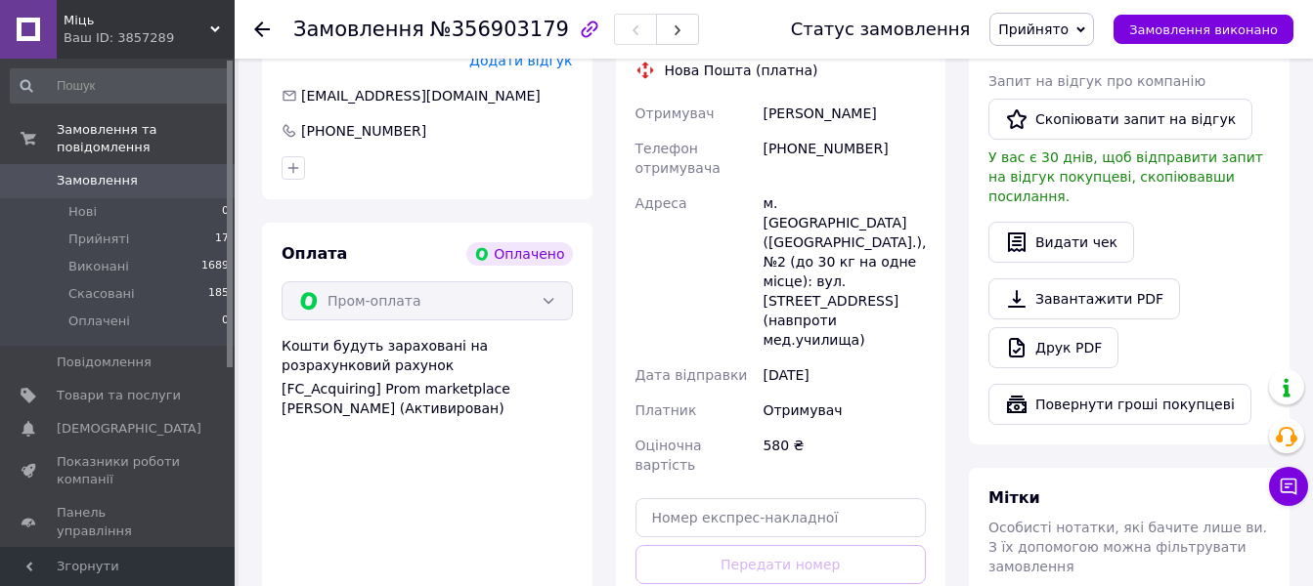
scroll to position [1173, 0]
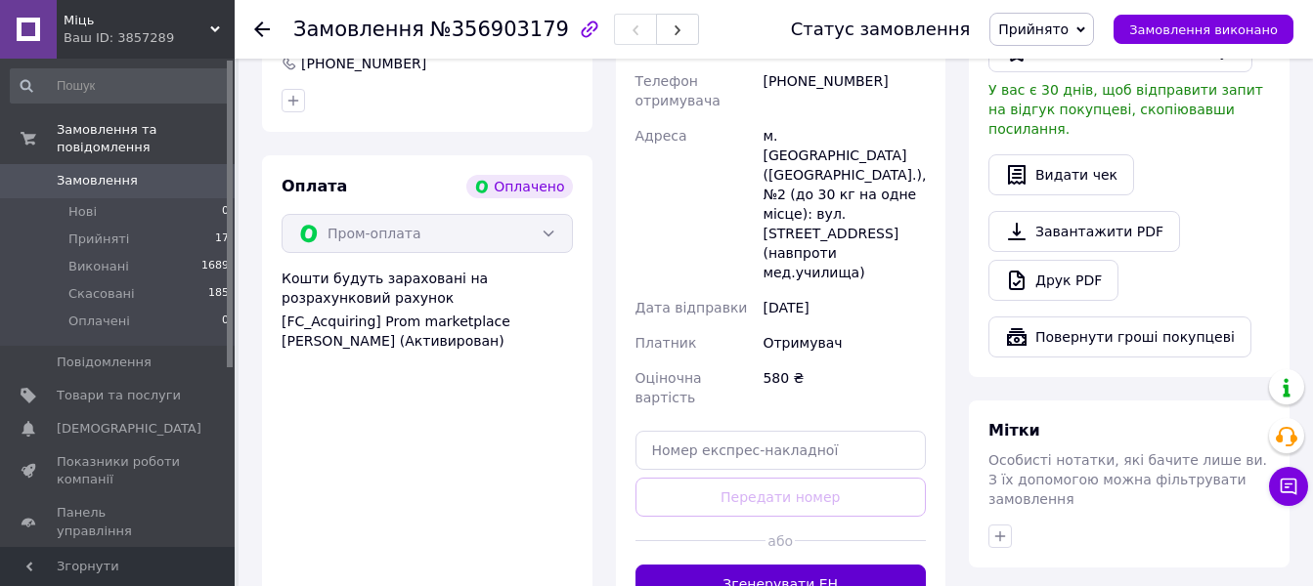
click at [794, 565] on button "Згенерувати ЕН" at bounding box center [780, 584] width 291 height 39
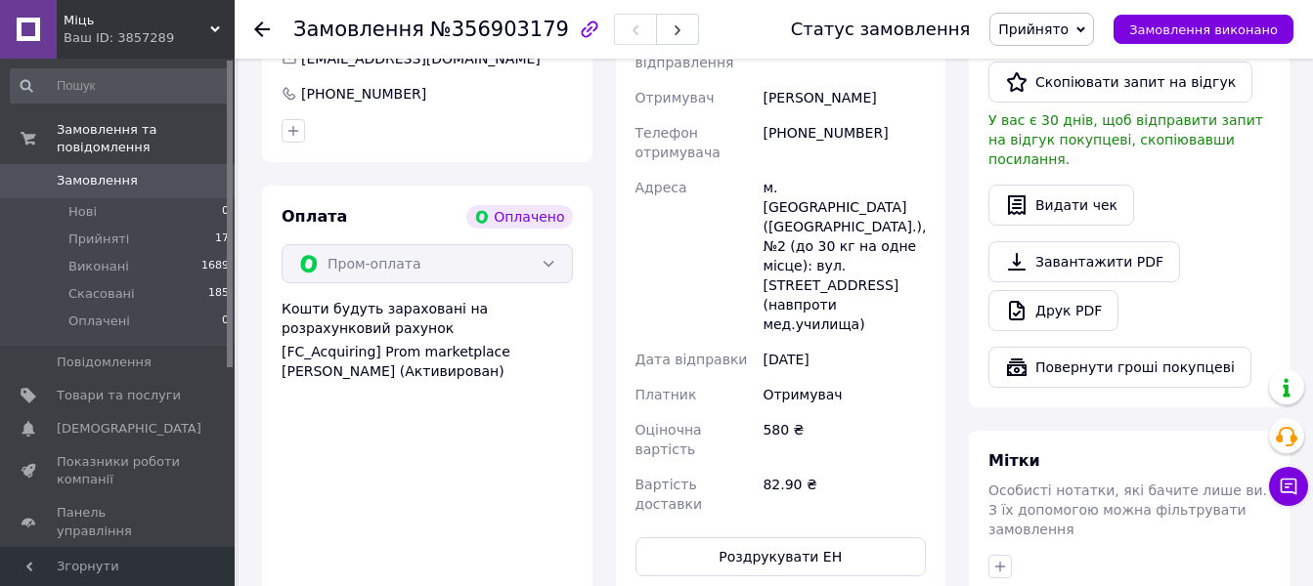
scroll to position [1108, 0]
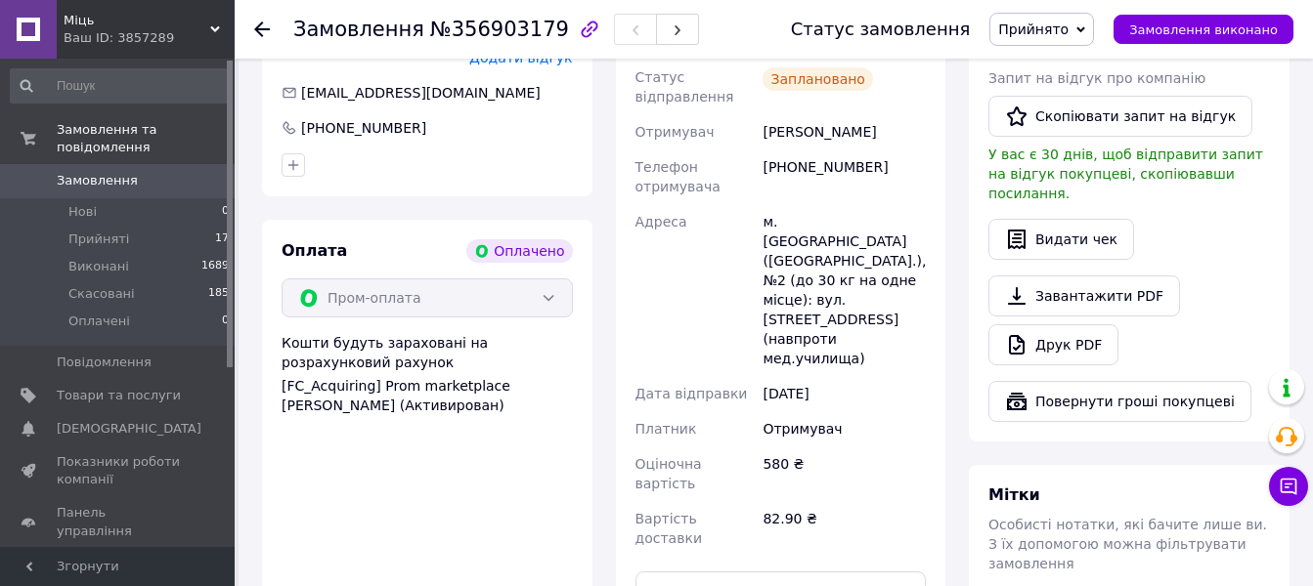
click at [260, 31] on icon at bounding box center [262, 30] width 16 height 16
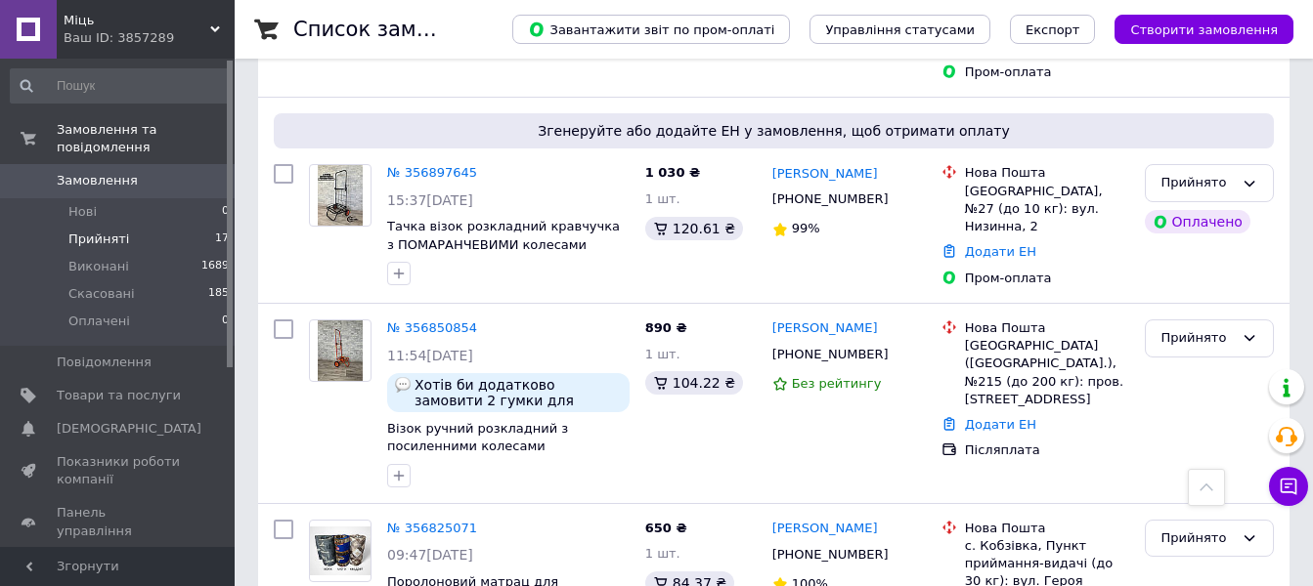
scroll to position [489, 0]
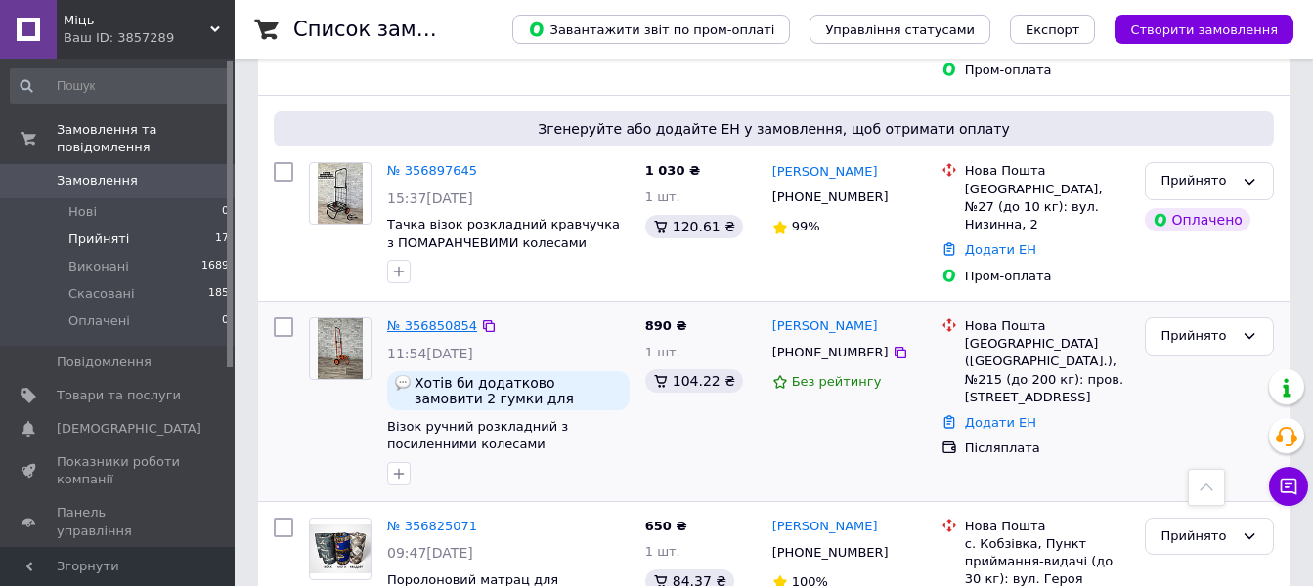
click at [441, 319] on link "№ 356850854" at bounding box center [432, 326] width 90 height 15
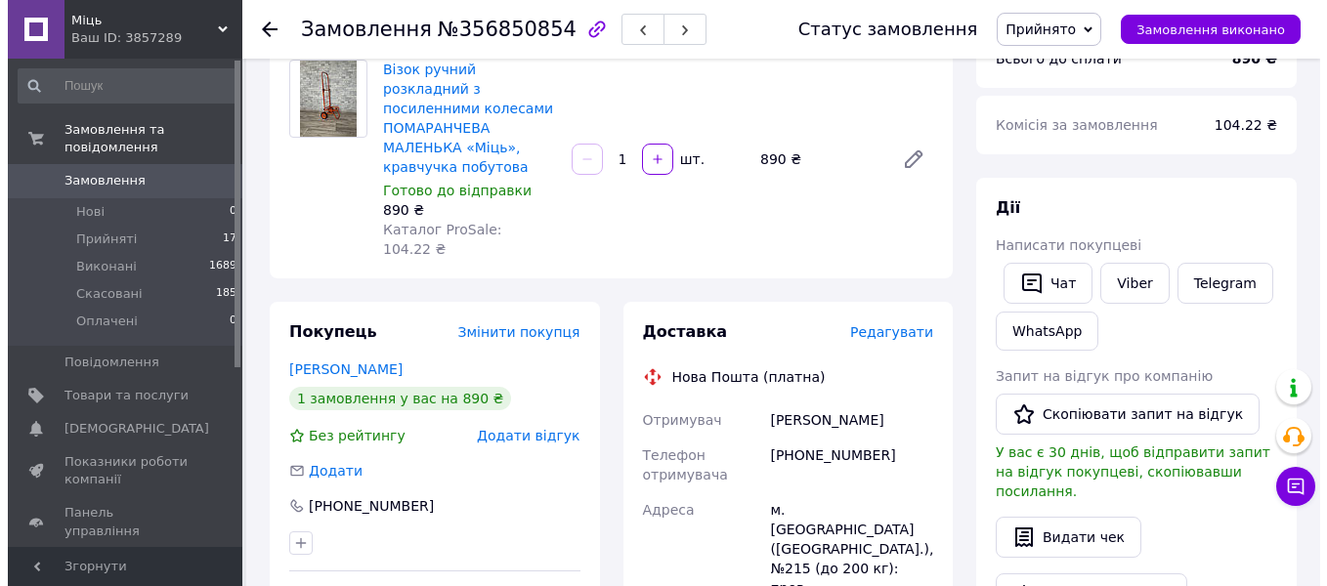
scroll to position [195, 0]
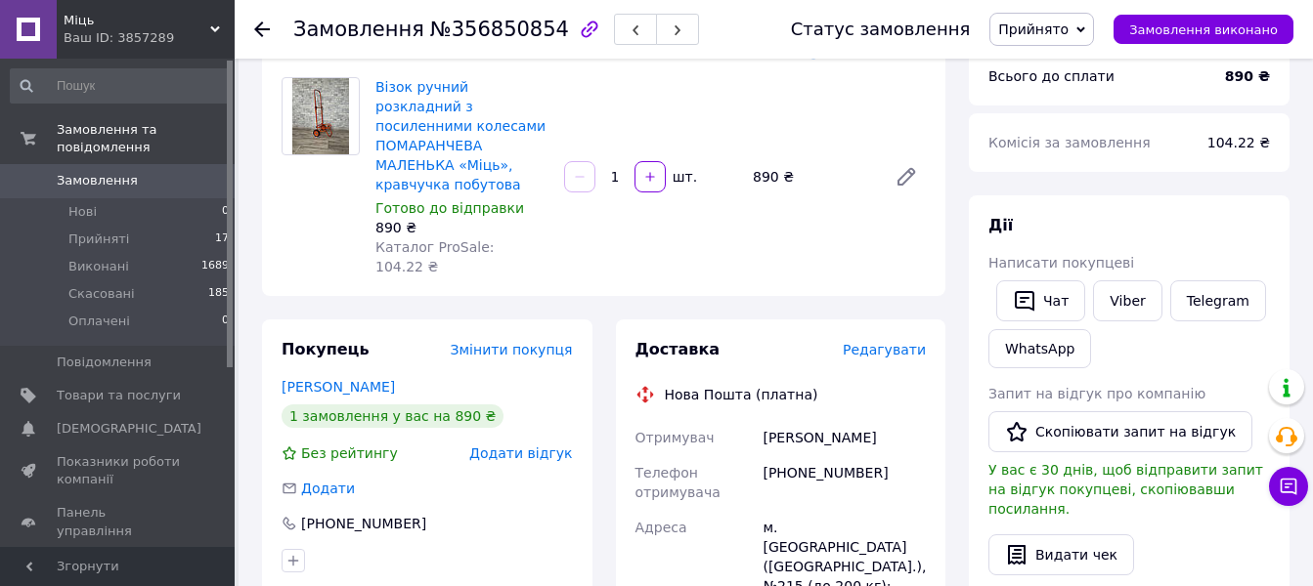
click at [913, 342] on span "Редагувати" at bounding box center [884, 350] width 83 height 16
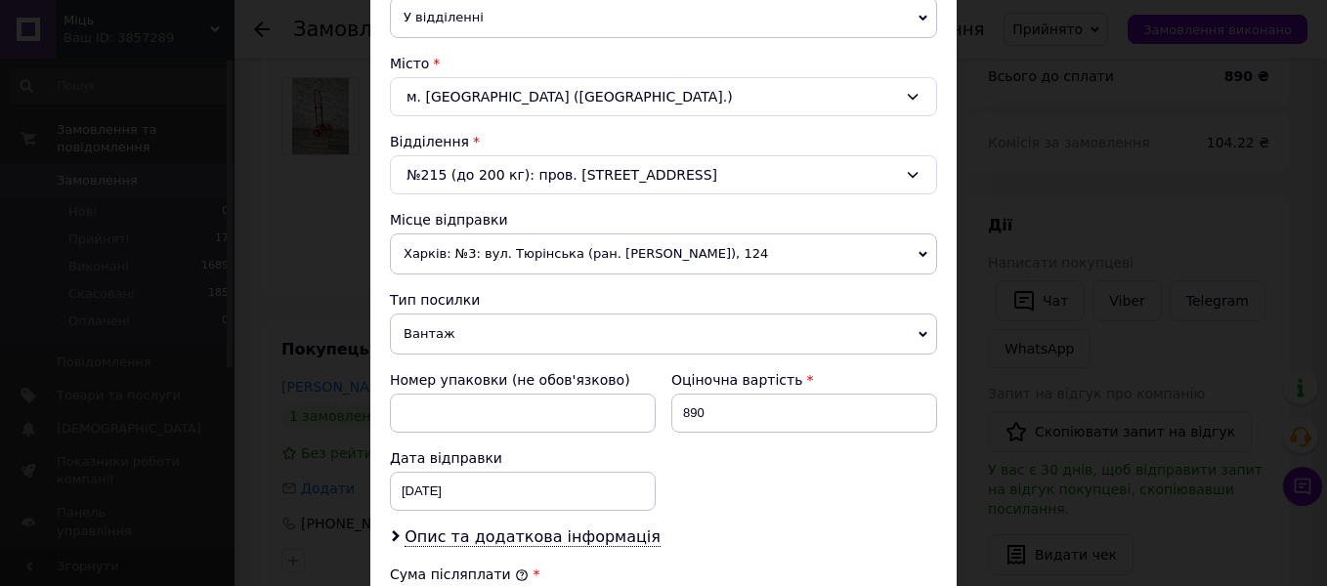
scroll to position [586, 0]
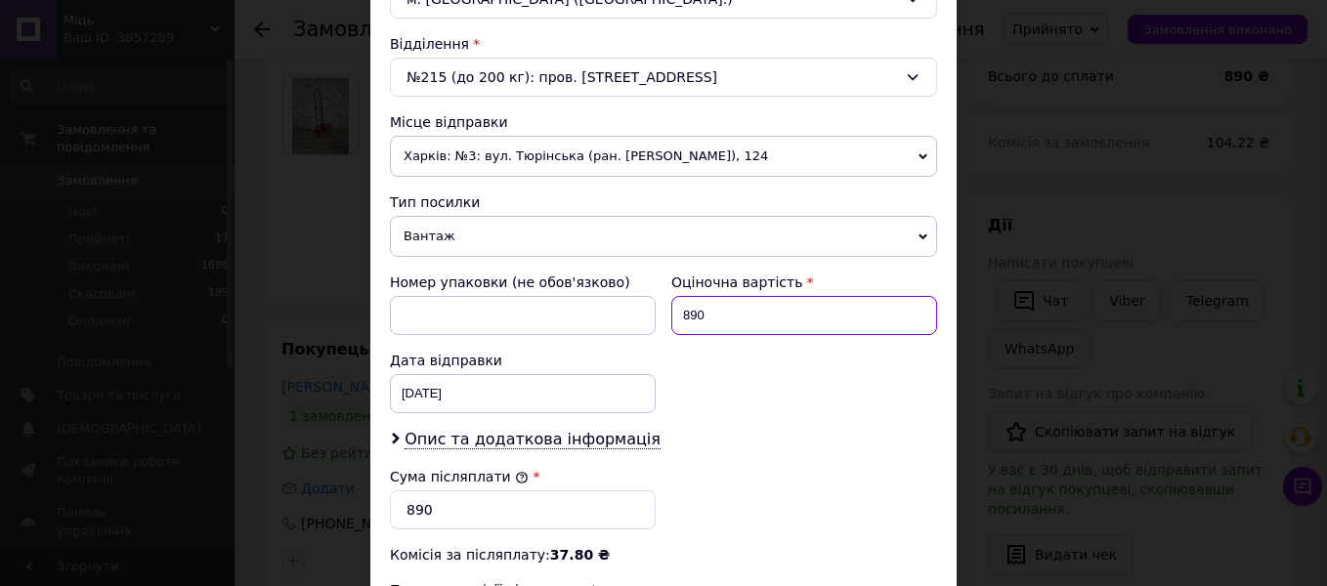
click at [686, 317] on input "890" at bounding box center [804, 315] width 266 height 39
type input "990"
click at [410, 509] on input "890" at bounding box center [523, 510] width 266 height 39
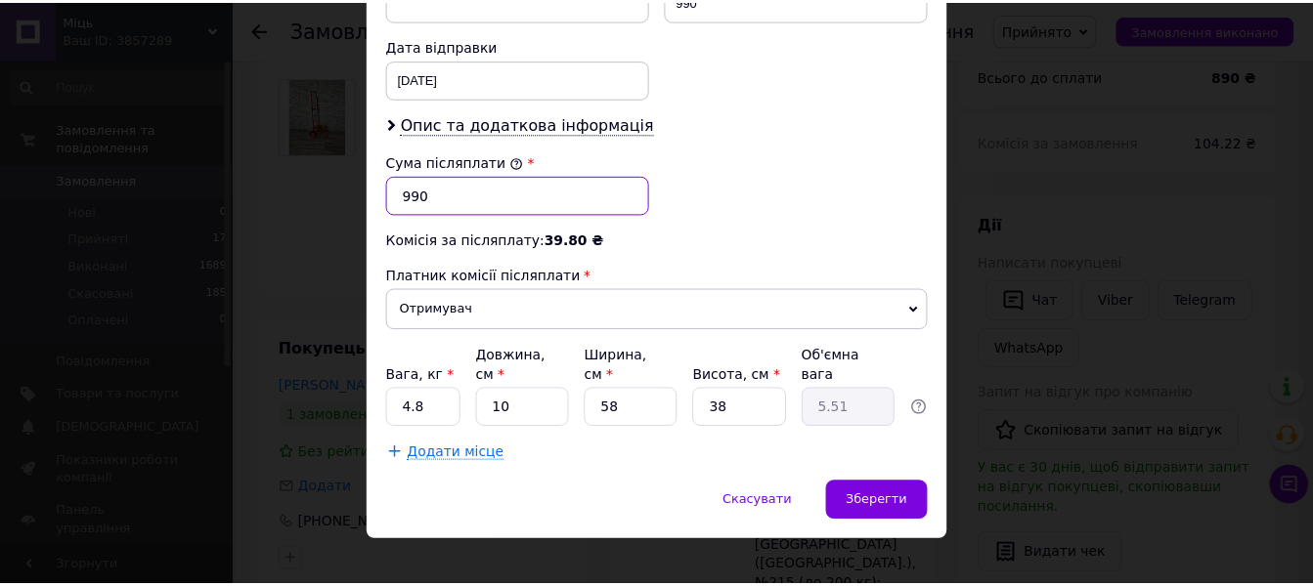
scroll to position [905, 0]
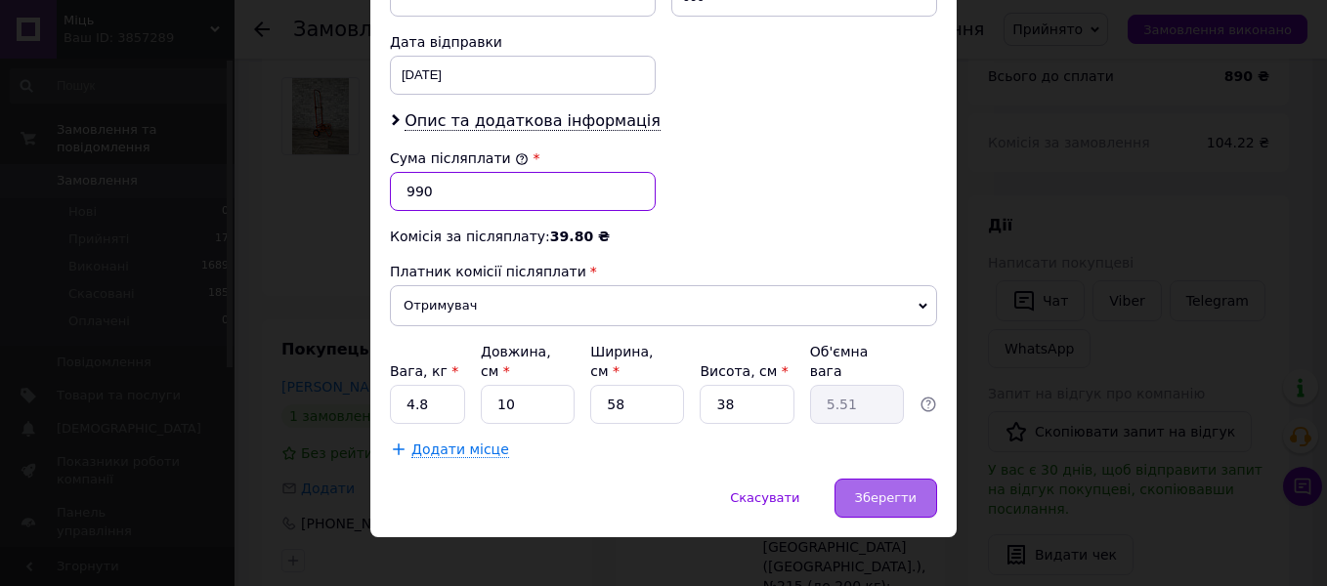
type input "990"
click at [898, 491] on span "Зберегти" at bounding box center [886, 498] width 62 height 15
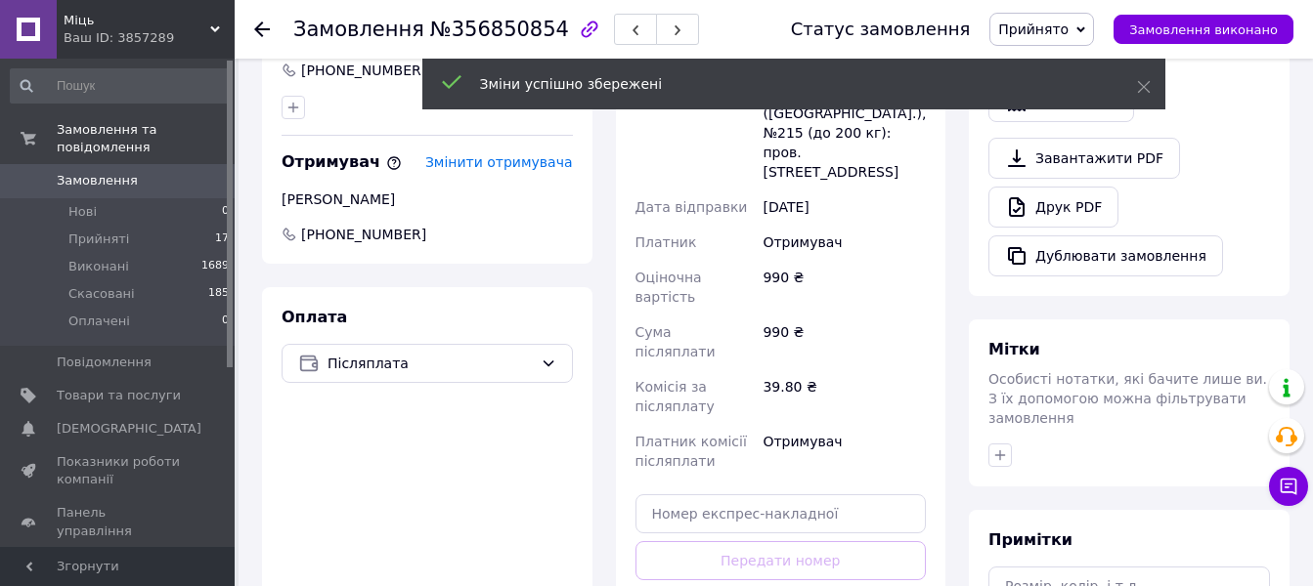
scroll to position [684, 0]
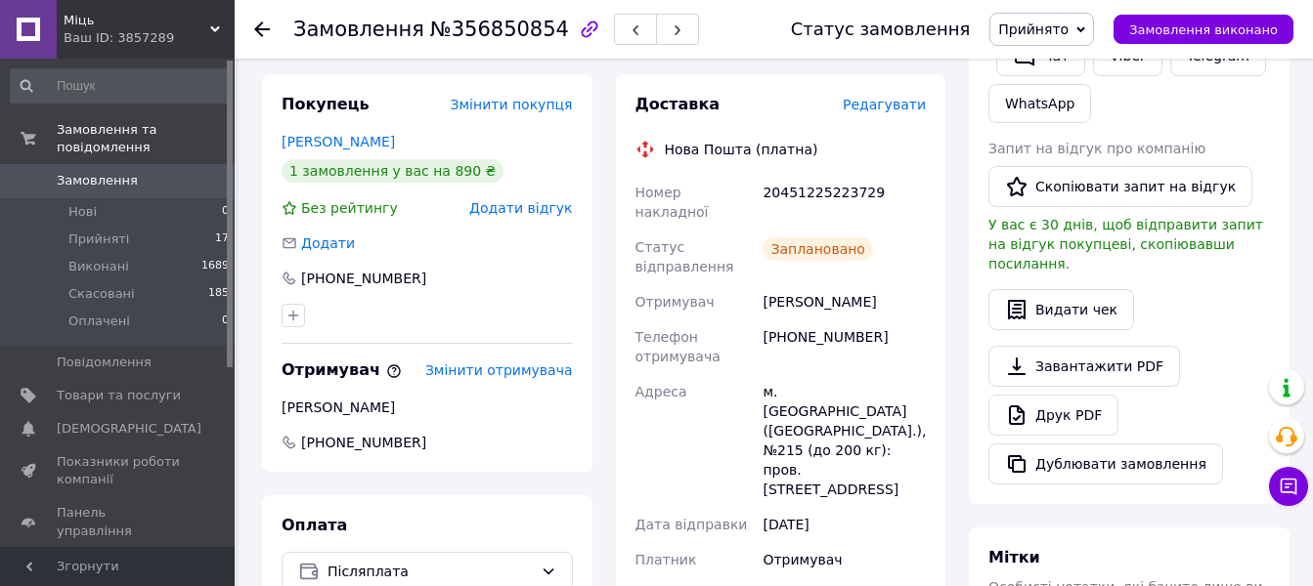
scroll to position [391, 0]
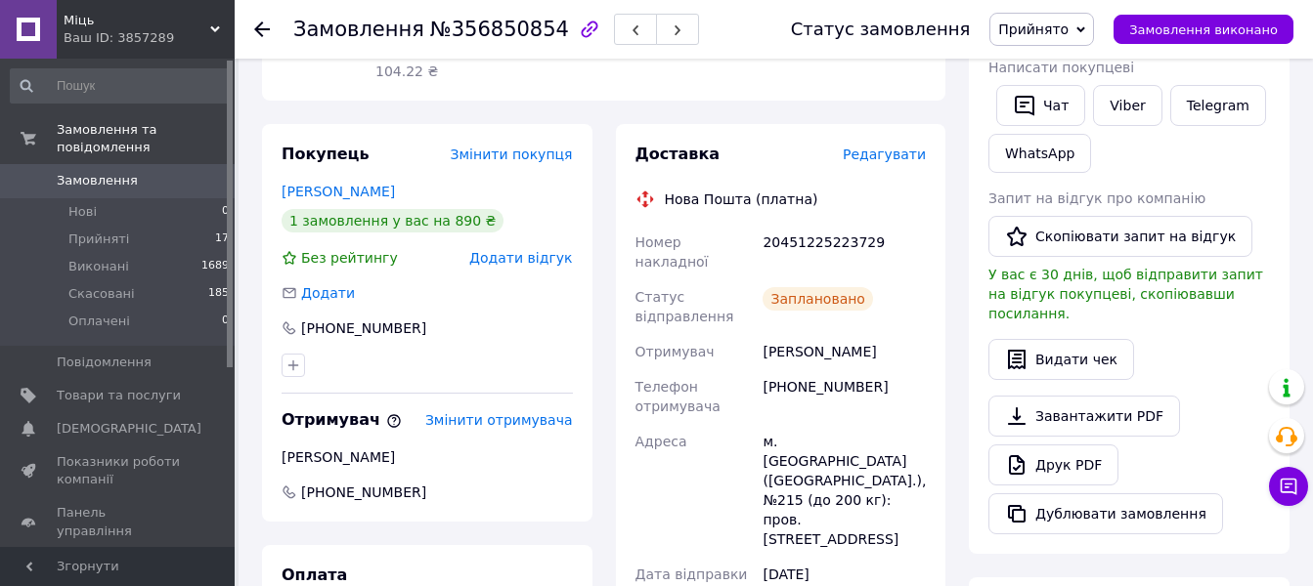
click at [260, 31] on icon at bounding box center [262, 30] width 16 height 16
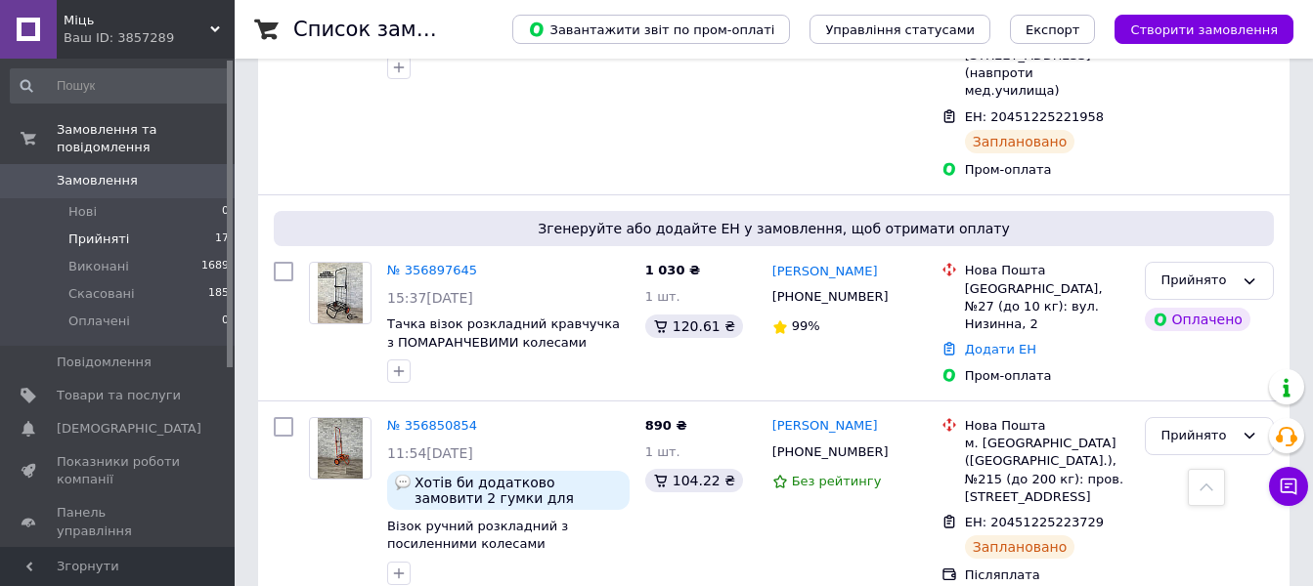
scroll to position [391, 0]
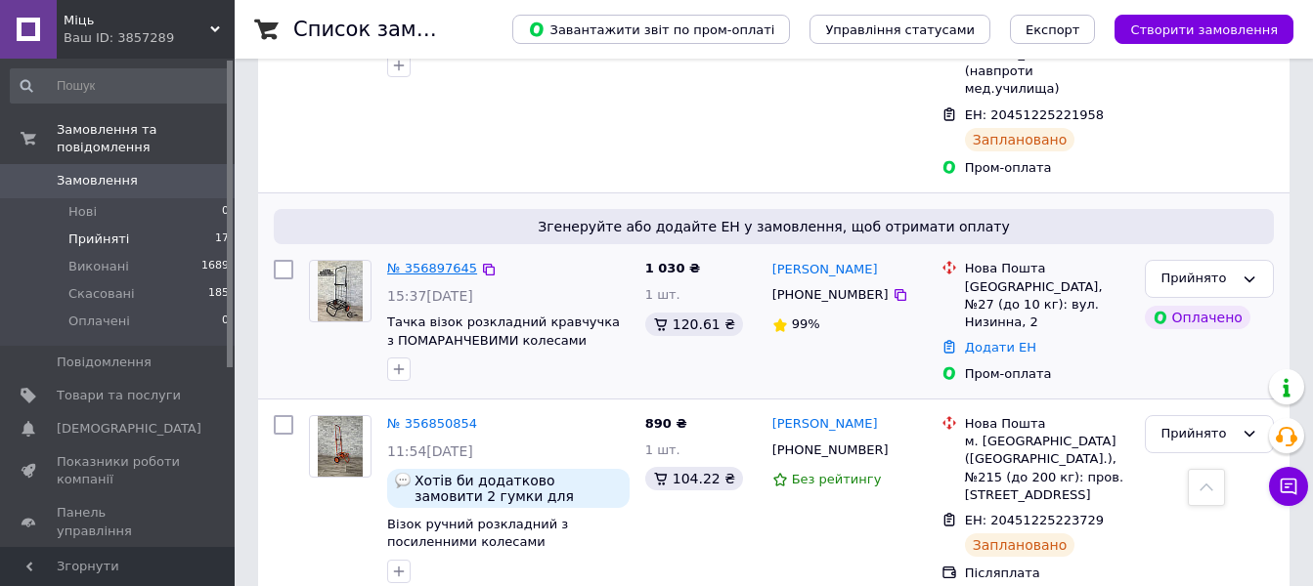
click at [416, 261] on link "№ 356897645" at bounding box center [432, 268] width 90 height 15
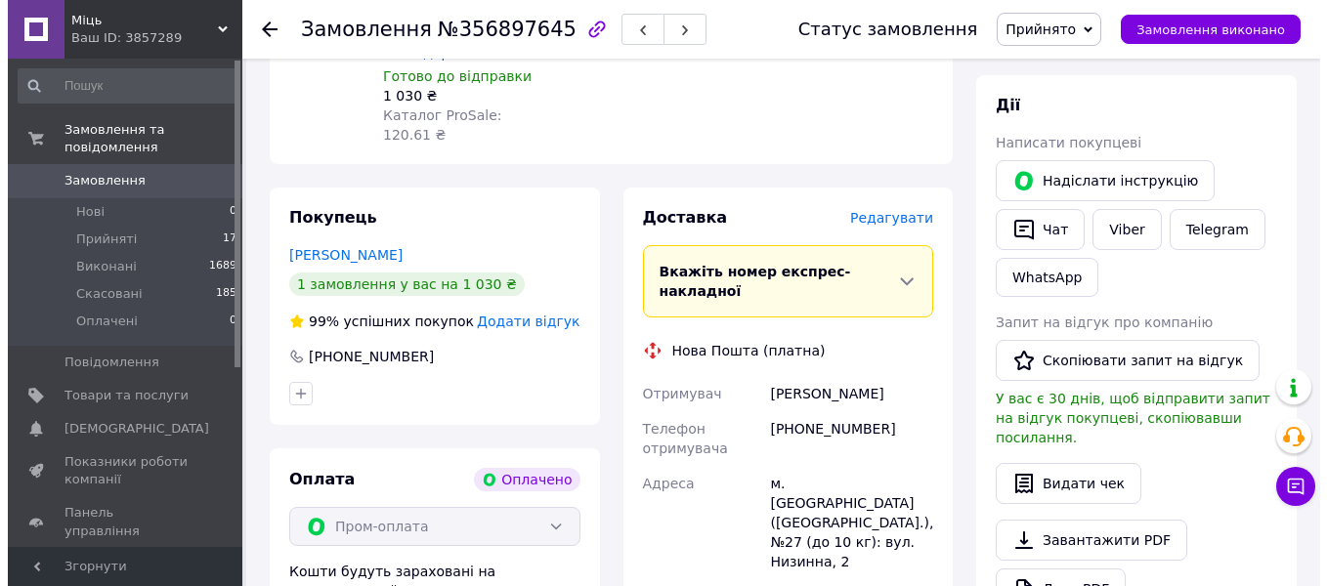
scroll to position [880, 0]
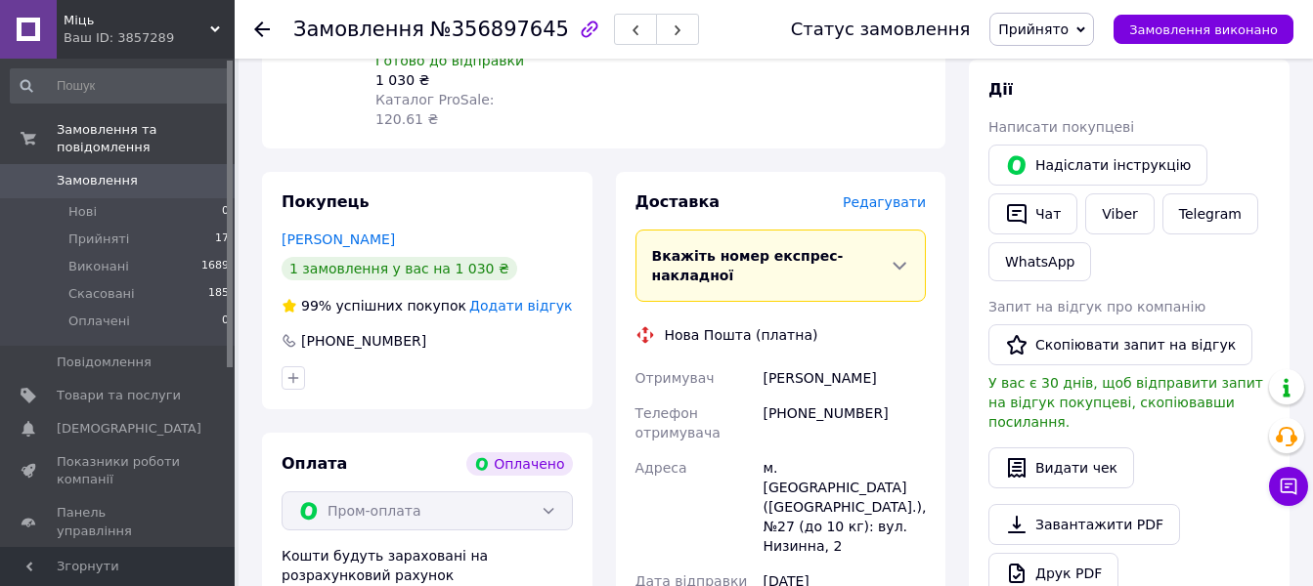
click at [904, 195] on span "Редагувати" at bounding box center [884, 203] width 83 height 16
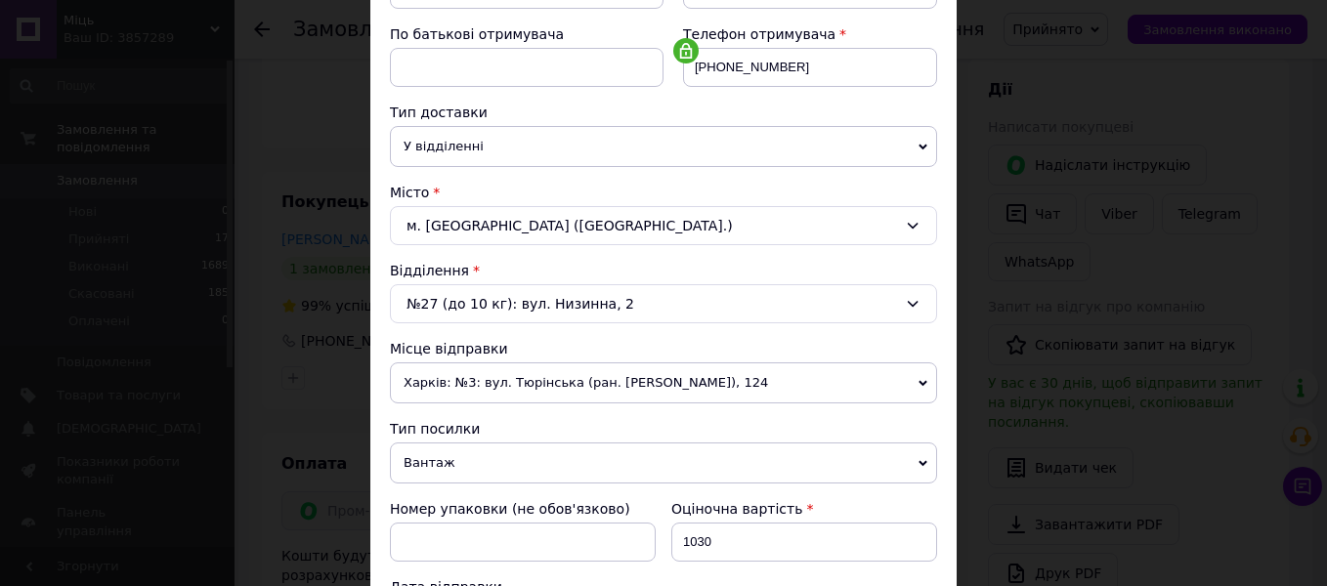
scroll to position [391, 0]
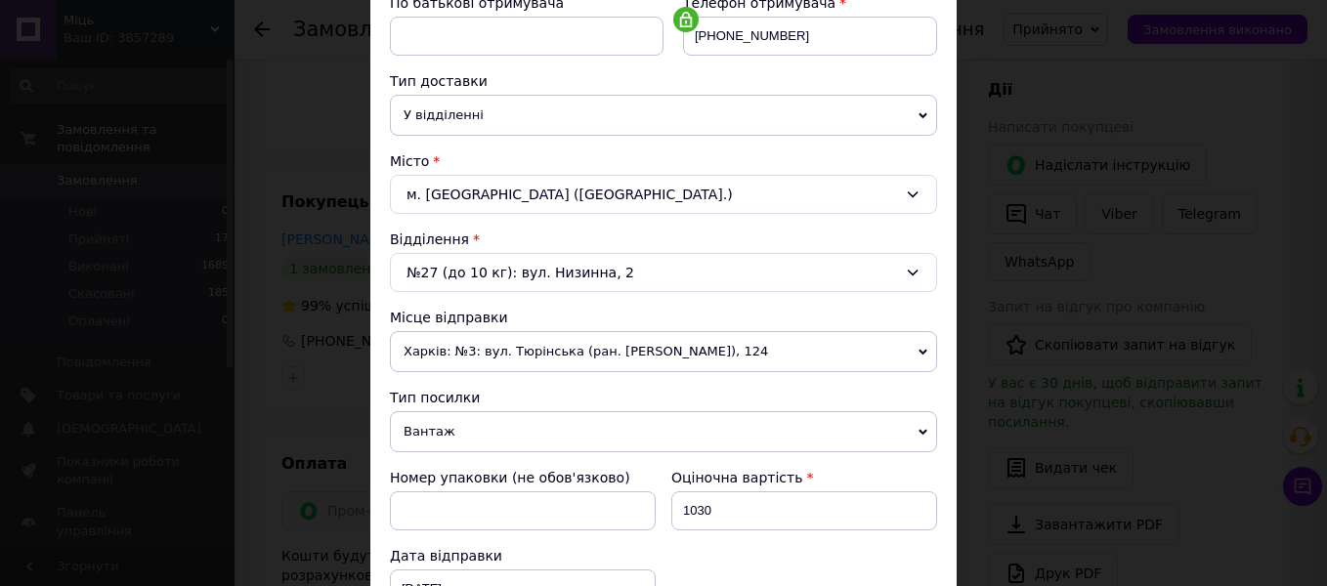
click at [912, 268] on icon at bounding box center [913, 273] width 16 height 16
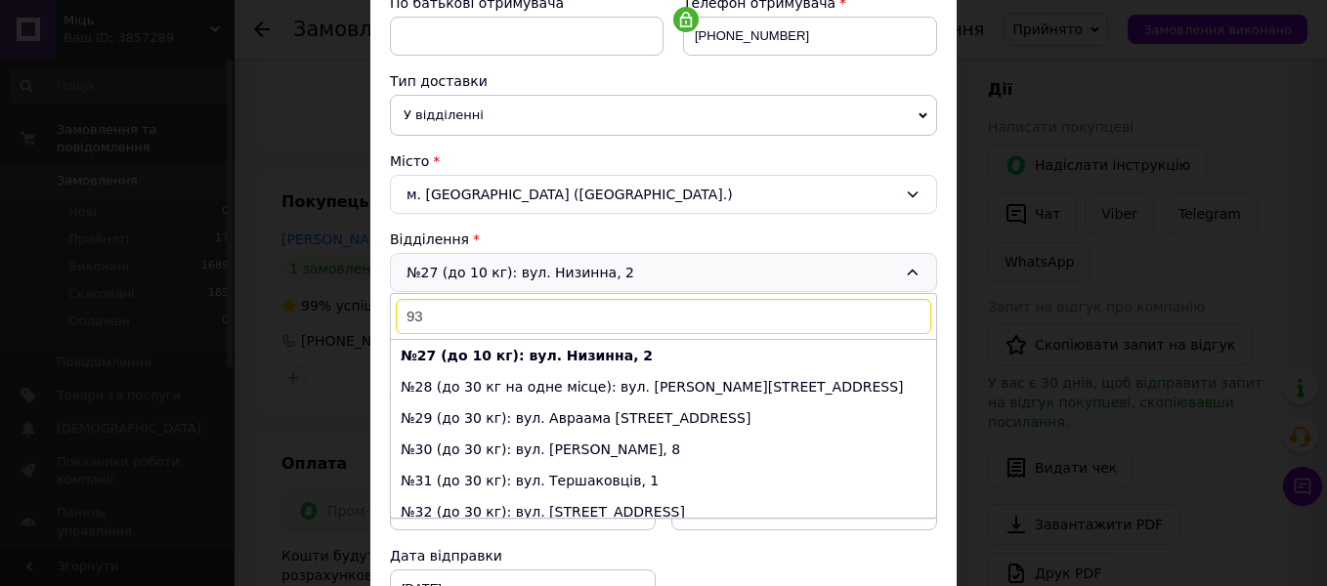
scroll to position [0, 0]
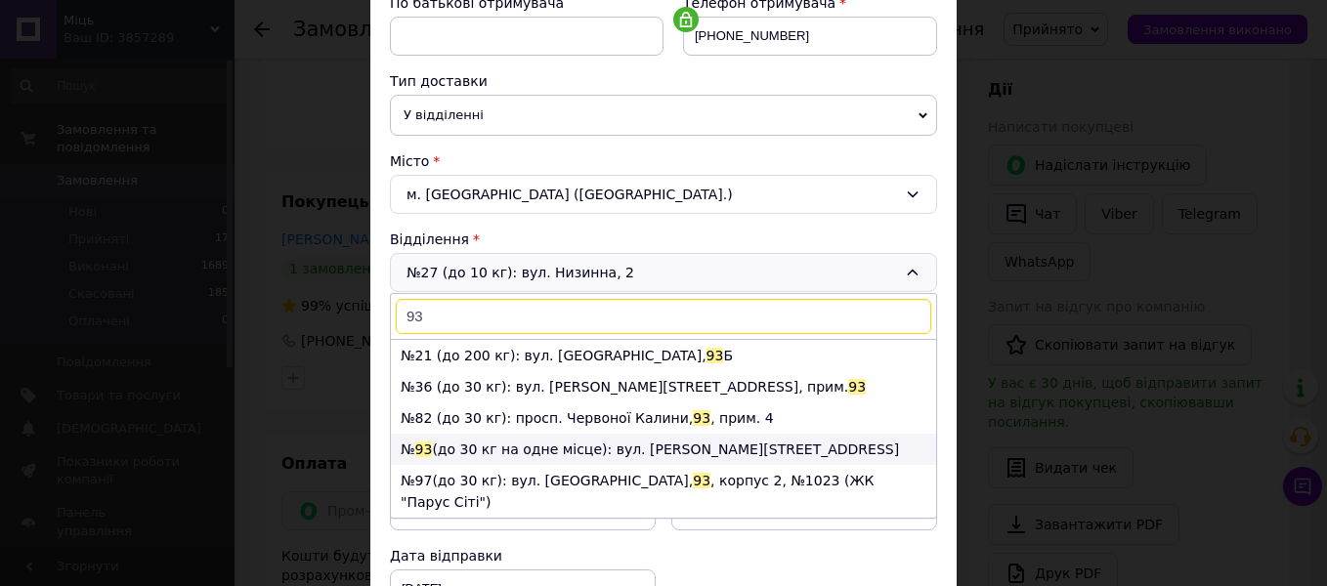
type input "93"
click at [593, 453] on li "№ 93 (до 30 кг на одне місце): вул. [PERSON_NAME][STREET_ADDRESS]" at bounding box center [663, 449] width 545 height 31
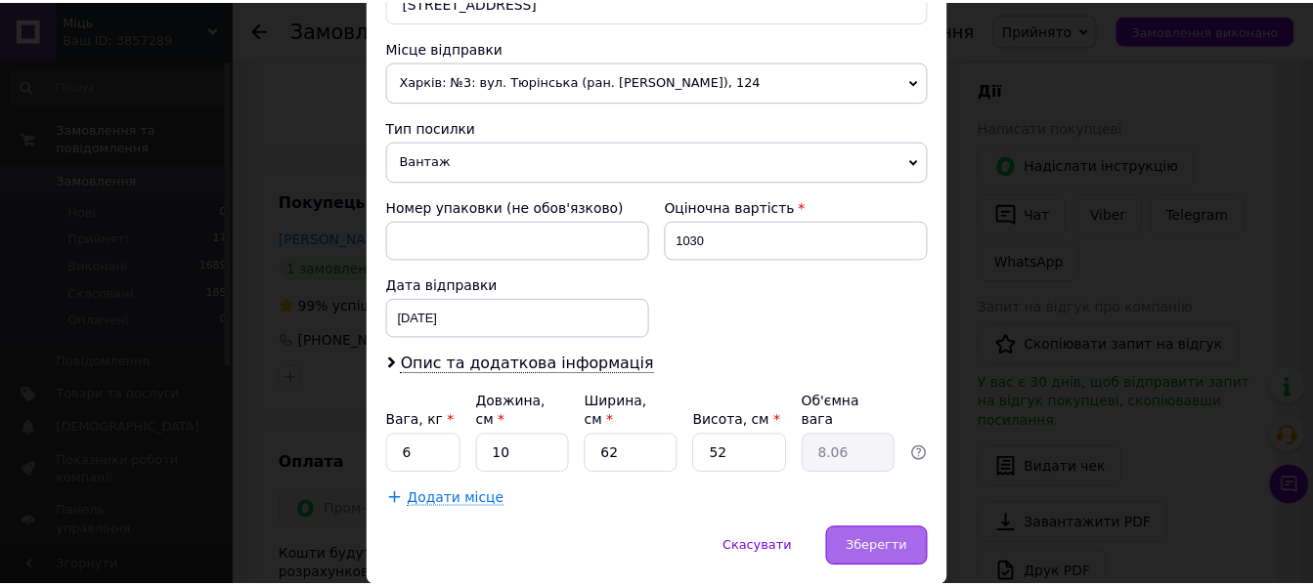
scroll to position [684, 0]
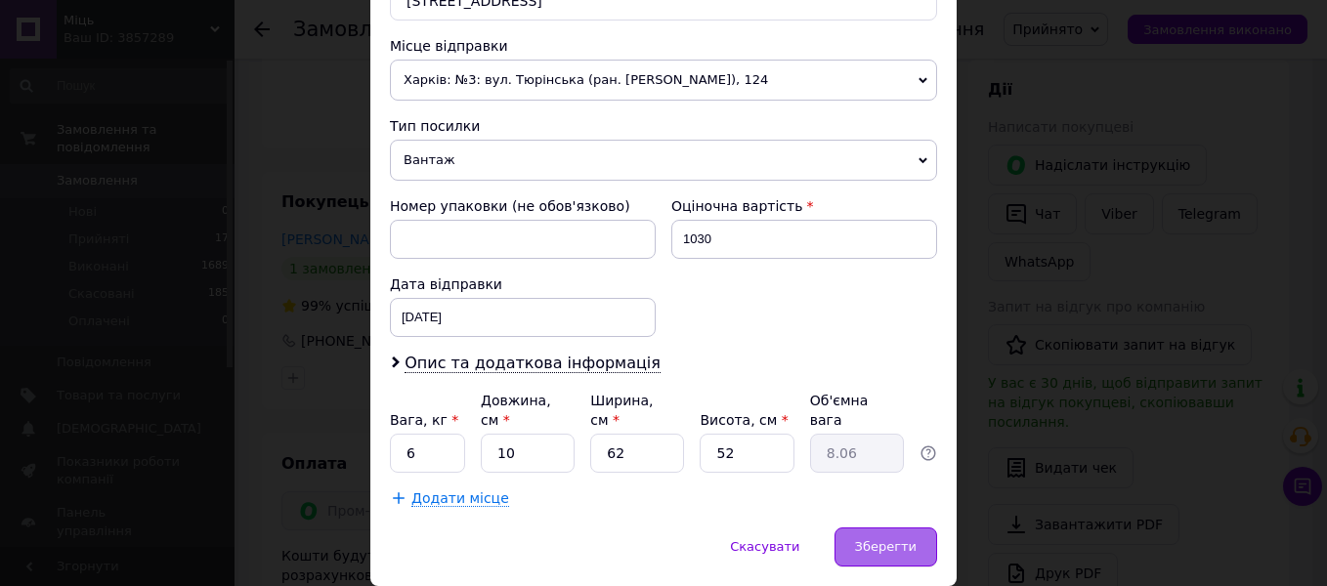
click at [894, 540] on span "Зберегти" at bounding box center [886, 547] width 62 height 15
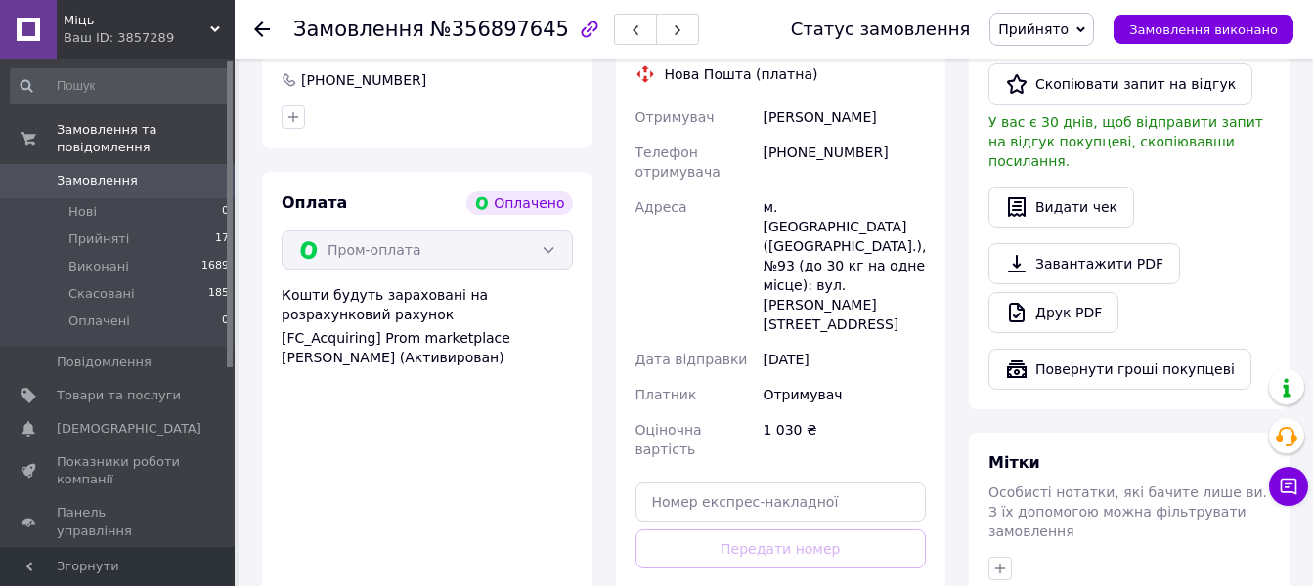
scroll to position [1173, 0]
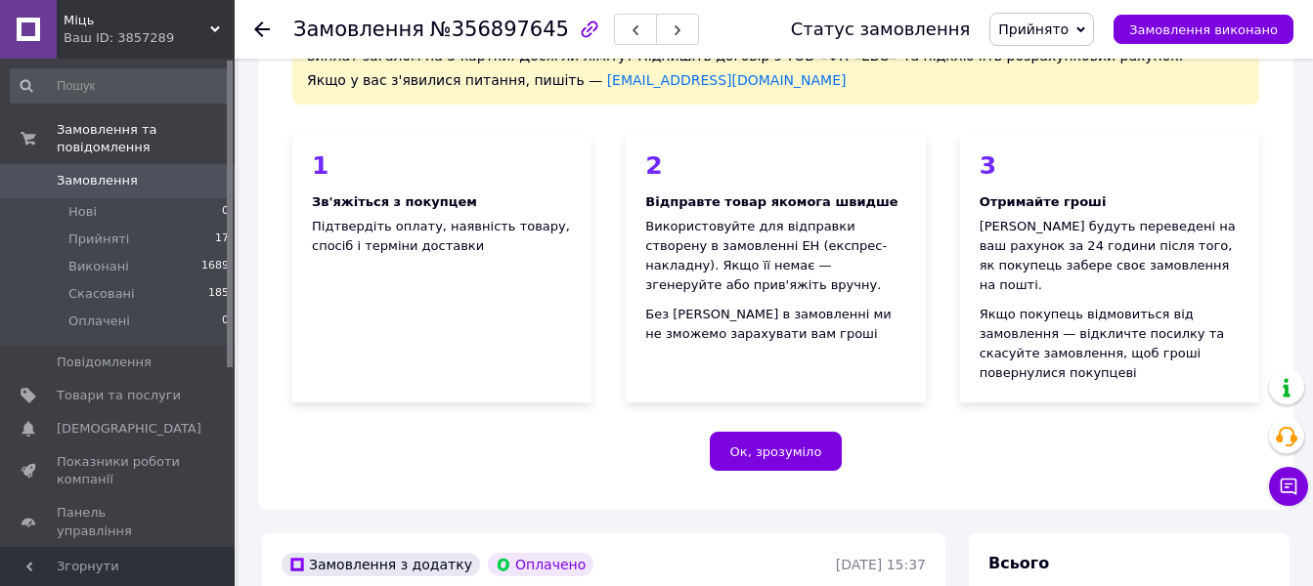
scroll to position [131, 0]
